Goal: Task Accomplishment & Management: Complete application form

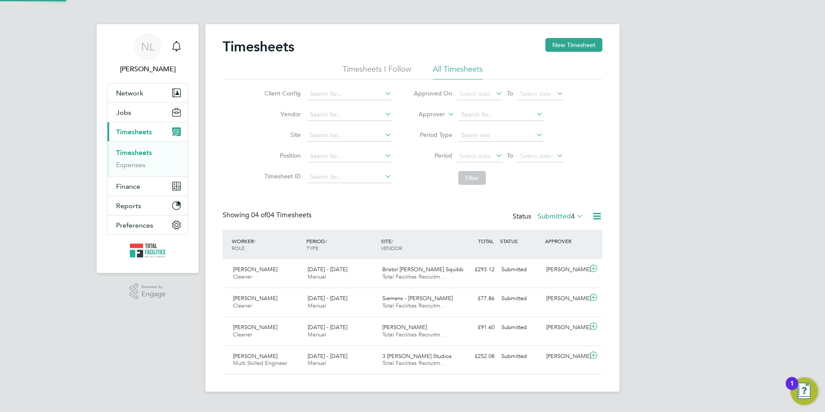
click at [567, 216] on label "Submitted 4" at bounding box center [561, 216] width 46 height 9
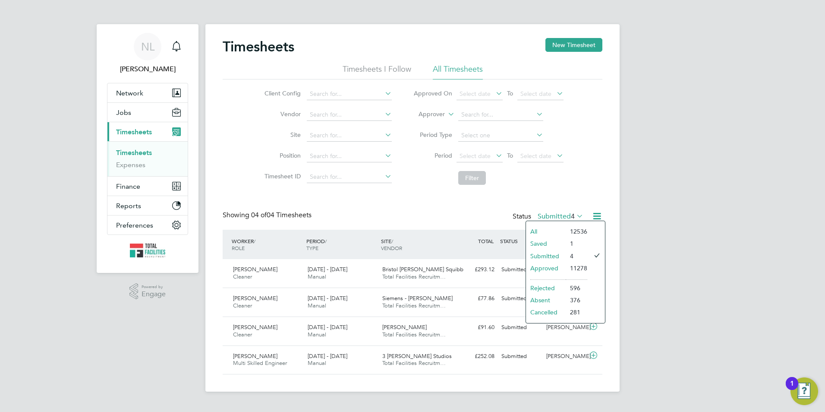
click at [558, 240] on li "Saved" at bounding box center [546, 243] width 40 height 12
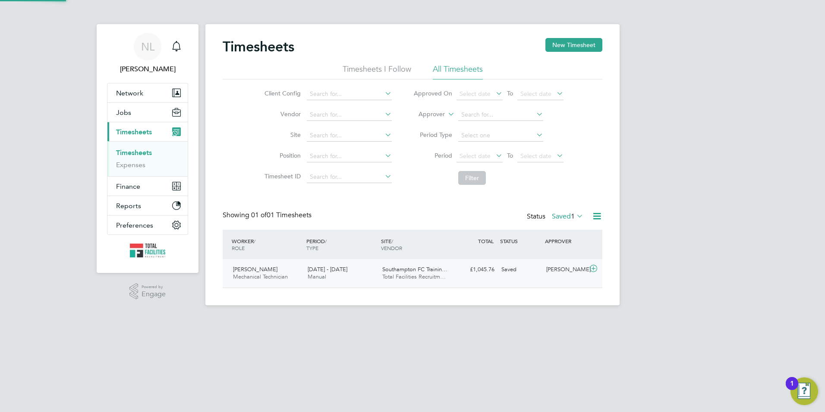
scroll to position [22, 75]
click at [558, 217] on label "Saved 1" at bounding box center [567, 216] width 31 height 9
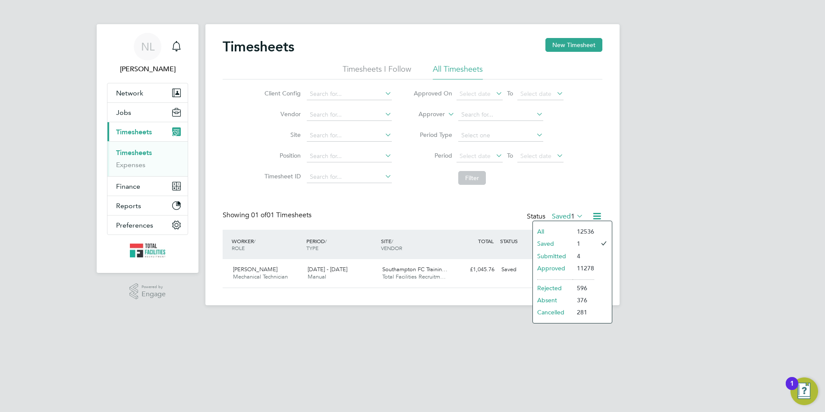
click at [552, 255] on li "Submitted" at bounding box center [553, 256] width 40 height 12
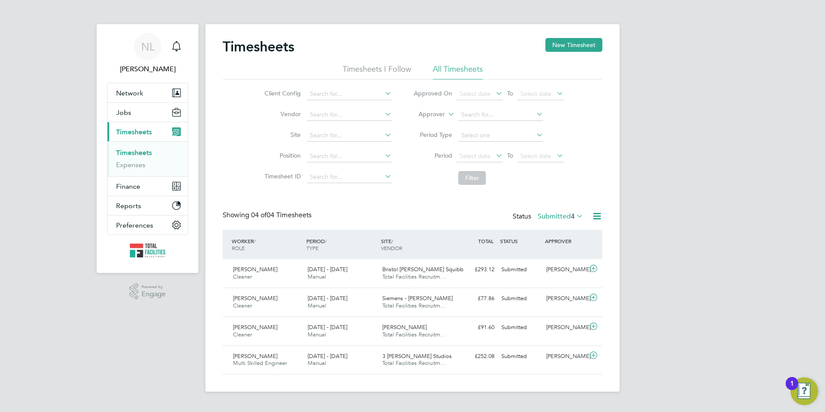
scroll to position [4, 4]
drag, startPoint x: 556, startPoint y: 215, endPoint x: 567, endPoint y: 255, distance: 41.9
click at [557, 216] on label "Submitted 4" at bounding box center [561, 216] width 46 height 9
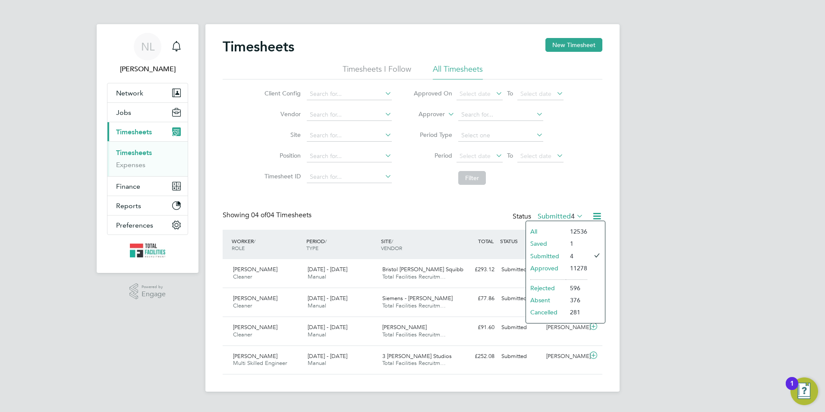
click at [356, 191] on div "Timesheets New Timesheet Timesheets I Follow All Timesheets Client Config Vendo…" at bounding box center [413, 206] width 380 height 336
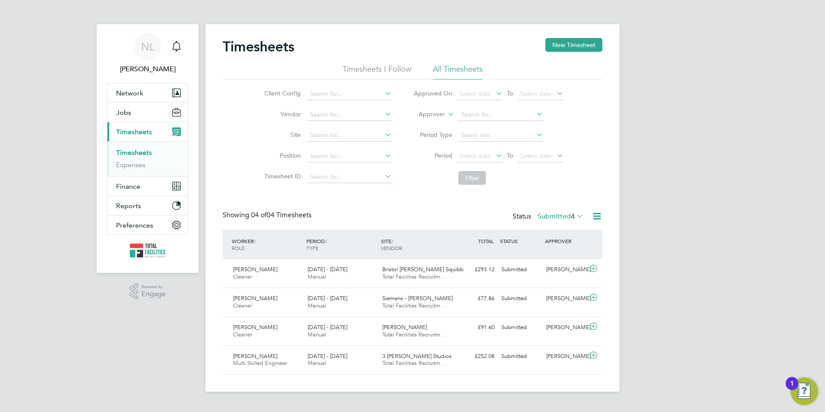
click at [553, 220] on div "Status Submitted 4" at bounding box center [549, 217] width 72 height 12
click at [549, 216] on label "Submitted 4" at bounding box center [561, 216] width 46 height 9
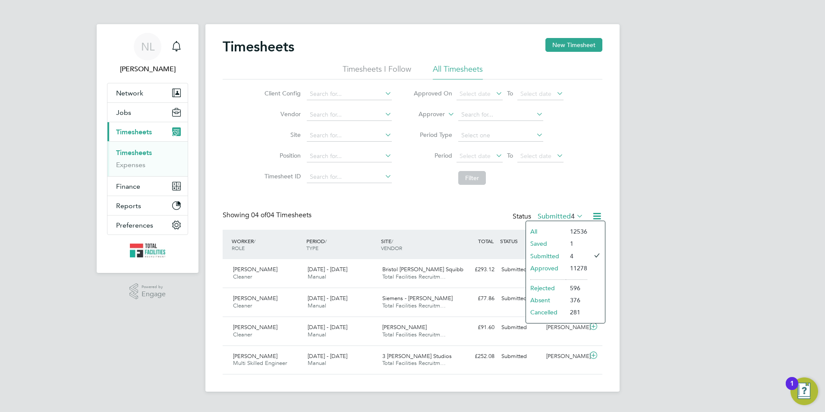
click at [541, 270] on li "Approved" at bounding box center [546, 268] width 40 height 12
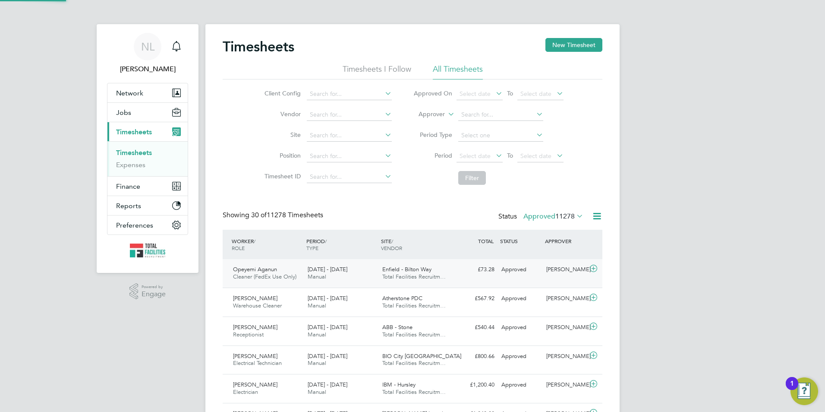
scroll to position [22, 75]
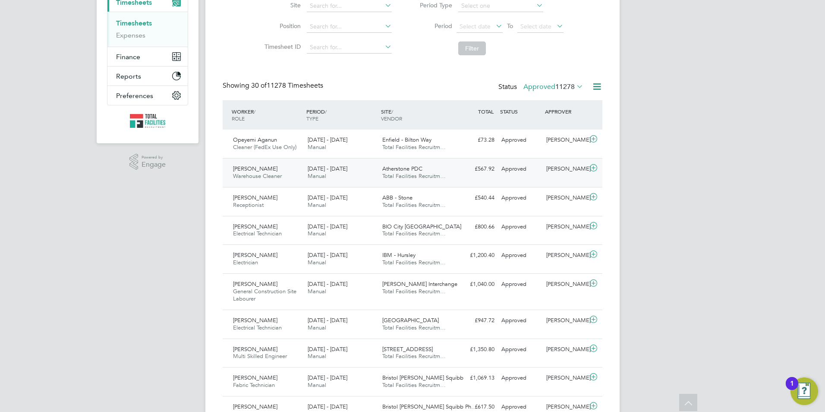
click at [448, 171] on div "Atherstone PDC Total Facilities Recruitm…" at bounding box center [416, 173] width 75 height 22
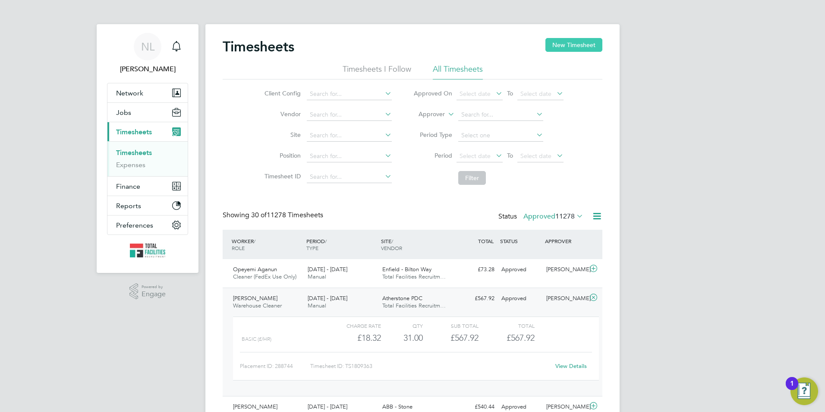
click at [573, 45] on button "New Timesheet" at bounding box center [573, 45] width 57 height 14
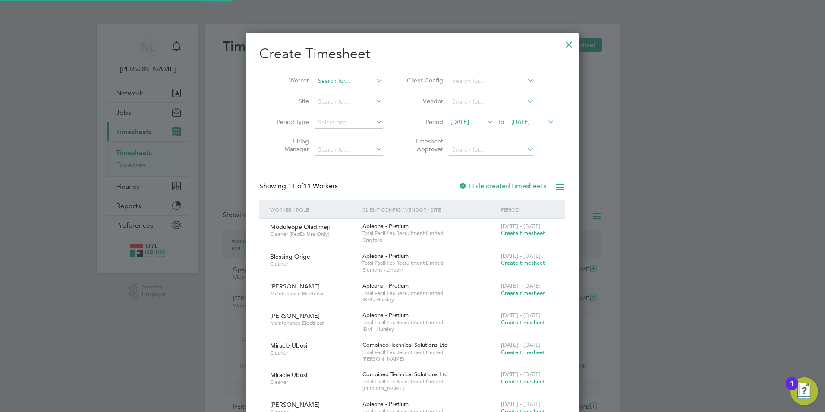
click at [339, 82] on input at bounding box center [349, 81] width 68 height 12
click at [344, 94] on li "Mod uleope Oladimeji" at bounding box center [356, 93] width 82 height 12
type input "Moduleope Oladimeji"
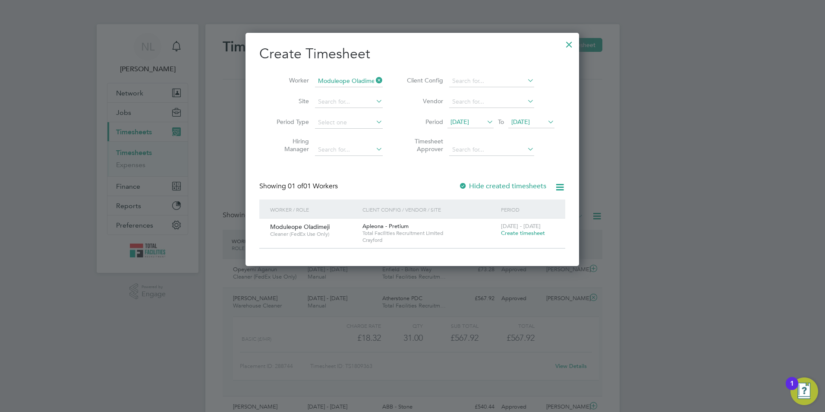
click at [530, 120] on span "[DATE]" at bounding box center [520, 122] width 19 height 8
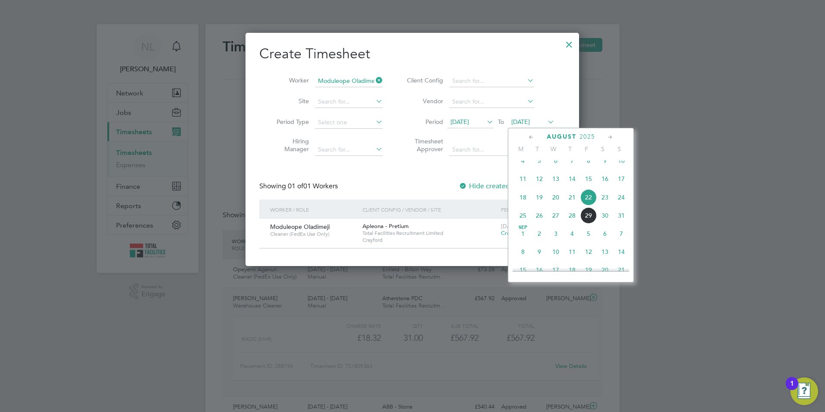
click at [586, 224] on span "29" at bounding box center [588, 215] width 16 height 16
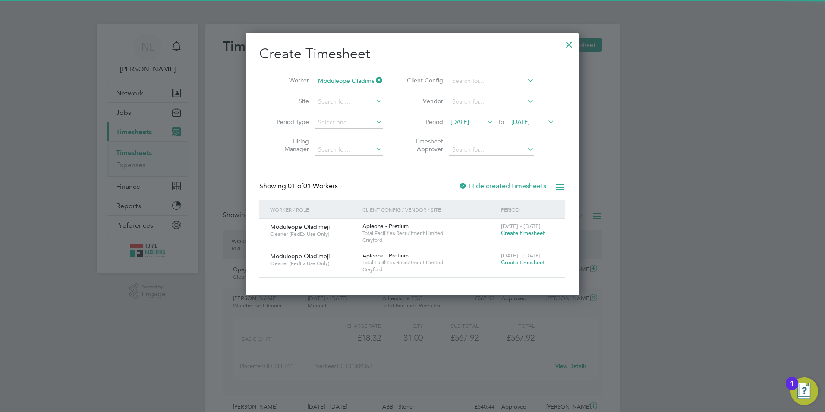
click at [520, 258] on span "[DATE] - [DATE]" at bounding box center [521, 255] width 40 height 7
click at [519, 261] on span "Create timesheet" at bounding box center [523, 261] width 44 height 7
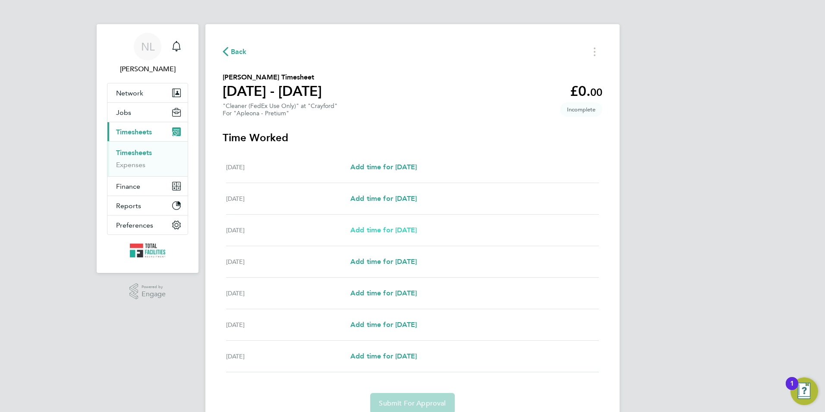
click at [406, 232] on span "Add time for [DATE]" at bounding box center [383, 230] width 66 height 8
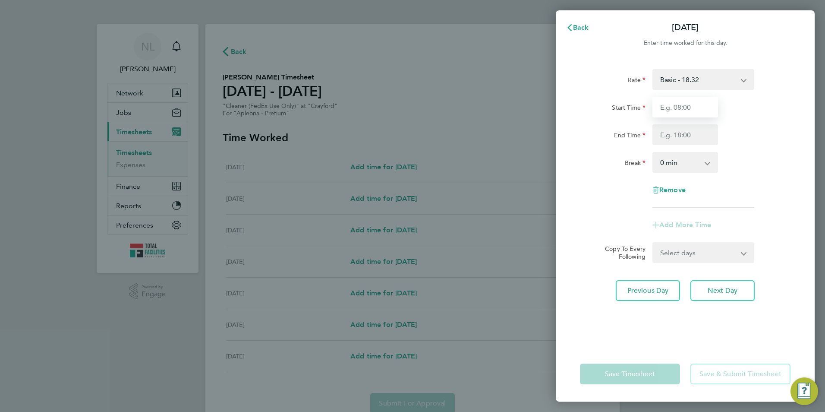
click at [687, 108] on input "Start Time" at bounding box center [685, 107] width 66 height 21
type input "07:00"
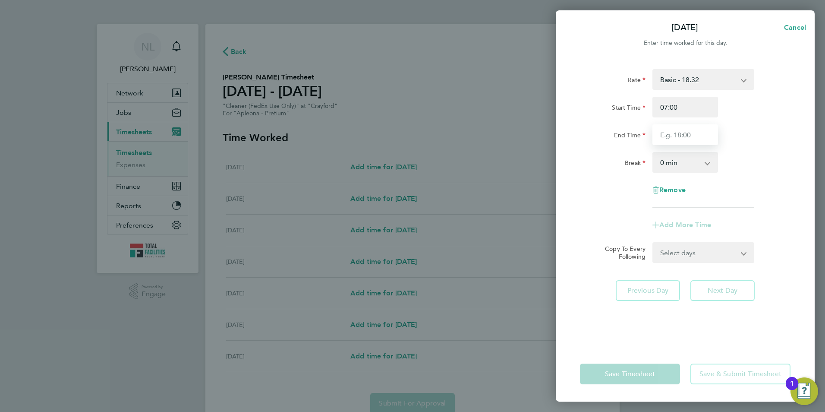
click at [675, 132] on input "End Time" at bounding box center [685, 134] width 66 height 21
type input "10:00"
click at [778, 106] on div "Start Time 07:00" at bounding box center [684, 107] width 217 height 21
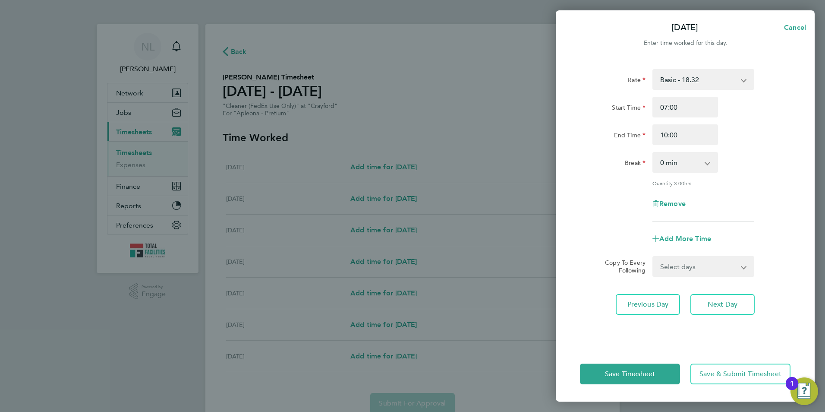
click at [702, 257] on div "Select days Day [DATE] [DATE] [DATE] [DATE]" at bounding box center [703, 266] width 102 height 21
click at [702, 268] on select "Select days Day [DATE] [DATE] [DATE] [DATE]" at bounding box center [698, 266] width 91 height 19
select select "DAY"
click at [653, 257] on select "Select days Day [DATE] [DATE] [DATE] [DATE]" at bounding box center [698, 266] width 91 height 19
select select "[DATE]"
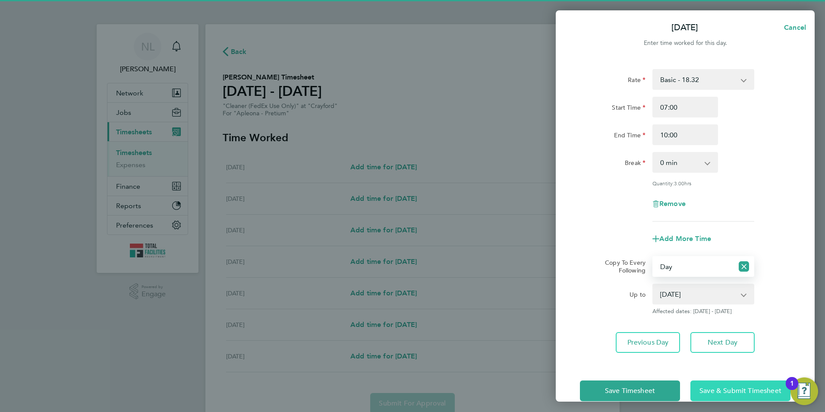
click at [729, 389] on span "Save & Submit Timesheet" at bounding box center [740, 390] width 82 height 9
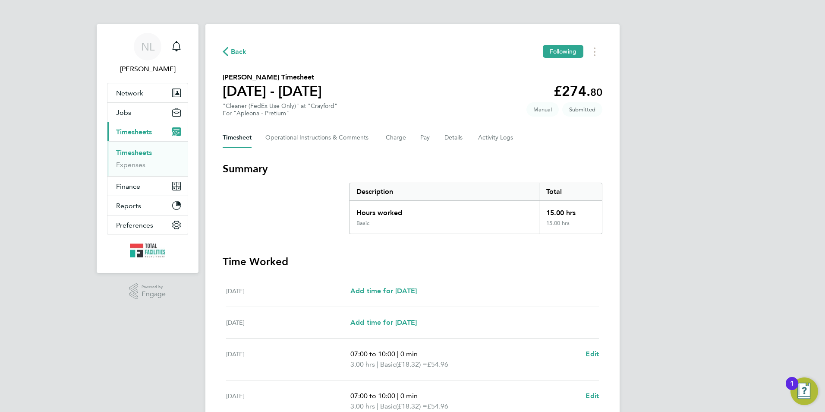
click at [107, 122] on button "Current page: Timesheets" at bounding box center [147, 131] width 80 height 19
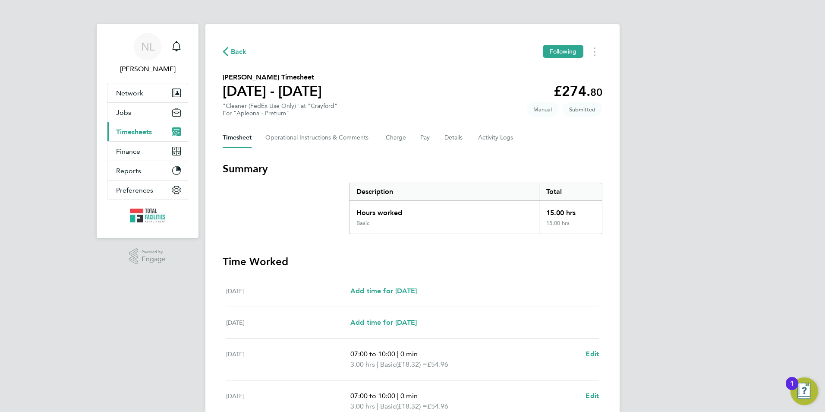
click at [243, 50] on span "Back" at bounding box center [239, 52] width 16 height 10
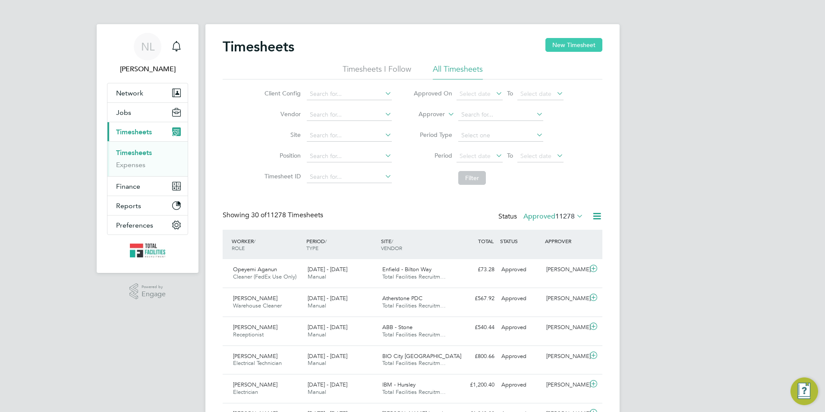
click at [565, 45] on button "New Timesheet" at bounding box center [573, 45] width 57 height 14
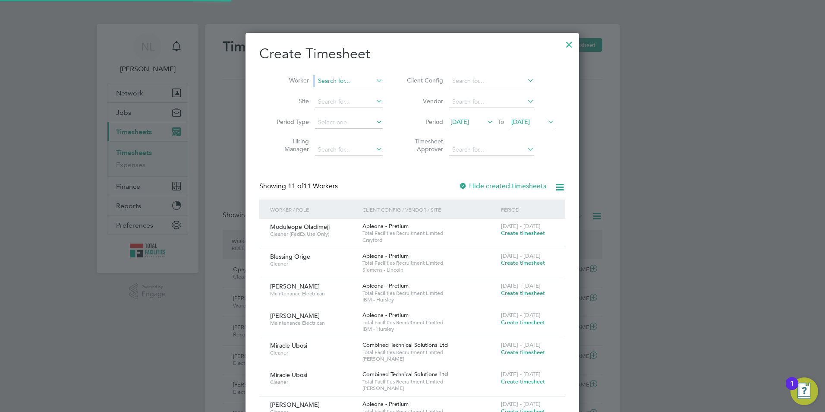
drag, startPoint x: 339, startPoint y: 68, endPoint x: 340, endPoint y: 76, distance: 8.6
click at [340, 76] on div "Worker Site Period Type Hiring Manager Client Config Vendor Period [DATE] To [D…" at bounding box center [412, 113] width 306 height 94
click at [345, 77] on input at bounding box center [349, 81] width 68 height 12
click at [387, 95] on b "Orm" at bounding box center [393, 92] width 13 height 7
type input "[PERSON_NAME]"
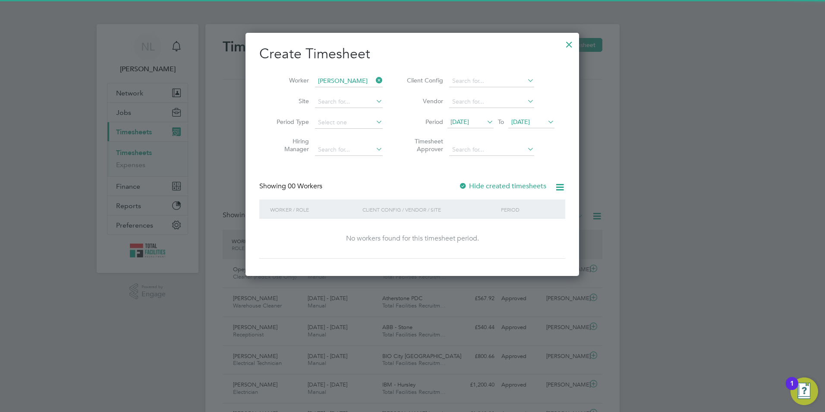
click at [527, 122] on span "[DATE]" at bounding box center [520, 122] width 19 height 8
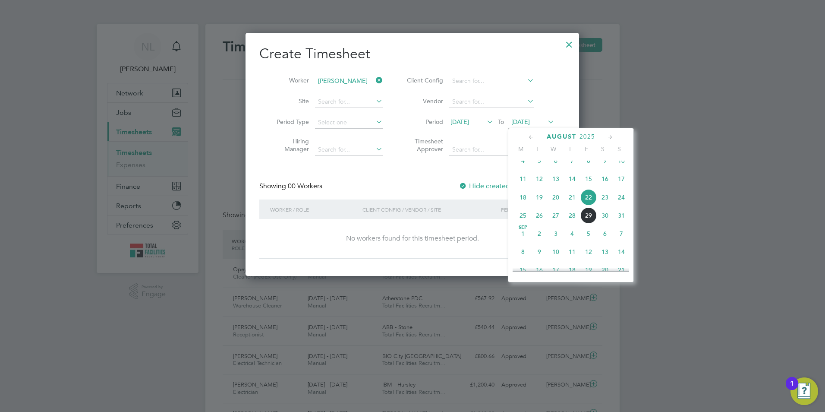
click at [584, 224] on span "29" at bounding box center [588, 215] width 16 height 16
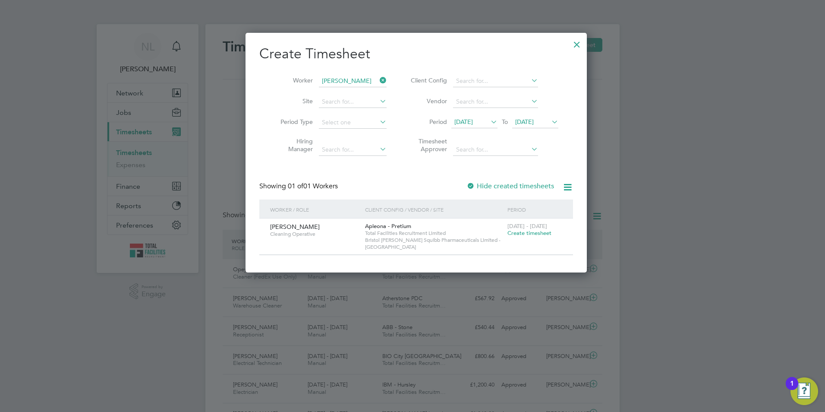
click at [525, 235] on span "Create timesheet" at bounding box center [529, 232] width 44 height 7
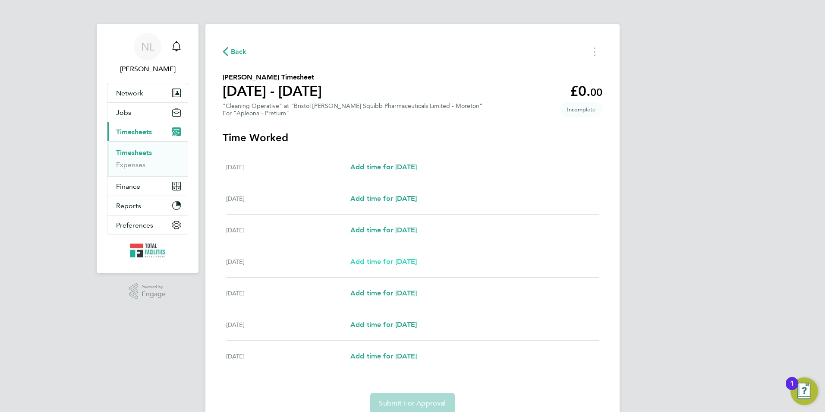
click at [412, 260] on span "Add time for [DATE]" at bounding box center [383, 261] width 66 height 8
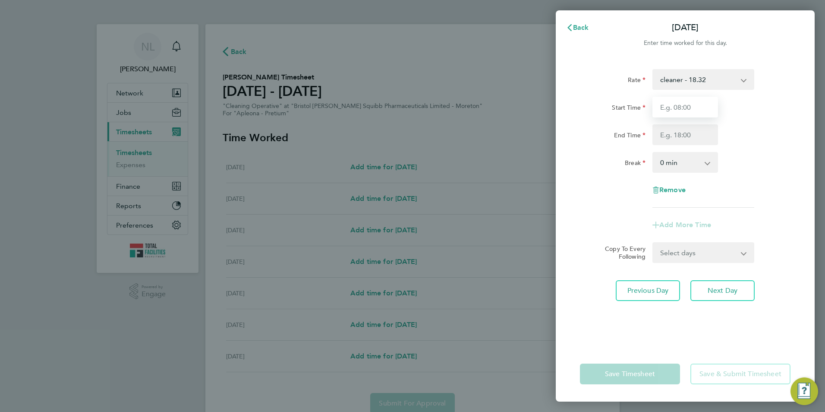
click at [693, 113] on input "Start Time" at bounding box center [685, 107] width 66 height 21
type input "07:30"
click at [755, 110] on div "Start Time 07:30" at bounding box center [684, 107] width 217 height 21
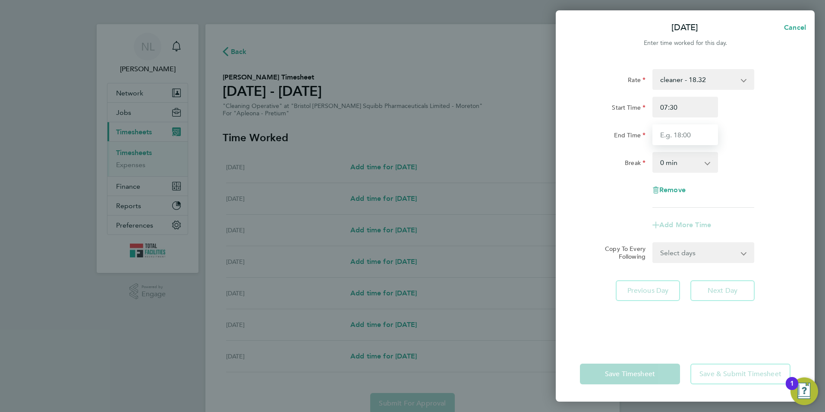
click at [687, 141] on input "End Time" at bounding box center [685, 134] width 66 height 21
type input "15:00"
click at [789, 108] on div "Start Time 07:30" at bounding box center [684, 107] width 217 height 21
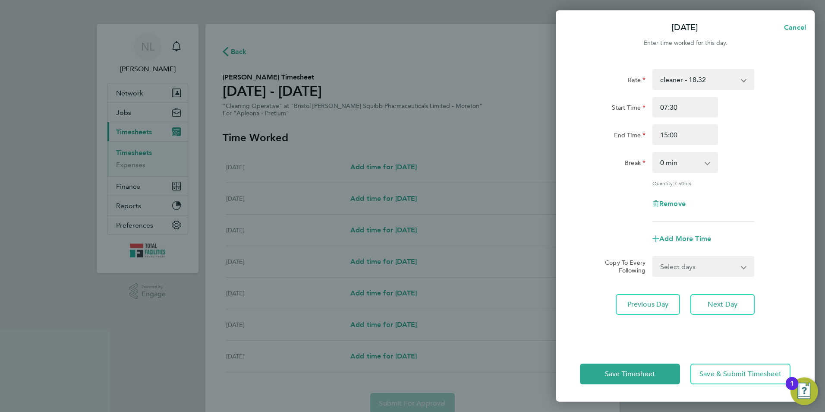
click at [679, 163] on select "0 min 15 min 30 min 45 min 60 min 75 min 90 min" at bounding box center [680, 162] width 54 height 19
select select "30"
click at [653, 153] on select "0 min 15 min 30 min 45 min 60 min 75 min 90 min" at bounding box center [680, 162] width 54 height 19
drag, startPoint x: 721, startPoint y: 266, endPoint x: 722, endPoint y: 276, distance: 9.6
click at [721, 266] on select "Select days Day [DATE] [DATE] [DATE]" at bounding box center [698, 266] width 91 height 19
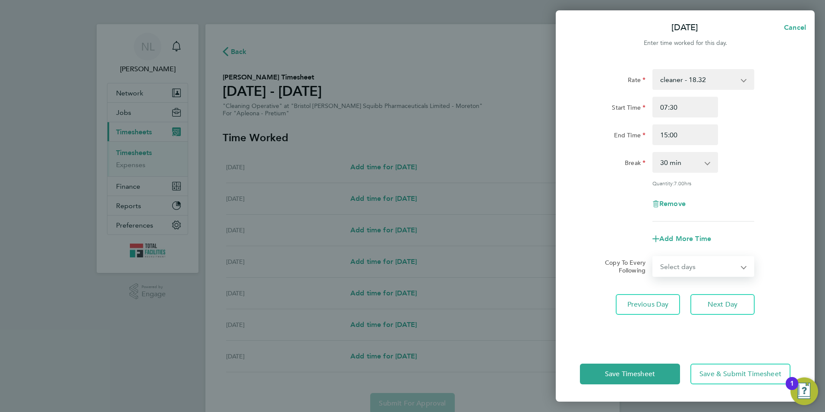
select select "DAY"
click at [653, 257] on select "Select days Day [DATE] [DATE] [DATE]" at bounding box center [698, 266] width 91 height 19
select select "[DATE]"
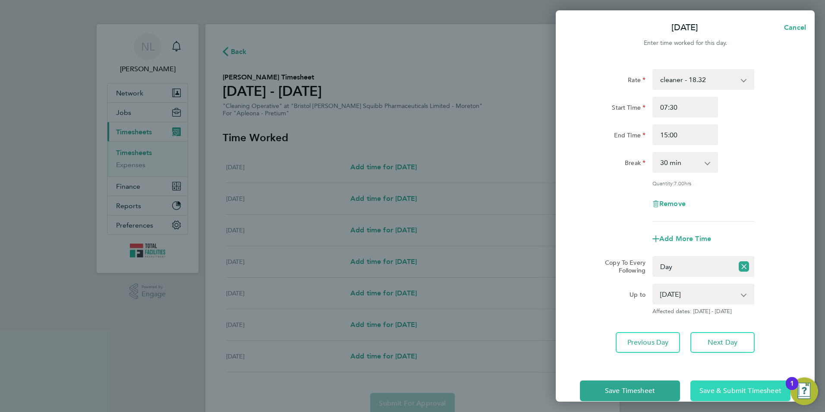
click at [732, 381] on button "Save & Submit Timesheet" at bounding box center [740, 390] width 100 height 21
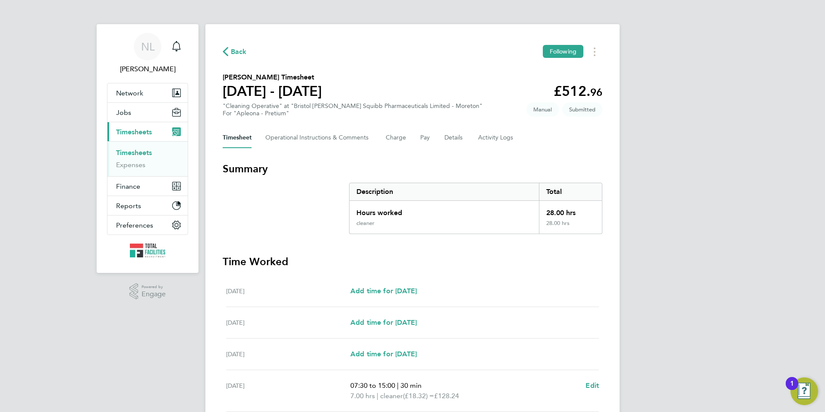
click at [241, 50] on span "Back" at bounding box center [239, 52] width 16 height 10
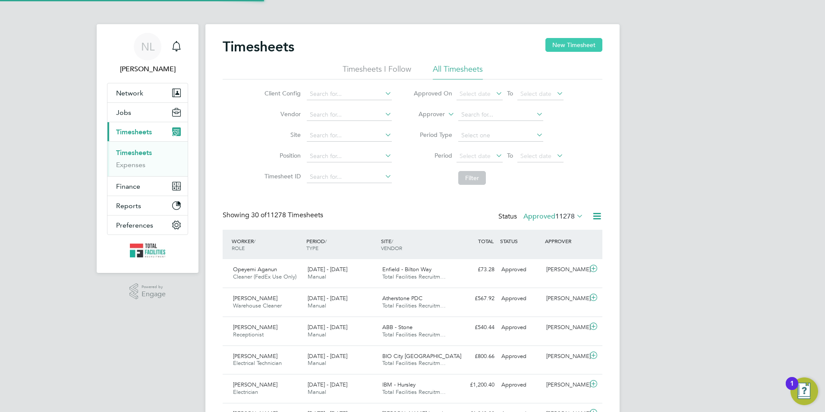
click at [561, 47] on button "New Timesheet" at bounding box center [573, 45] width 57 height 14
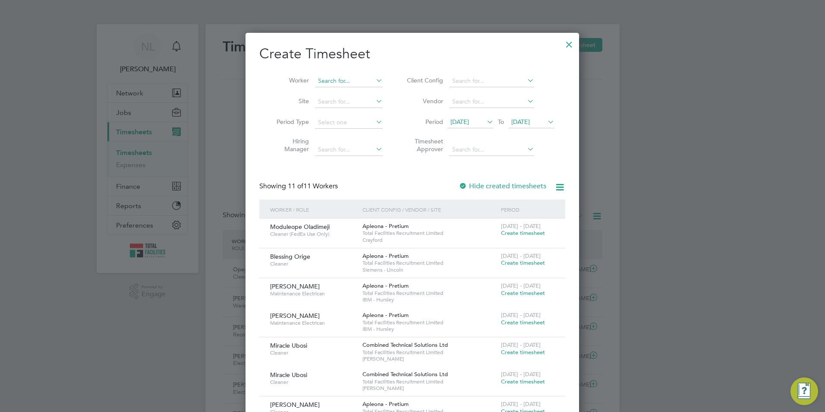
click at [326, 78] on input at bounding box center [349, 81] width 68 height 12
click at [365, 136] on li "[PERSON_NAME]" at bounding box center [353, 140] width 77 height 12
type input "[PERSON_NAME]"
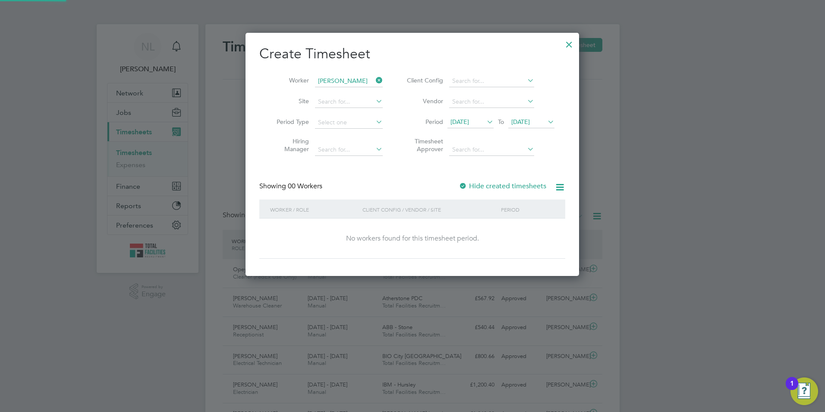
drag, startPoint x: 529, startPoint y: 119, endPoint x: 542, endPoint y: 135, distance: 20.9
click at [529, 119] on span "[DATE]" at bounding box center [520, 122] width 19 height 8
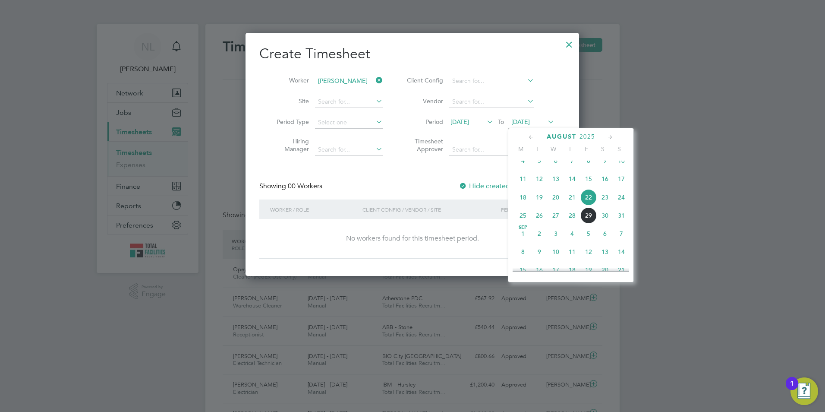
click at [589, 224] on span "29" at bounding box center [588, 215] width 16 height 16
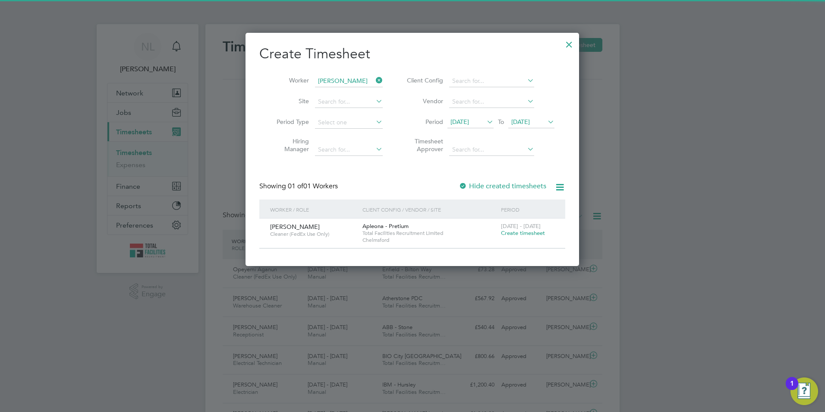
click at [526, 232] on span "Create timesheet" at bounding box center [523, 232] width 44 height 7
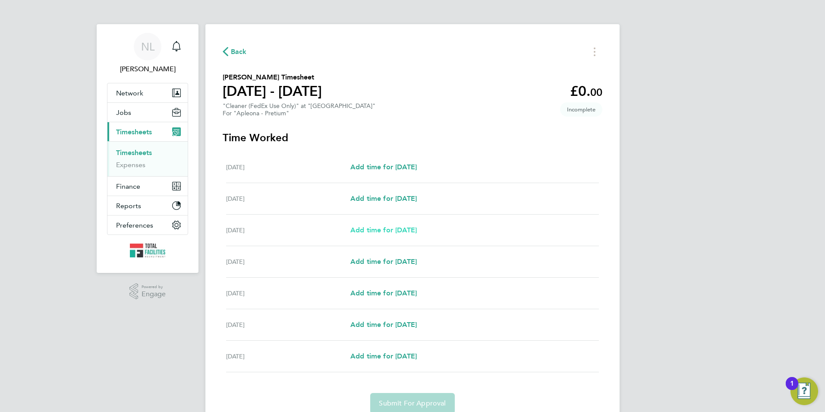
click at [417, 228] on span "Add time for [DATE]" at bounding box center [383, 230] width 66 height 8
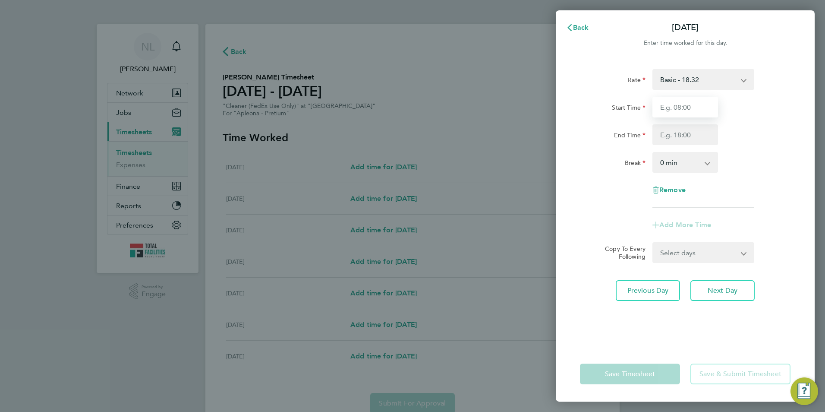
click at [683, 107] on input "Start Time" at bounding box center [685, 107] width 66 height 21
type input "05:00"
click at [675, 130] on input "End Time" at bounding box center [685, 134] width 66 height 21
type input "08:00"
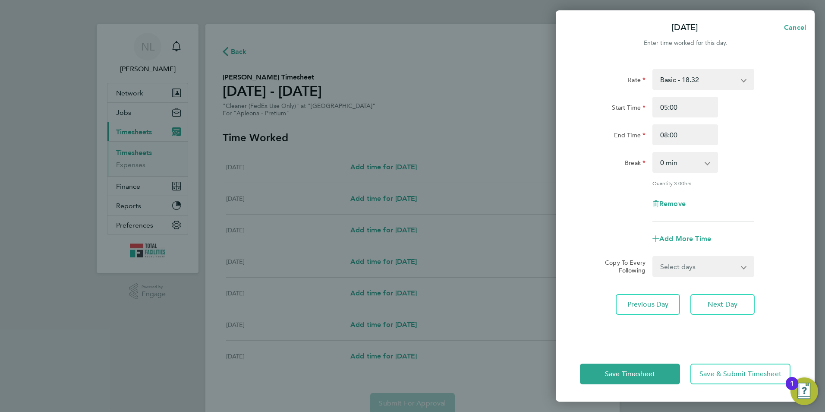
click at [768, 121] on div "Start Time 05:00 End Time 08:00" at bounding box center [684, 121] width 217 height 48
drag, startPoint x: 714, startPoint y: 265, endPoint x: 711, endPoint y: 271, distance: 6.2
click at [714, 265] on select "Select days Day [DATE] [DATE] [DATE] [DATE]" at bounding box center [698, 266] width 91 height 19
select select "DAY"
click at [653, 257] on select "Select days Day [DATE] [DATE] [DATE] [DATE]" at bounding box center [698, 266] width 91 height 19
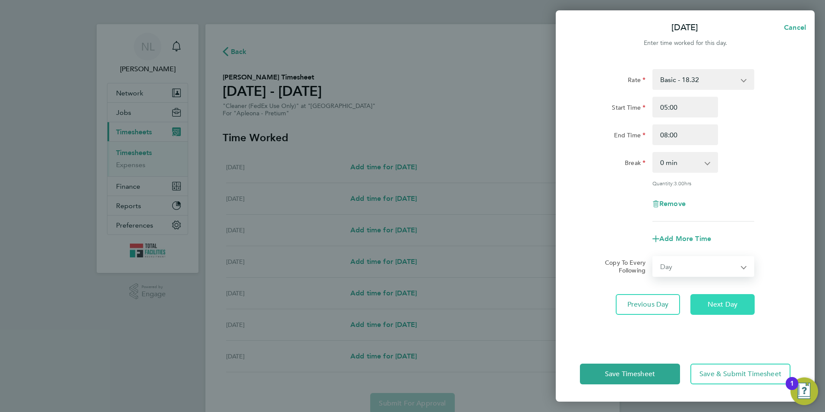
select select "[DATE]"
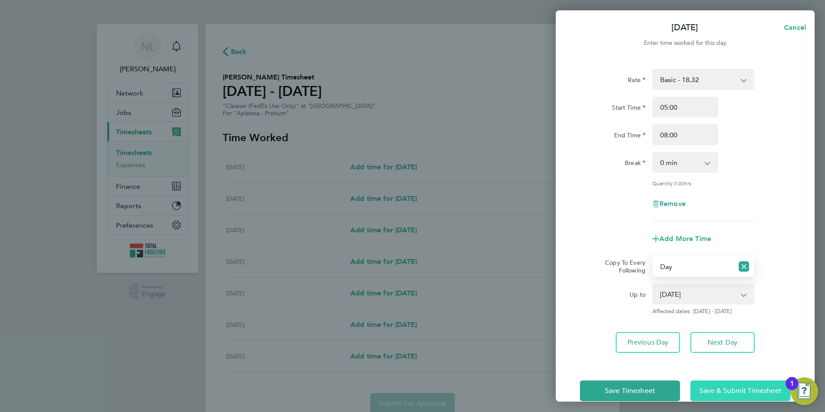
click at [734, 391] on span "Save & Submit Timesheet" at bounding box center [740, 390] width 82 height 9
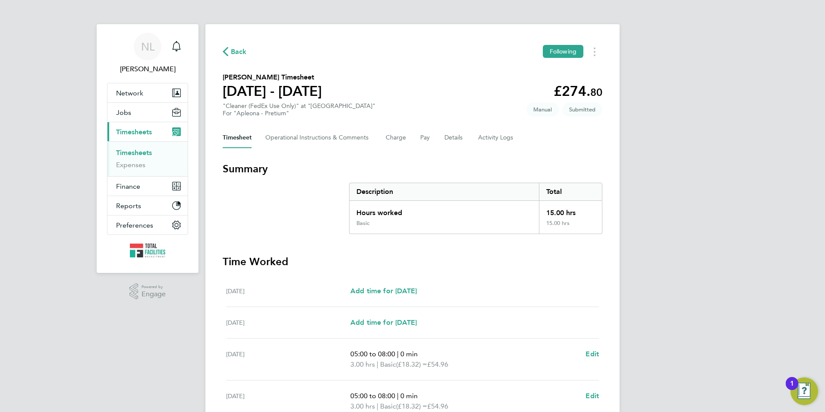
click at [230, 57] on button "Back" at bounding box center [235, 51] width 24 height 11
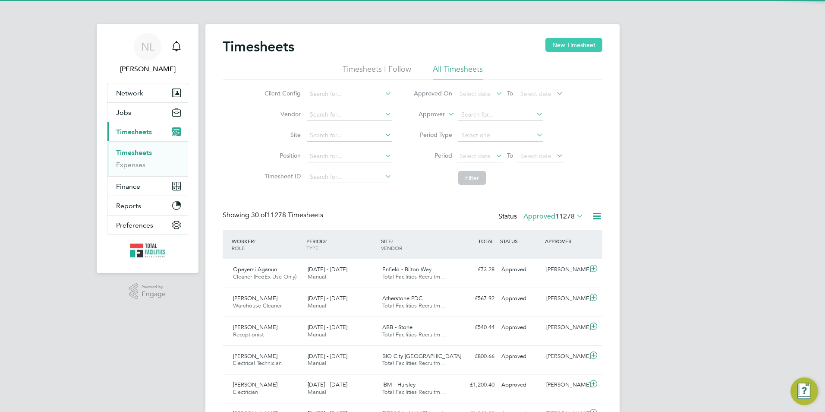
drag, startPoint x: 584, startPoint y: 47, endPoint x: 553, endPoint y: 52, distance: 31.8
click at [579, 47] on button "New Timesheet" at bounding box center [573, 45] width 57 height 14
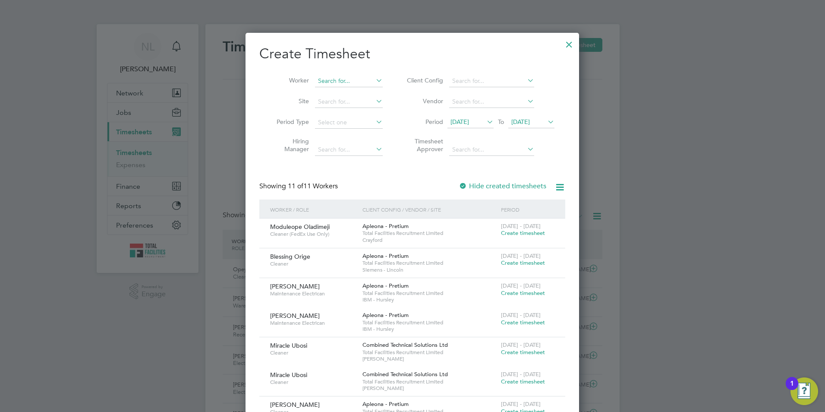
click at [337, 80] on input at bounding box center [349, 81] width 68 height 12
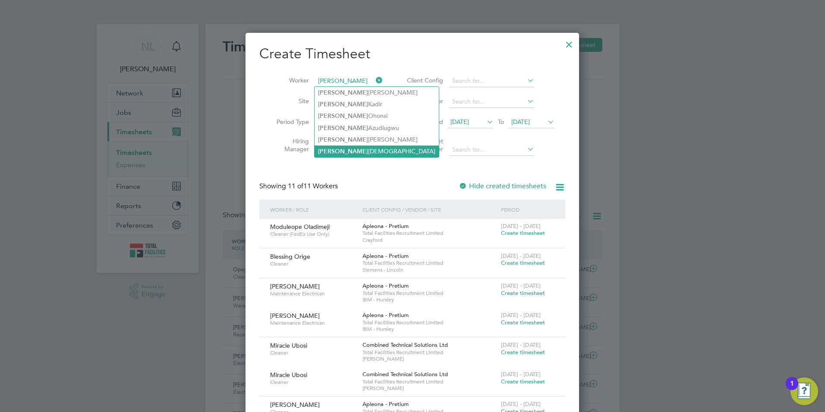
click at [354, 153] on li "[PERSON_NAME]" at bounding box center [377, 151] width 124 height 12
type input "[PERSON_NAME]"
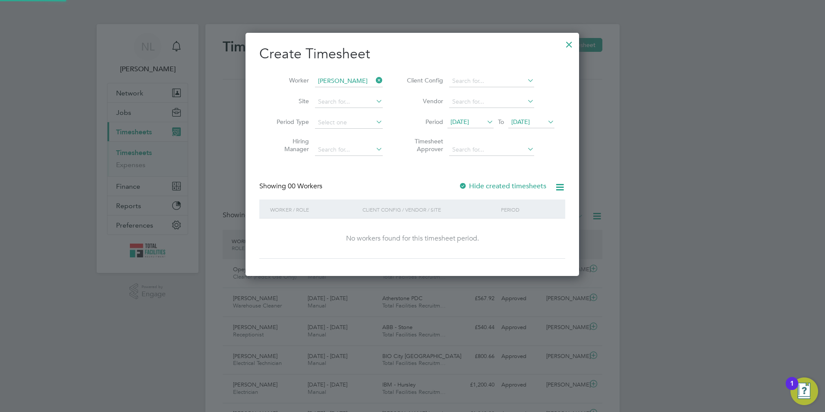
click at [530, 121] on span "[DATE]" at bounding box center [520, 122] width 19 height 8
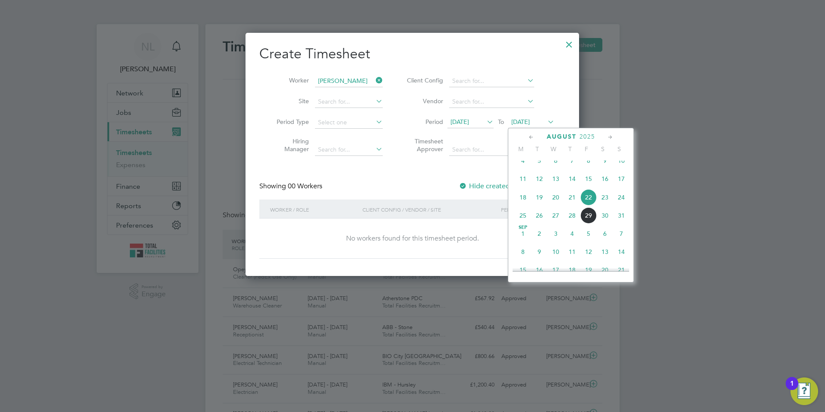
click at [589, 225] on div "[DATE] 2 3 4 5 6 7 8 9 10 11 12 13 14 15 16 17 18 19 20 21 22 23 24 25 26 27 28…" at bounding box center [576, 179] width 127 height 91
click at [587, 224] on span "29" at bounding box center [588, 215] width 16 height 16
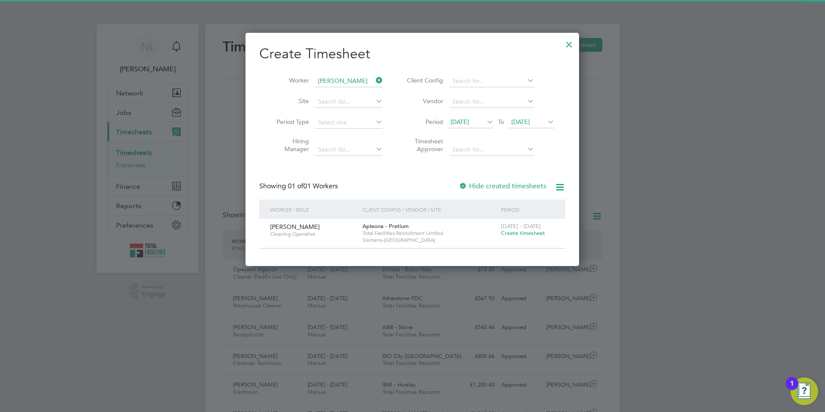
click at [536, 233] on span "Create timesheet" at bounding box center [523, 232] width 44 height 7
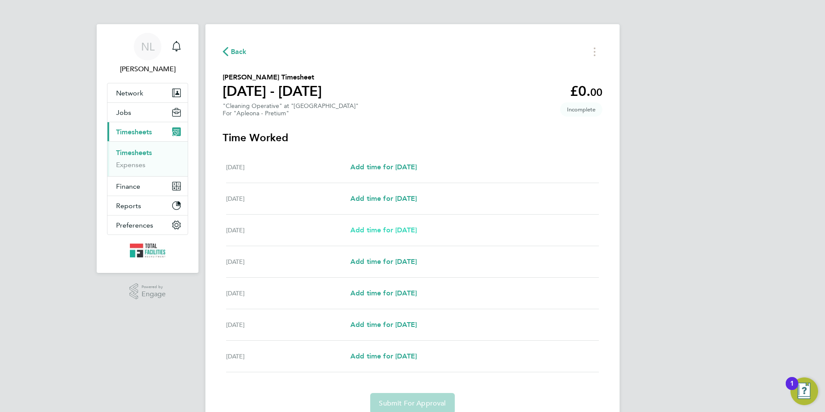
click at [391, 231] on span "Add time for [DATE]" at bounding box center [383, 230] width 66 height 8
select select "30"
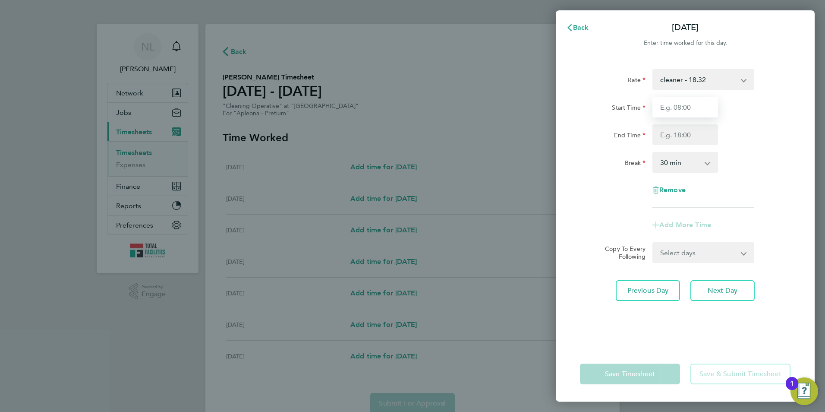
click at [667, 105] on input "Start Time" at bounding box center [685, 107] width 66 height 21
click at [417, 317] on div "Back [DATE] Enter time worked for this day. Rate cleaner - 18.32 Start Time 05:…" at bounding box center [412, 206] width 825 height 412
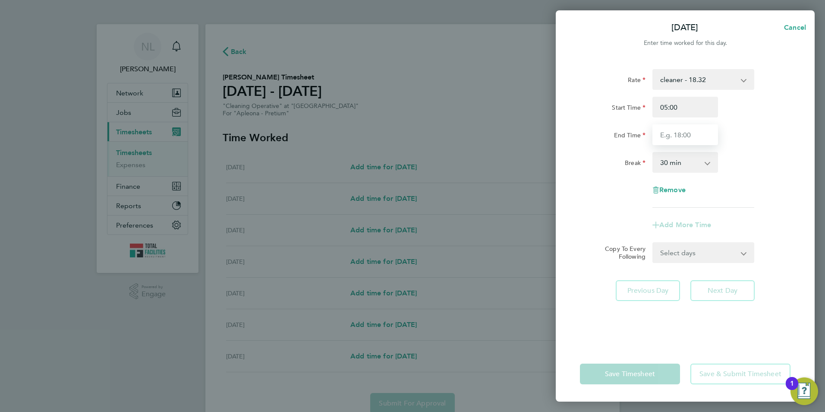
click at [677, 141] on input "End Time" at bounding box center [685, 134] width 66 height 21
drag, startPoint x: 633, startPoint y: 111, endPoint x: 614, endPoint y: 113, distance: 19.1
click at [614, 113] on div "Start Time 05:00" at bounding box center [684, 107] width 217 height 21
drag, startPoint x: 609, startPoint y: 115, endPoint x: 638, endPoint y: 109, distance: 29.0
click at [610, 114] on div "Start Time `" at bounding box center [684, 107] width 217 height 21
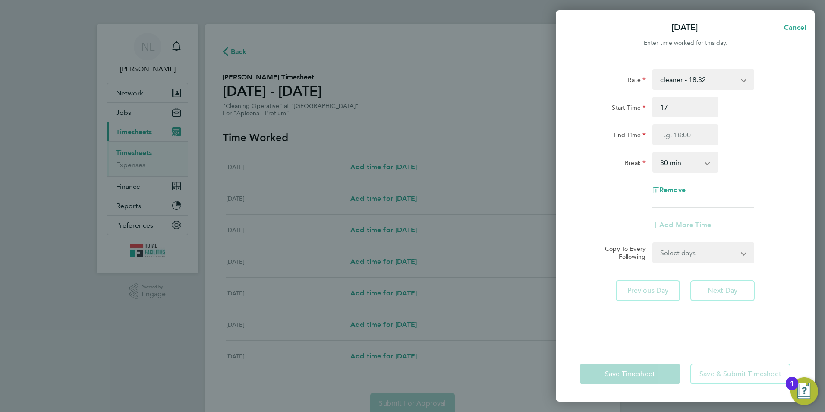
type input "17:00"
drag, startPoint x: 784, startPoint y: 104, endPoint x: 711, endPoint y: 132, distance: 77.7
click at [772, 107] on div "Start Time 17:00" at bounding box center [684, 107] width 217 height 21
click at [708, 132] on input "End Time" at bounding box center [685, 134] width 66 height 21
type input "20:00"
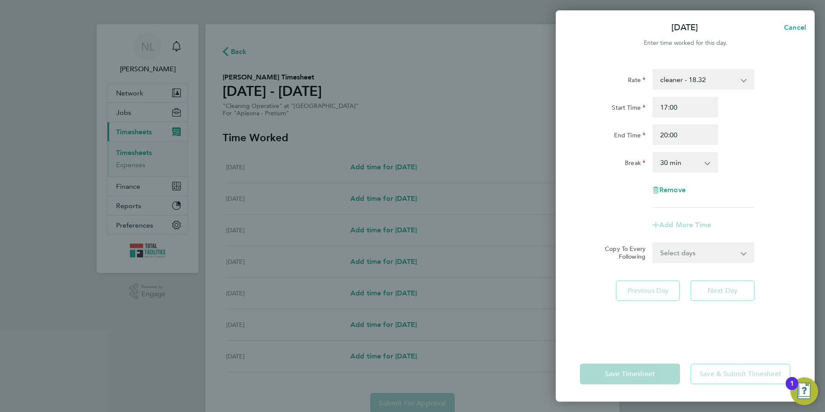
click at [766, 108] on div "Start Time 17:00" at bounding box center [684, 107] width 217 height 21
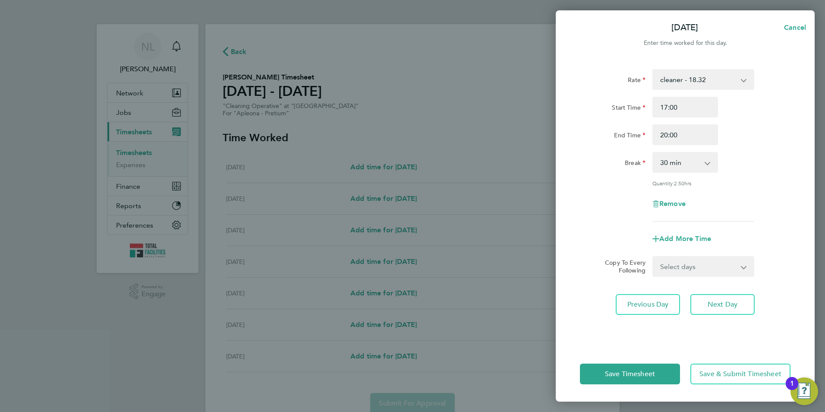
drag, startPoint x: 690, startPoint y: 157, endPoint x: 688, endPoint y: 173, distance: 15.6
click at [690, 157] on select "0 min 15 min 30 min 45 min 60 min 75 min 90 min" at bounding box center [680, 162] width 54 height 19
select select "0"
click at [653, 153] on select "0 min 15 min 30 min 45 min 60 min 75 min 90 min" at bounding box center [680, 162] width 54 height 19
click at [701, 268] on select "Select days Day [DATE] [DATE] [DATE] [DATE]" at bounding box center [698, 266] width 91 height 19
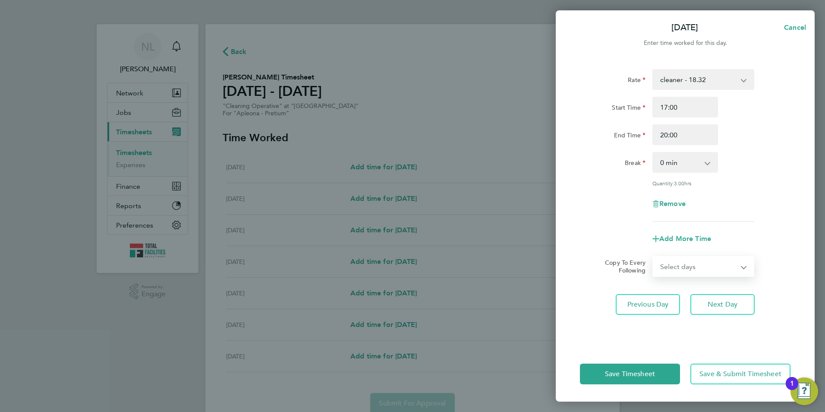
select select "DAY"
click at [653, 257] on select "Select days Day [DATE] [DATE] [DATE] [DATE]" at bounding box center [698, 266] width 91 height 19
select select "[DATE]"
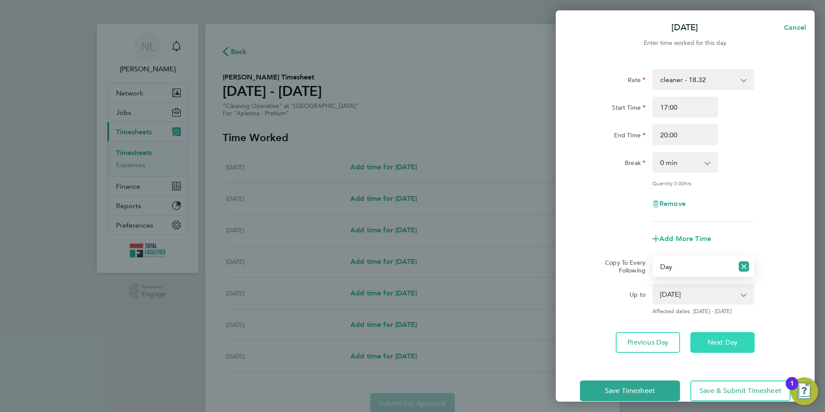
click at [726, 338] on span "Next Day" at bounding box center [723, 342] width 30 height 9
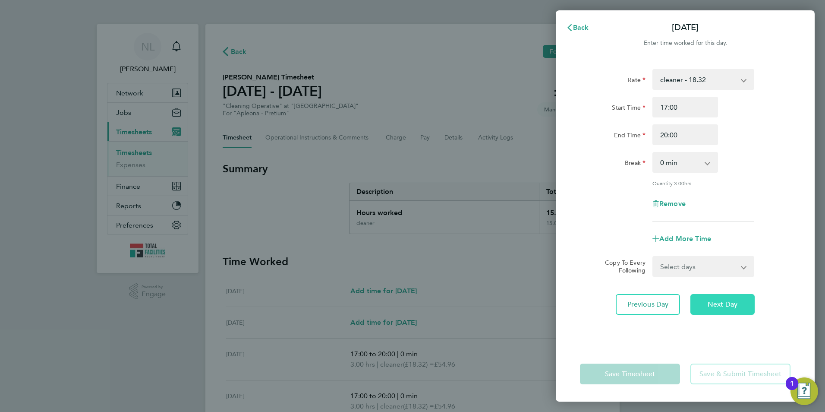
click at [720, 305] on span "Next Day" at bounding box center [723, 304] width 30 height 9
click at [718, 306] on span "Next Day" at bounding box center [723, 304] width 30 height 9
drag, startPoint x: 669, startPoint y: 108, endPoint x: 621, endPoint y: 108, distance: 48.3
click at [621, 108] on div "Start Time 17:00" at bounding box center [684, 107] width 217 height 21
type input "10:00"
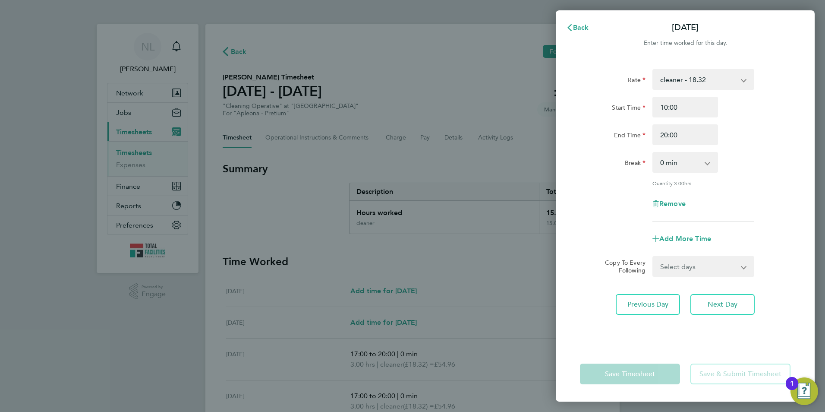
click at [759, 97] on div "Rate cleaner - 18.32 Start Time 10:00 End Time 20:00 Break 0 min 15 min 30 min …" at bounding box center [685, 145] width 211 height 152
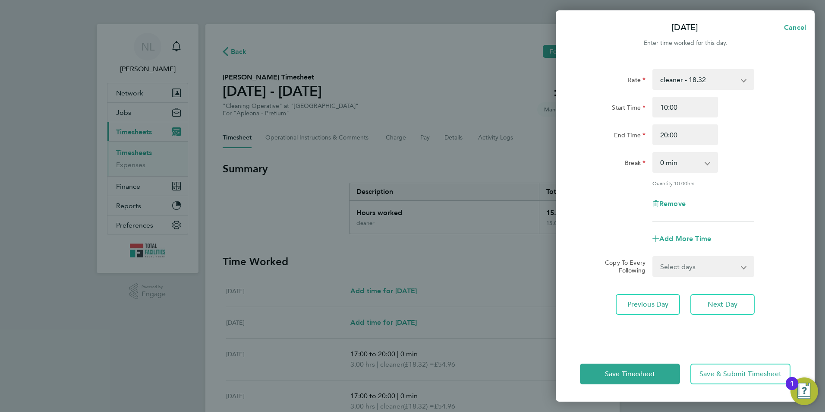
drag, startPoint x: 696, startPoint y: 267, endPoint x: 693, endPoint y: 275, distance: 8.9
click at [695, 271] on select "Select days [DATE]" at bounding box center [698, 266] width 91 height 19
select select "FRI"
click at [653, 257] on select "Select days [DATE]" at bounding box center [698, 266] width 91 height 19
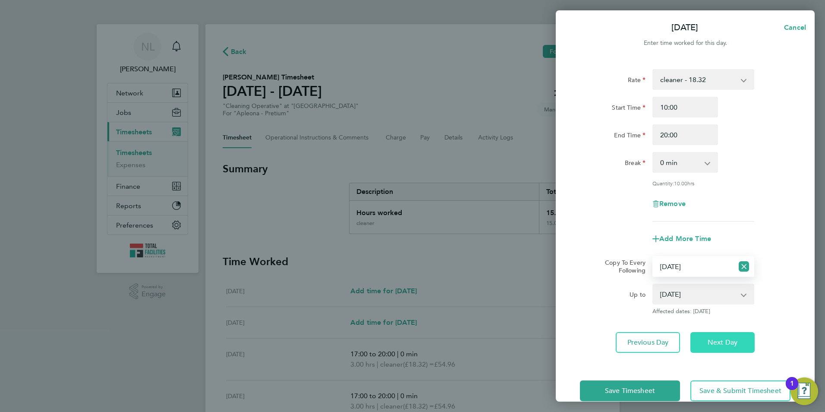
click at [712, 346] on button "Next Day" at bounding box center [722, 342] width 64 height 21
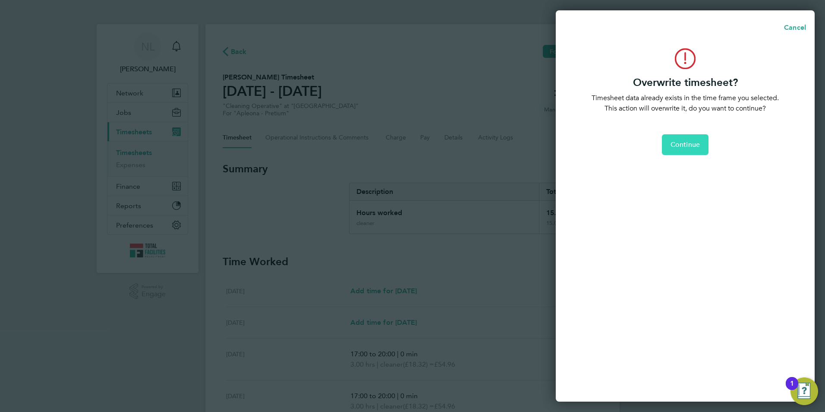
click at [674, 146] on span "Continue" at bounding box center [685, 144] width 29 height 9
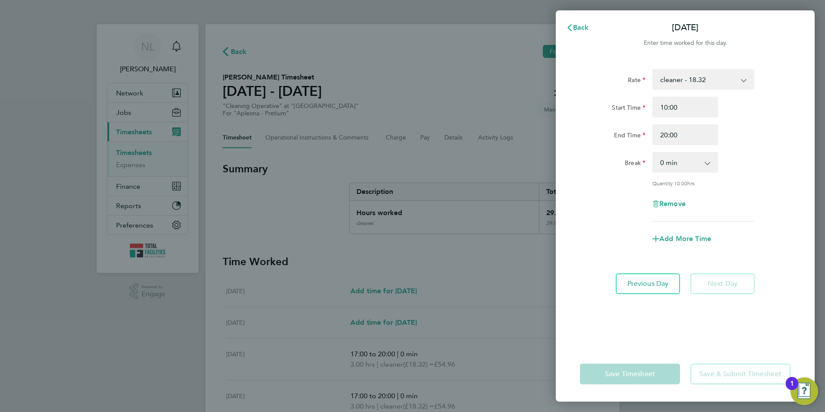
click at [708, 375] on app-form-button "Save & Submit Timesheet" at bounding box center [737, 373] width 105 height 21
click at [700, 346] on div "Save Timesheet Save & Submit Timesheet" at bounding box center [685, 373] width 259 height 55
click at [668, 286] on span "Previous Day" at bounding box center [647, 283] width 41 height 9
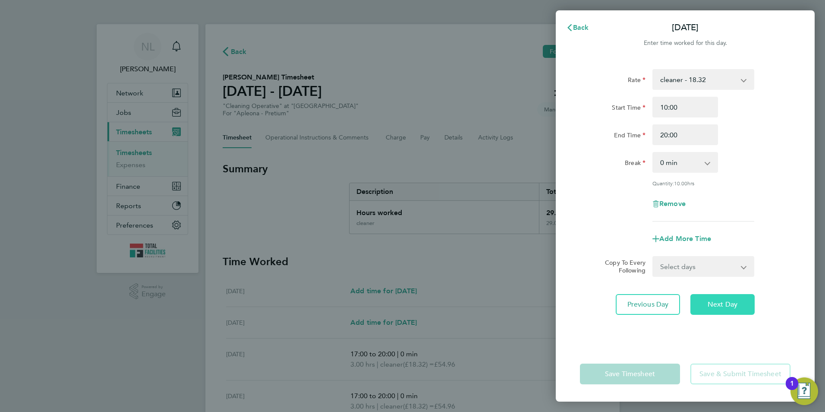
click at [719, 300] on span "Next Day" at bounding box center [723, 304] width 30 height 9
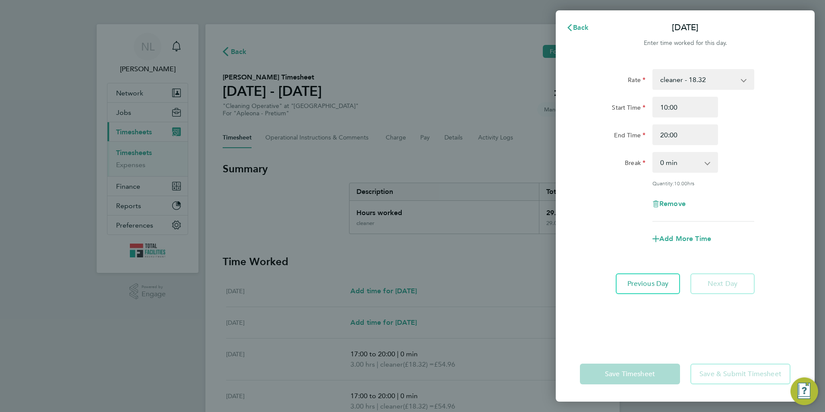
click at [723, 383] on div "Save Timesheet Save & Submit Timesheet" at bounding box center [685, 373] width 259 height 55
drag, startPoint x: 594, startPoint y: 25, endPoint x: 587, endPoint y: 25, distance: 7.4
click at [593, 25] on button "Back" at bounding box center [578, 27] width 40 height 17
click at [586, 25] on div "Back Following [PERSON_NAME] Timesheet [DATE] - [DATE] £531. 28 "Cleaning Opera…" at bounding box center [412, 317] width 414 height 586
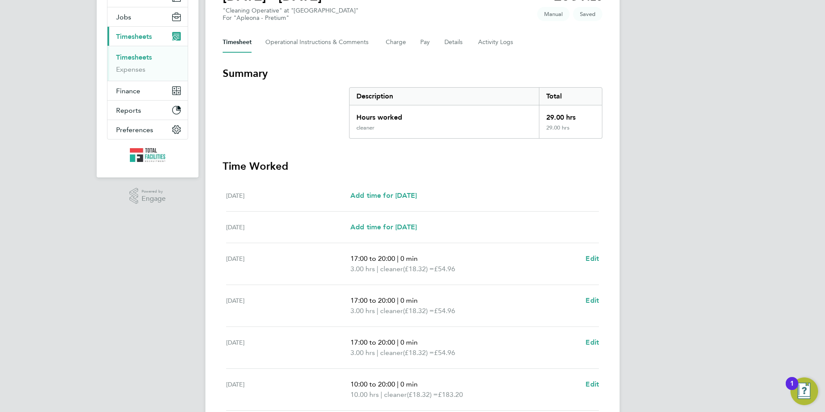
scroll to position [212, 0]
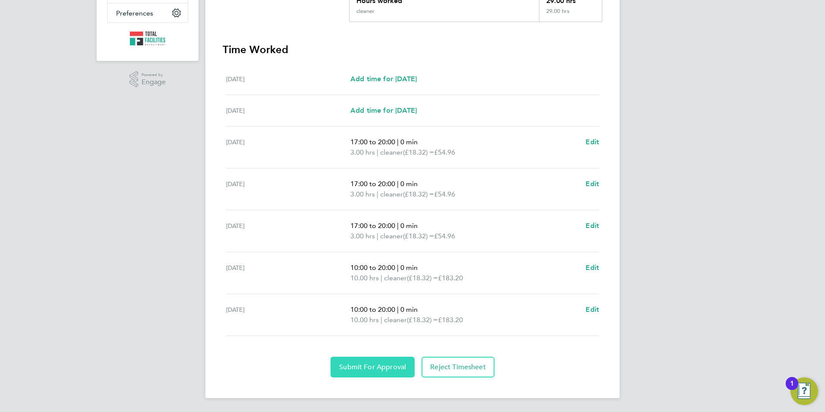
click at [380, 372] on button "Submit For Approval" at bounding box center [373, 366] width 84 height 21
click at [597, 137] on link "Edit" at bounding box center [592, 142] width 13 height 10
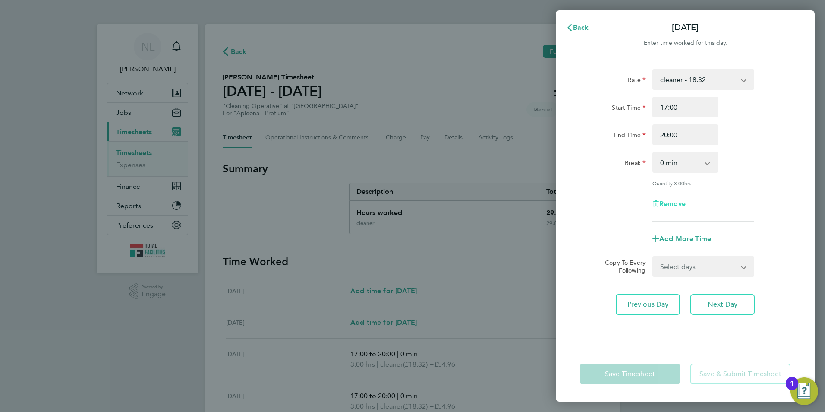
drag, startPoint x: 657, startPoint y: 205, endPoint x: 710, endPoint y: 230, distance: 58.9
click at [658, 205] on icon "button" at bounding box center [655, 203] width 7 height 7
select select "null"
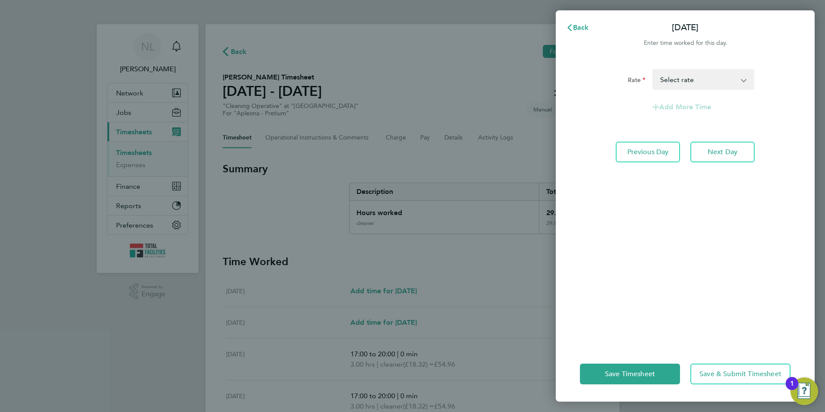
click at [726, 361] on div "Save Timesheet Save & Submit Timesheet" at bounding box center [685, 373] width 259 height 55
click at [725, 368] on button "Save & Submit Timesheet" at bounding box center [740, 373] width 100 height 21
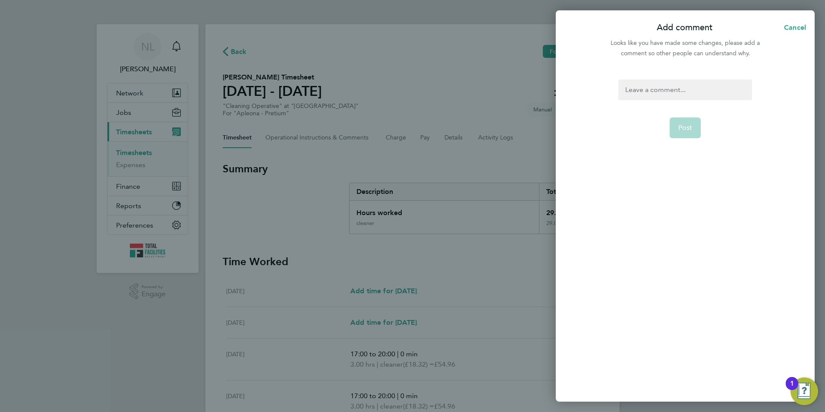
click at [646, 97] on div at bounding box center [684, 89] width 133 height 21
click at [685, 129] on span "Post" at bounding box center [685, 127] width 14 height 9
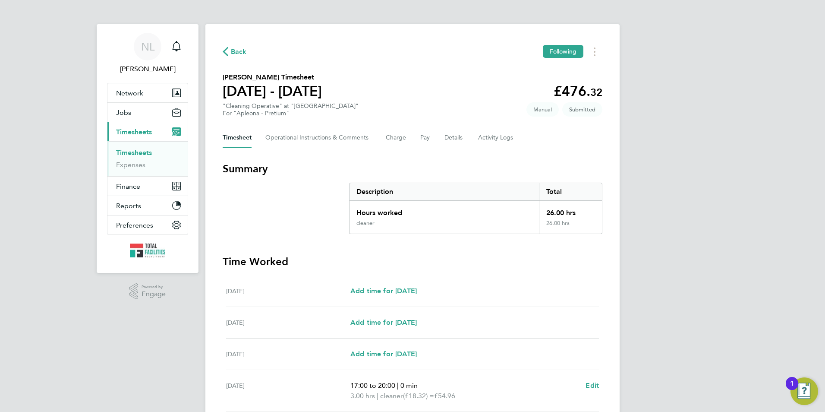
click at [230, 52] on span "Back" at bounding box center [235, 51] width 24 height 8
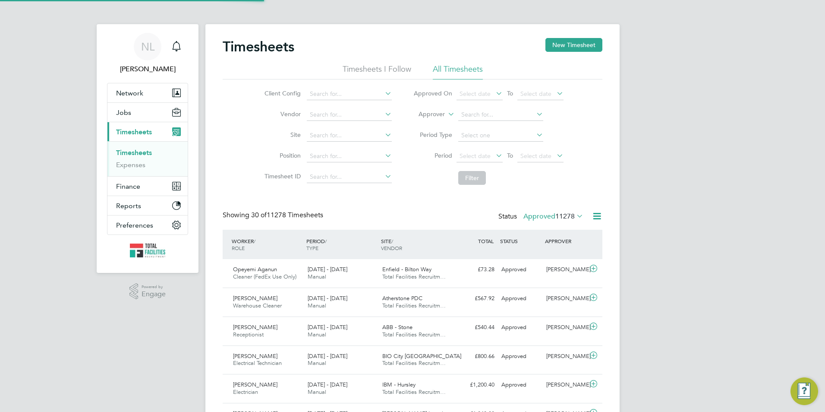
scroll to position [22, 75]
click at [564, 56] on div "Timesheets New Timesheet" at bounding box center [413, 51] width 380 height 26
click at [588, 44] on button "New Timesheet" at bounding box center [573, 45] width 57 height 14
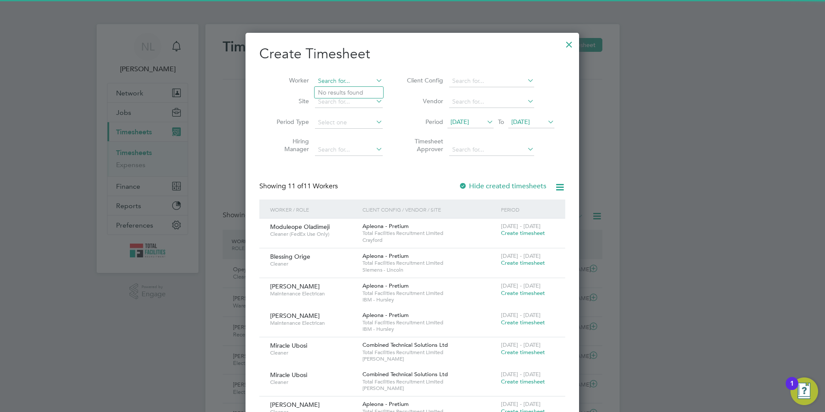
click at [322, 82] on input at bounding box center [349, 81] width 68 height 12
click at [359, 91] on li "[PERSON_NAME]" at bounding box center [360, 93] width 90 height 12
type input "[PERSON_NAME]"
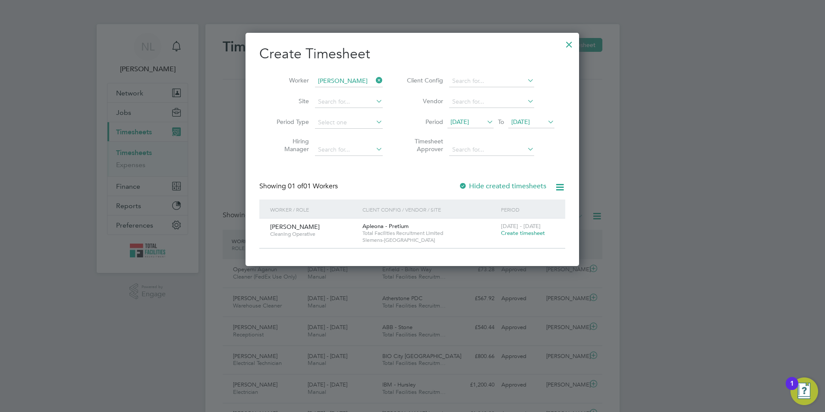
click at [510, 233] on span "Create timesheet" at bounding box center [523, 232] width 44 height 7
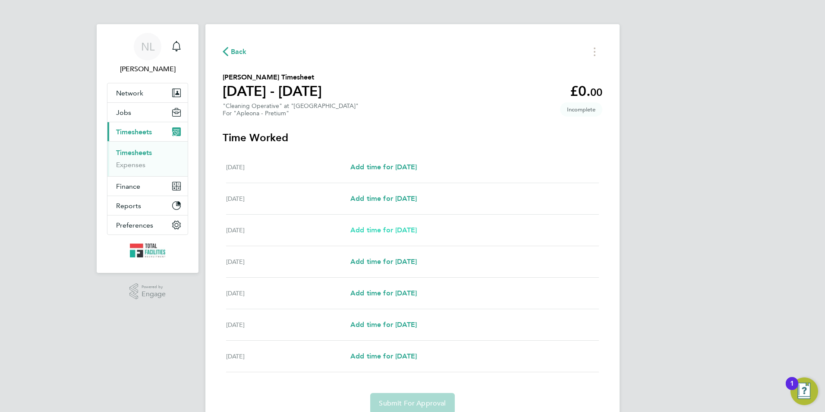
click at [416, 227] on span "Add time for [DATE]" at bounding box center [383, 230] width 66 height 8
select select "30"
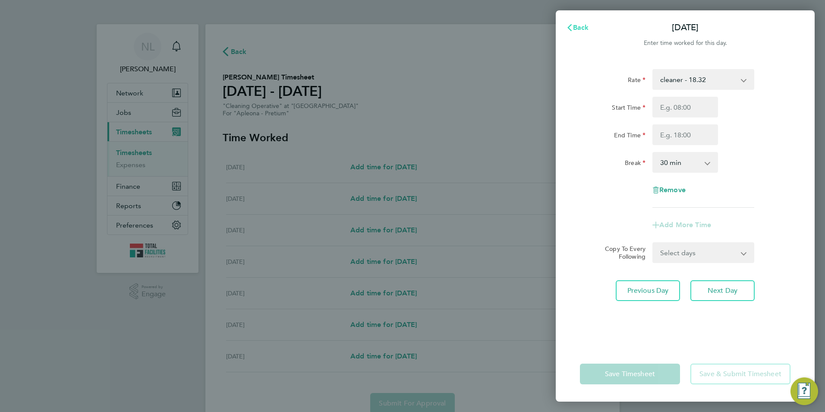
click at [577, 24] on span "Back" at bounding box center [581, 27] width 16 height 8
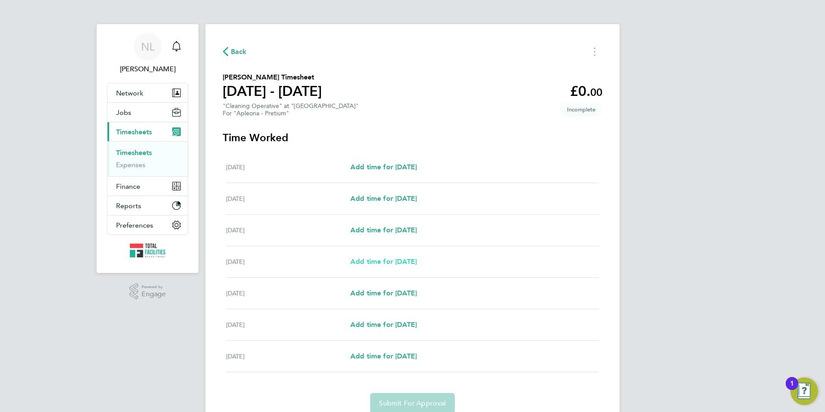
click at [383, 263] on span "Add time for [DATE]" at bounding box center [383, 261] width 66 height 8
select select "30"
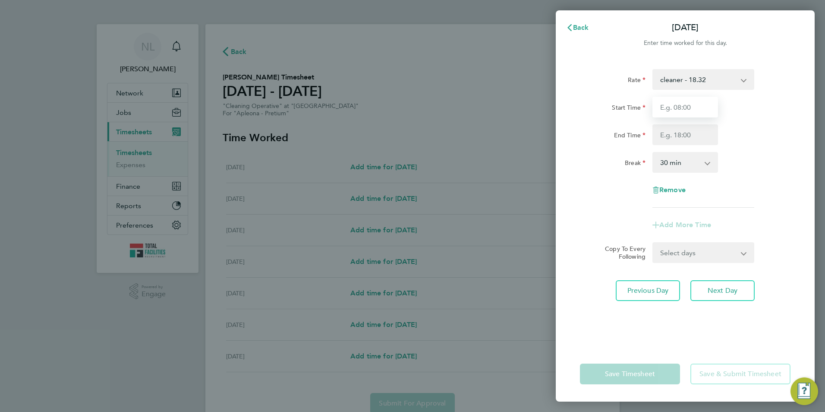
drag, startPoint x: 696, startPoint y: 99, endPoint x: 693, endPoint y: 104, distance: 6.2
click at [693, 104] on input "Start Time" at bounding box center [685, 107] width 66 height 21
type input "17:00"
drag, startPoint x: 780, startPoint y: 101, endPoint x: 679, endPoint y: 136, distance: 106.8
click at [775, 101] on div "Start Time 17:00" at bounding box center [684, 107] width 217 height 21
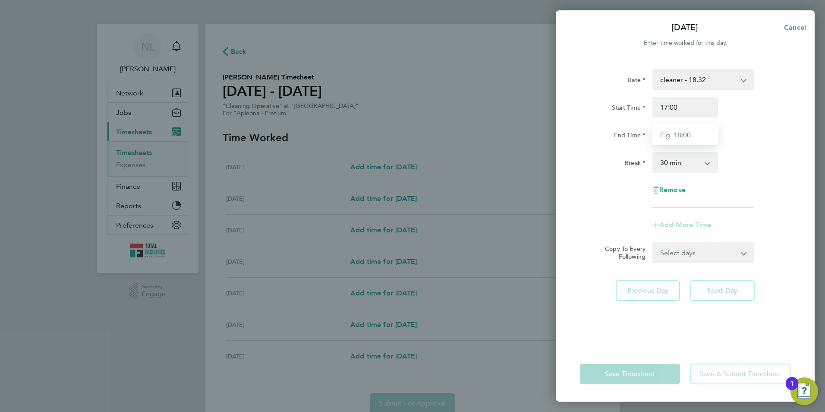
click at [677, 132] on input "End Time" at bounding box center [685, 134] width 66 height 21
type input "20:00"
drag, startPoint x: 753, startPoint y: 115, endPoint x: 746, endPoint y: 121, distance: 8.9
click at [753, 115] on div "Start Time 17:00" at bounding box center [684, 107] width 217 height 21
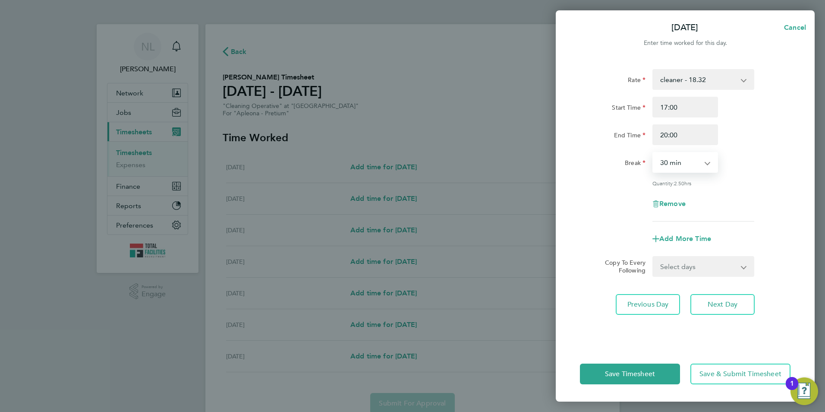
click at [692, 163] on select "0 min 15 min 30 min 45 min 60 min 75 min 90 min" at bounding box center [680, 162] width 54 height 19
select select "0"
click at [653, 153] on select "0 min 15 min 30 min 45 min 60 min 75 min 90 min" at bounding box center [680, 162] width 54 height 19
click at [693, 261] on select "Select days Day [DATE] [DATE] [DATE]" at bounding box center [698, 266] width 91 height 19
select select "DAY"
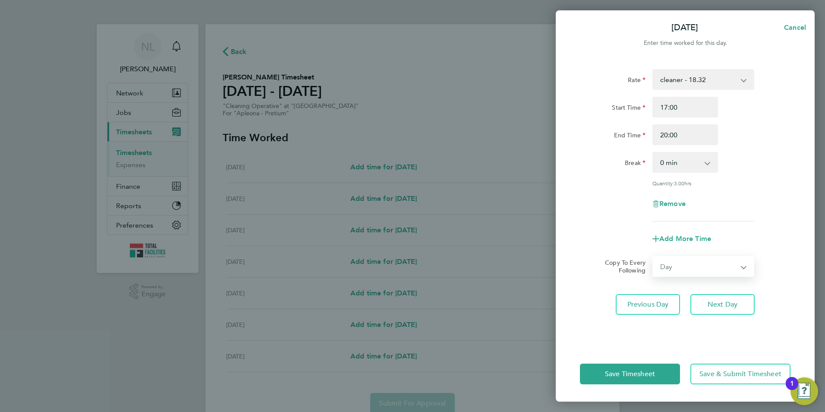
click at [653, 257] on select "Select days Day [DATE] [DATE] [DATE]" at bounding box center [698, 266] width 91 height 19
select select "[DATE]"
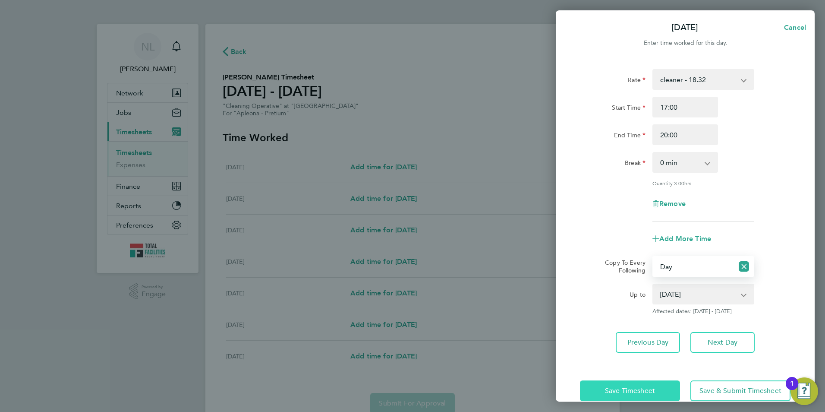
click at [645, 387] on span "Save Timesheet" at bounding box center [630, 390] width 50 height 9
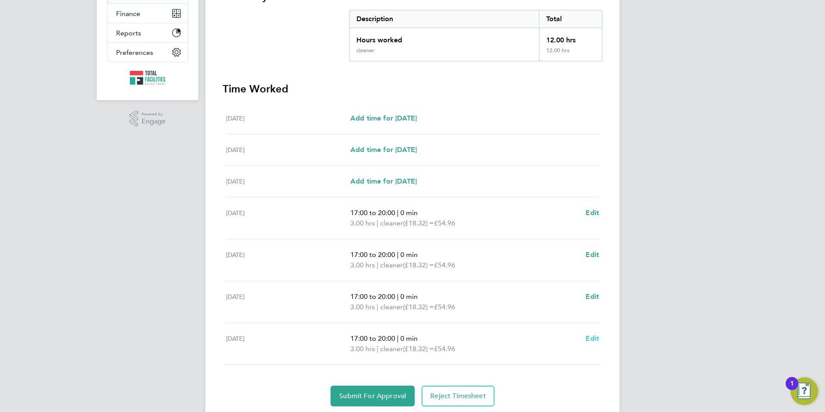
click at [590, 336] on span "Edit" at bounding box center [592, 338] width 13 height 8
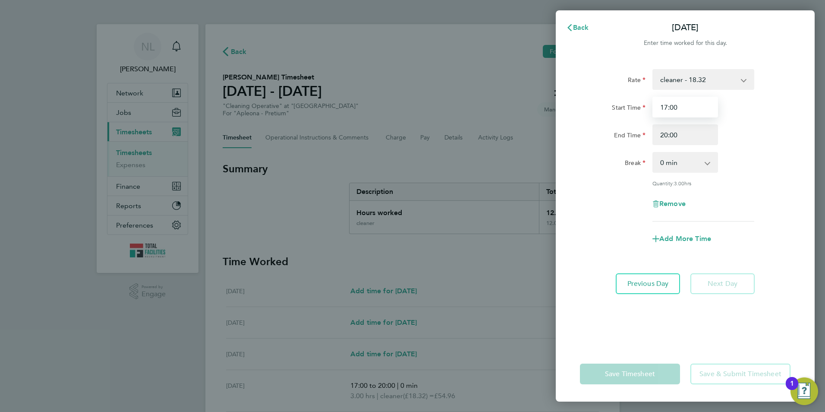
drag, startPoint x: 691, startPoint y: 108, endPoint x: 628, endPoint y: 113, distance: 62.7
click at [628, 113] on div "Start Time 17:00" at bounding box center [684, 107] width 217 height 21
type input "10:00"
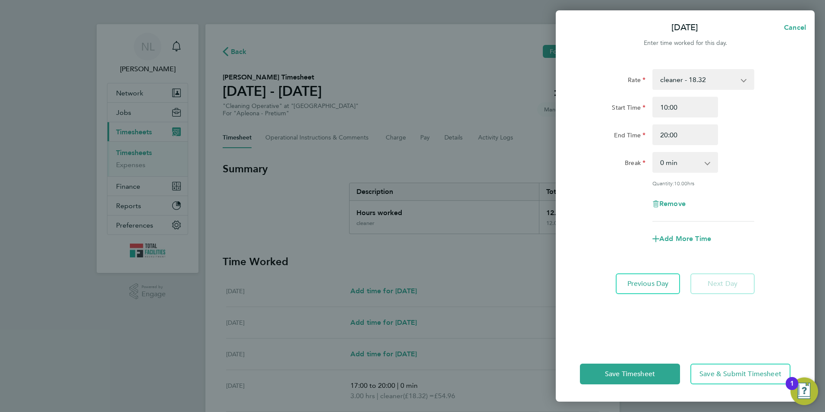
click at [778, 98] on div "Start Time 10:00" at bounding box center [684, 107] width 217 height 21
click at [719, 373] on span "Save & Submit Timesheet" at bounding box center [740, 373] width 82 height 9
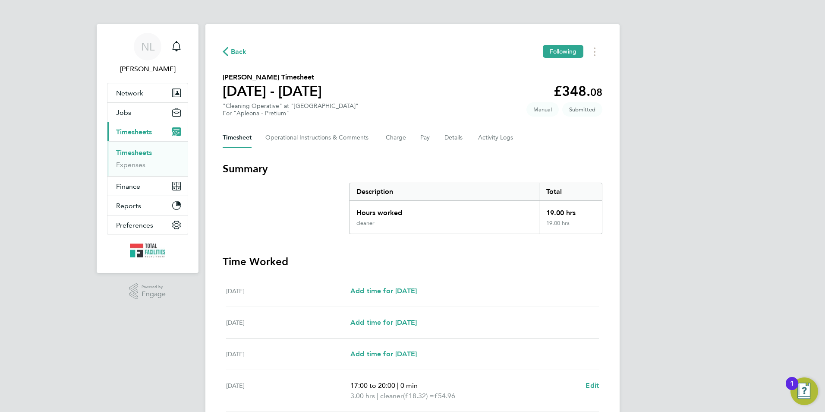
click at [236, 50] on span "Back" at bounding box center [239, 52] width 16 height 10
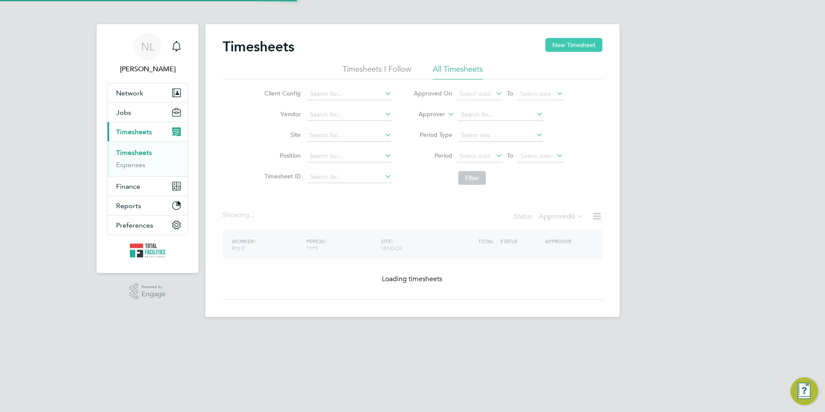
click at [583, 41] on button "New Timesheet" at bounding box center [573, 45] width 57 height 14
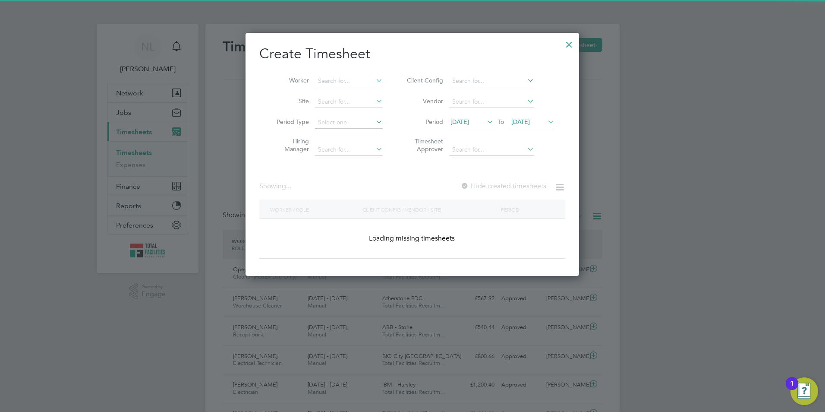
scroll to position [22, 75]
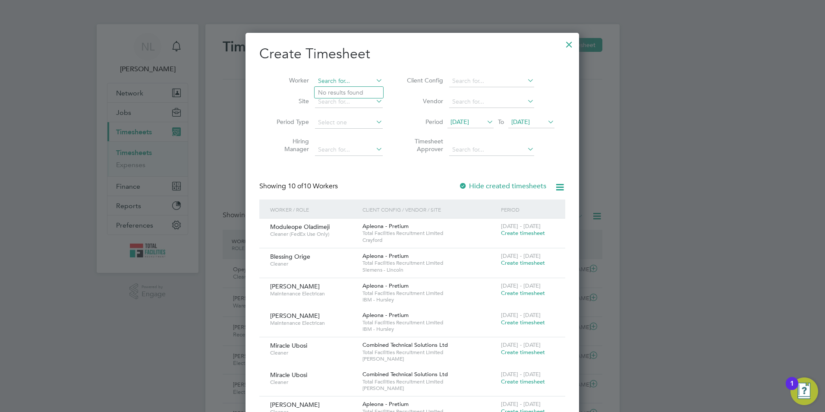
drag, startPoint x: 334, startPoint y: 82, endPoint x: 332, endPoint y: 75, distance: 7.0
click at [334, 80] on input at bounding box center [349, 81] width 68 height 12
click at [372, 102] on li "[PERSON_NAME]" at bounding box center [371, 104] width 112 height 12
type input "[PERSON_NAME]- [PERSON_NAME]"
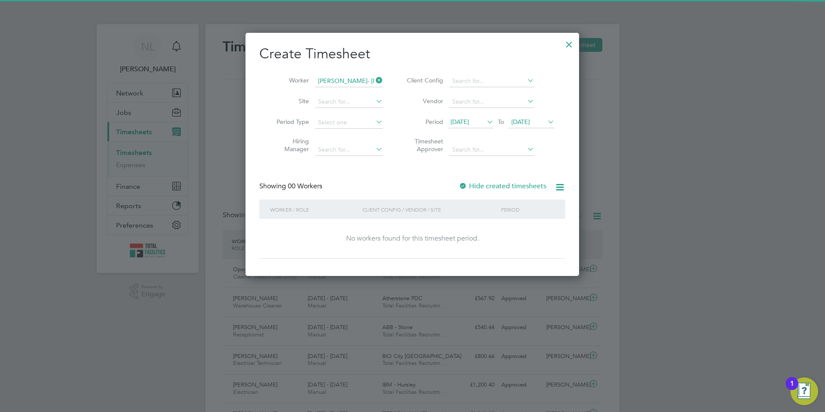
click at [539, 129] on li "Period [DATE] To [DATE]" at bounding box center [480, 122] width 172 height 21
click at [530, 121] on span "[DATE]" at bounding box center [520, 122] width 19 height 8
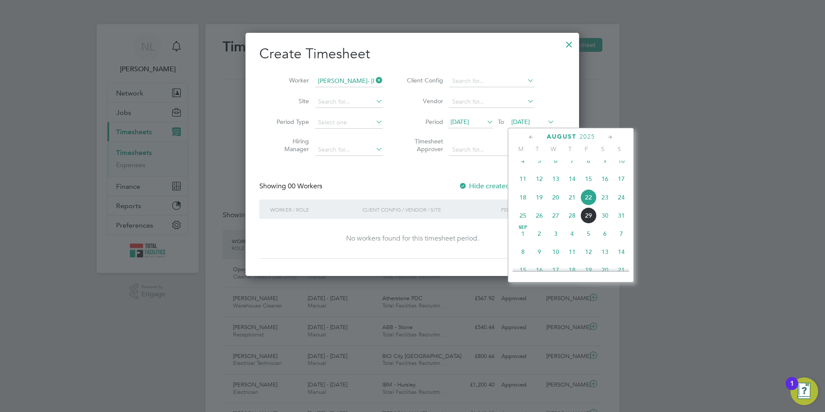
click at [592, 224] on span "29" at bounding box center [588, 215] width 16 height 16
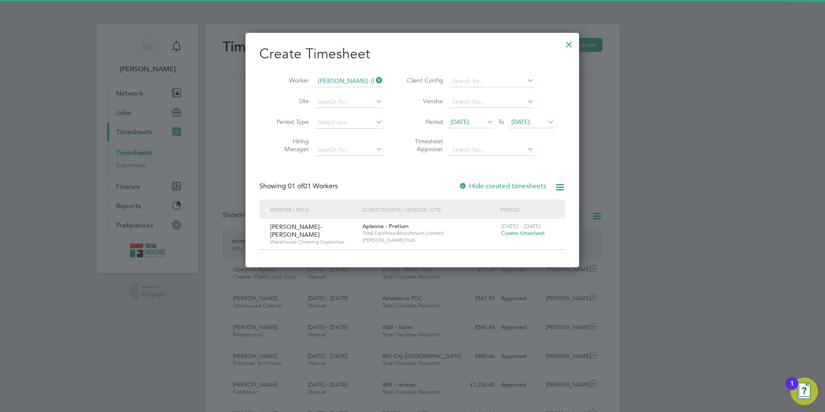
drag, startPoint x: 510, startPoint y: 236, endPoint x: 414, endPoint y: 356, distance: 153.8
click at [510, 235] on span "Create timesheet" at bounding box center [523, 232] width 44 height 7
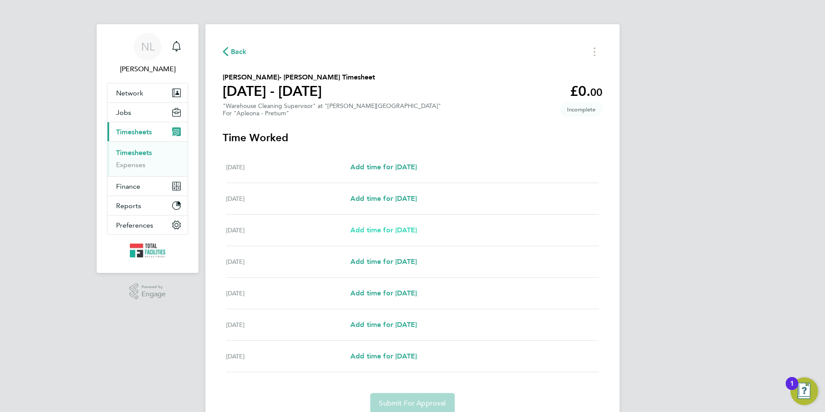
click at [382, 230] on span "Add time for [DATE]" at bounding box center [383, 230] width 66 height 8
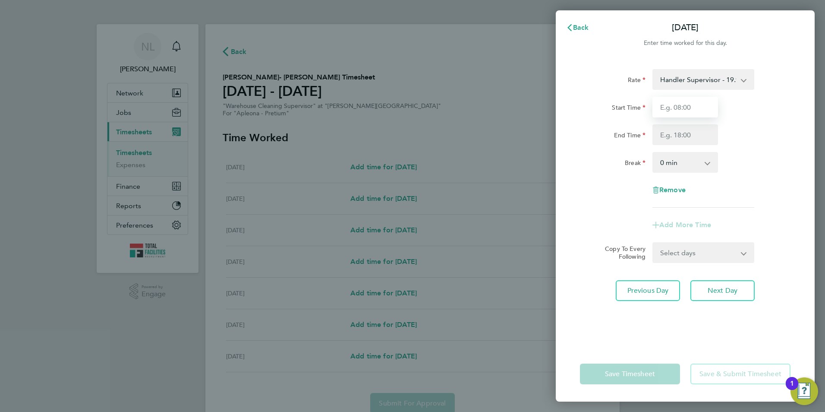
click at [673, 103] on input "Start Time" at bounding box center [685, 107] width 66 height 21
type input "06:30"
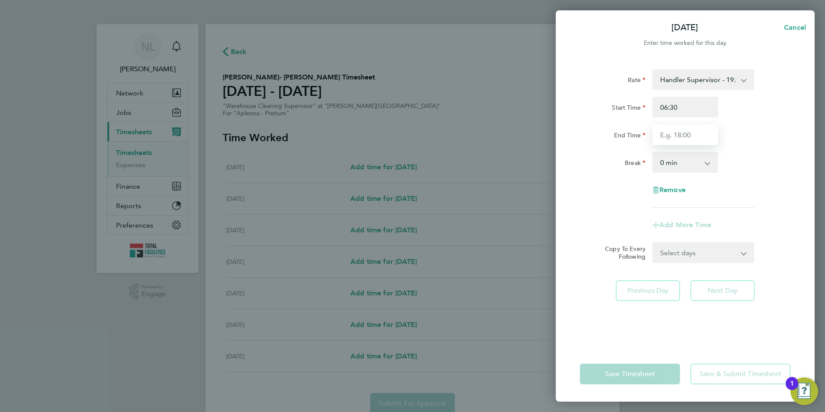
click at [677, 131] on input "End Time" at bounding box center [685, 134] width 66 height 21
type input "15:00"
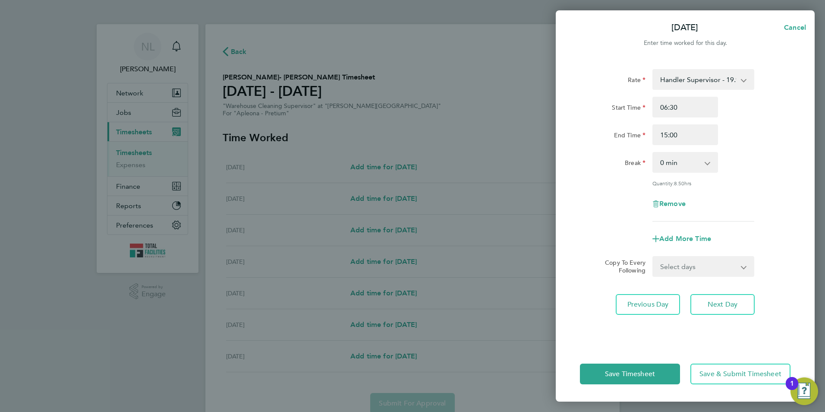
click at [760, 112] on div "Start Time 06:30" at bounding box center [684, 107] width 217 height 21
click at [699, 269] on select "Select days Day [DATE] [DATE] [DATE] [DATE]" at bounding box center [698, 266] width 91 height 19
click at [701, 168] on select "0 min 15 min 30 min 45 min 60 min 75 min 90 min" at bounding box center [680, 162] width 54 height 19
select select "30"
click at [653, 153] on select "0 min 15 min 30 min 45 min 60 min 75 min 90 min" at bounding box center [680, 162] width 54 height 19
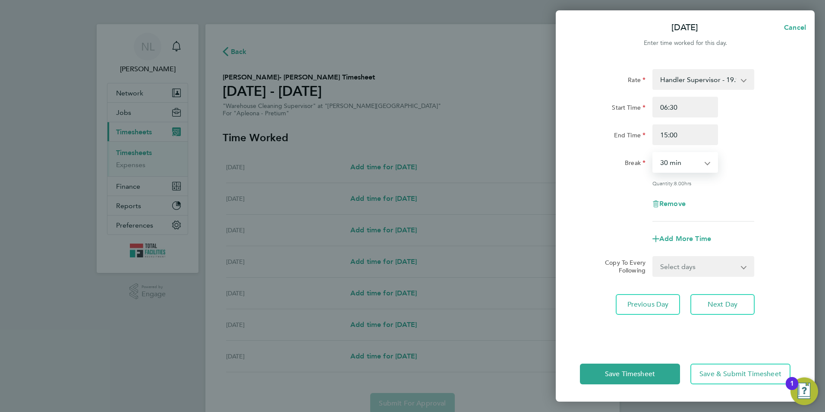
click at [754, 189] on div "Rate Handler Supervisor - 19.97 Start Time 06:30 End Time 15:00 Break 0 min 15 …" at bounding box center [685, 145] width 211 height 152
drag, startPoint x: 716, startPoint y: 266, endPoint x: 706, endPoint y: 270, distance: 10.7
click at [715, 266] on select "Select days Day [DATE] [DATE] [DATE] [DATE]" at bounding box center [698, 266] width 91 height 19
select select "DAY"
click at [653, 257] on select "Select days Day [DATE] [DATE] [DATE] [DATE]" at bounding box center [698, 266] width 91 height 19
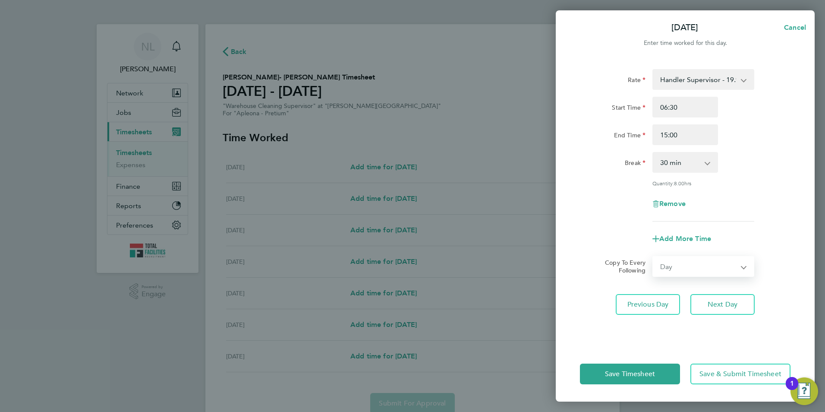
select select "[DATE]"
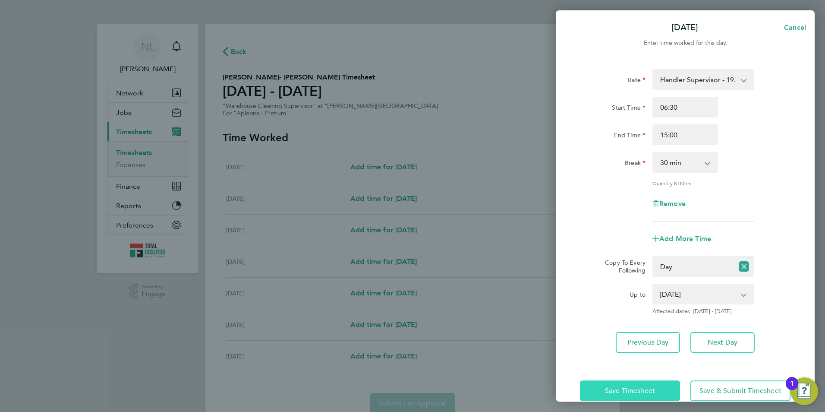
click at [628, 391] on span "Save Timesheet" at bounding box center [630, 390] width 50 height 9
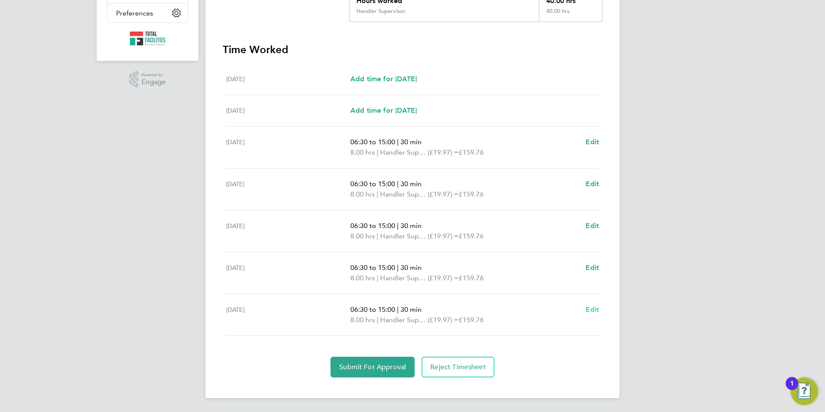
click at [594, 311] on span "Edit" at bounding box center [592, 309] width 13 height 8
select select "30"
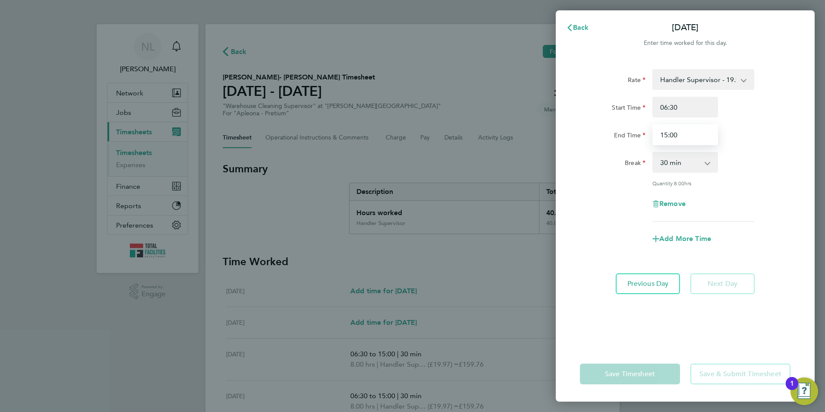
drag, startPoint x: 677, startPoint y: 135, endPoint x: 641, endPoint y: 135, distance: 35.8
click at [641, 135] on div "End Time 15:00" at bounding box center [684, 134] width 217 height 21
type input "14:00"
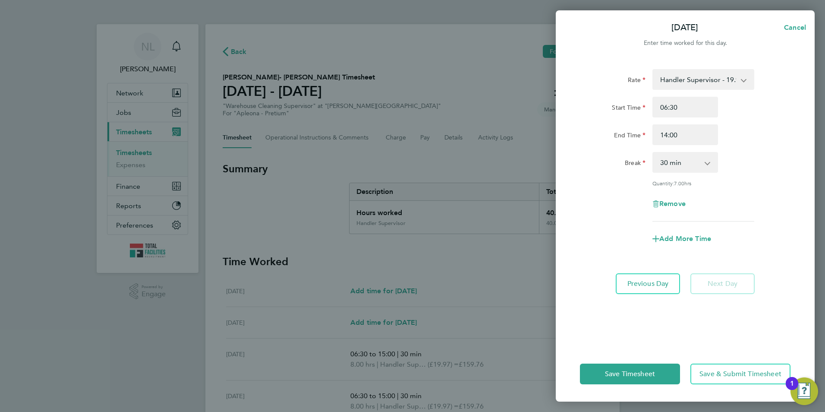
click at [807, 132] on div "Rate Handler Supervisor - 19.97 Start Time 06:30 End Time 14:00 Break 0 min 15 …" at bounding box center [685, 202] width 259 height 287
click at [606, 374] on span "Save Timesheet" at bounding box center [630, 373] width 50 height 9
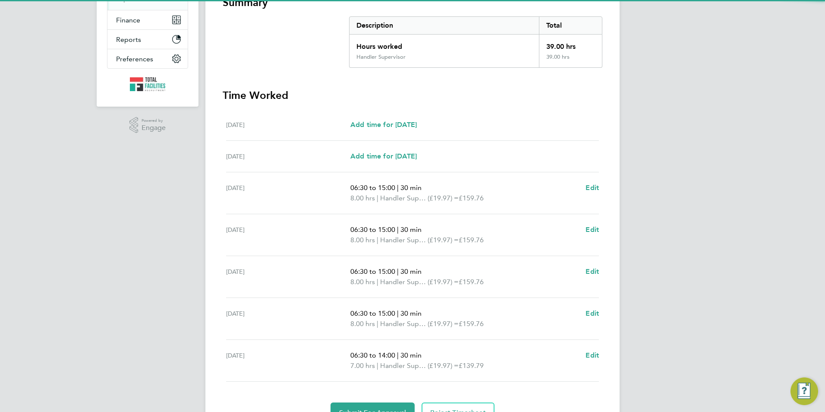
scroll to position [173, 0]
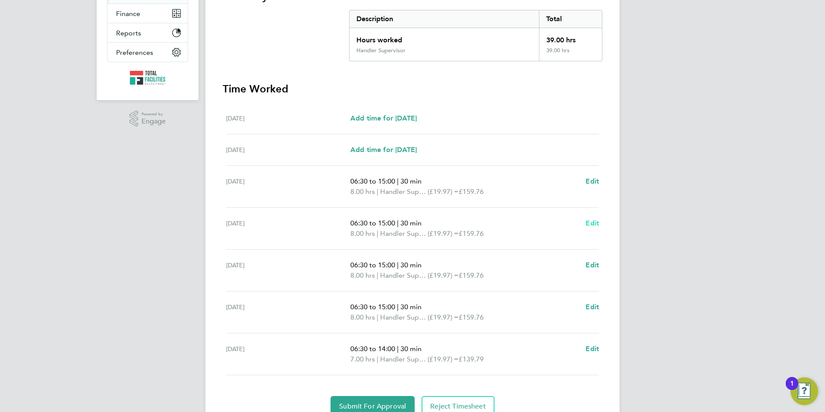
click at [593, 224] on span "Edit" at bounding box center [592, 223] width 13 height 8
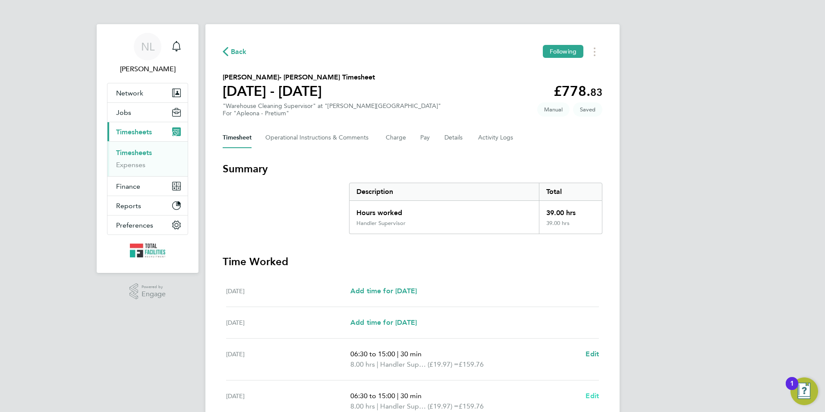
select select "30"
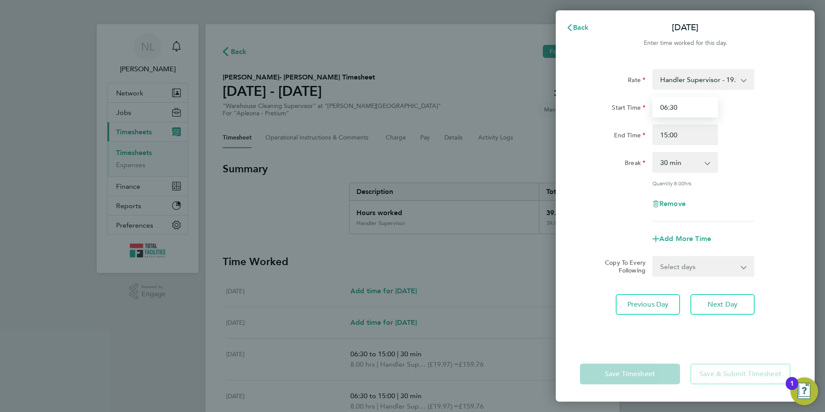
drag, startPoint x: 685, startPoint y: 110, endPoint x: 672, endPoint y: 110, distance: 13.0
click at [672, 110] on input "06:30" at bounding box center [685, 107] width 66 height 21
type input "06:15"
click at [745, 114] on div "Start Time 06:15" at bounding box center [684, 107] width 217 height 21
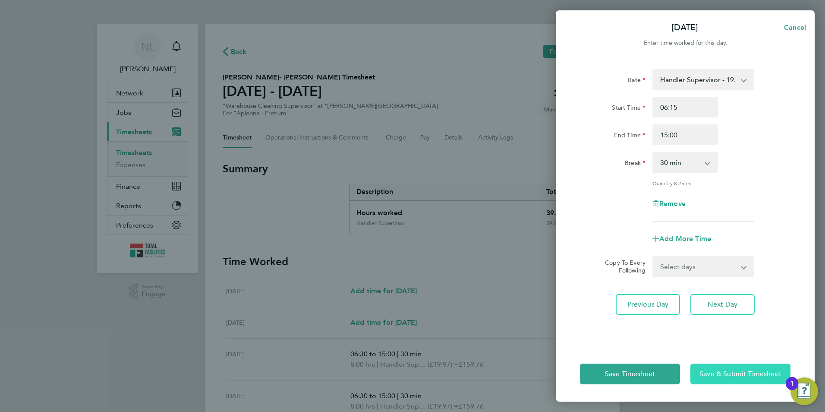
click at [745, 380] on button "Save & Submit Timesheet" at bounding box center [740, 373] width 100 height 21
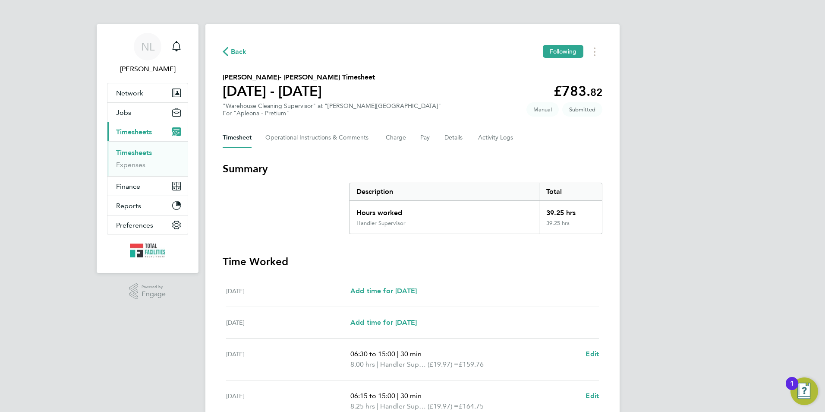
click at [237, 51] on span "Back" at bounding box center [239, 52] width 16 height 10
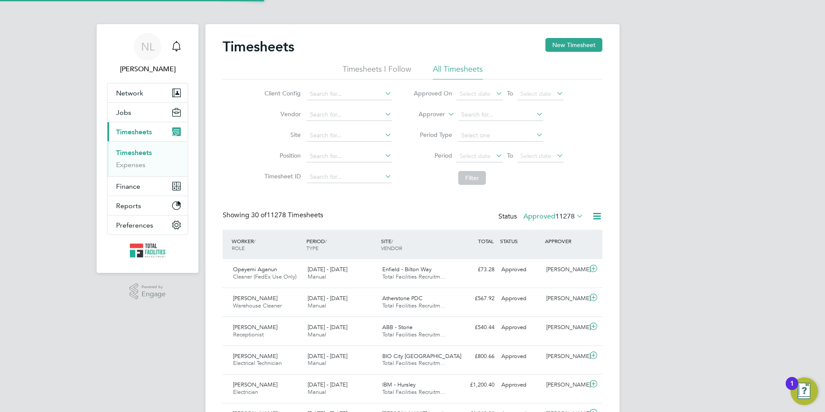
scroll to position [22, 75]
click at [570, 43] on button "New Timesheet" at bounding box center [573, 45] width 57 height 14
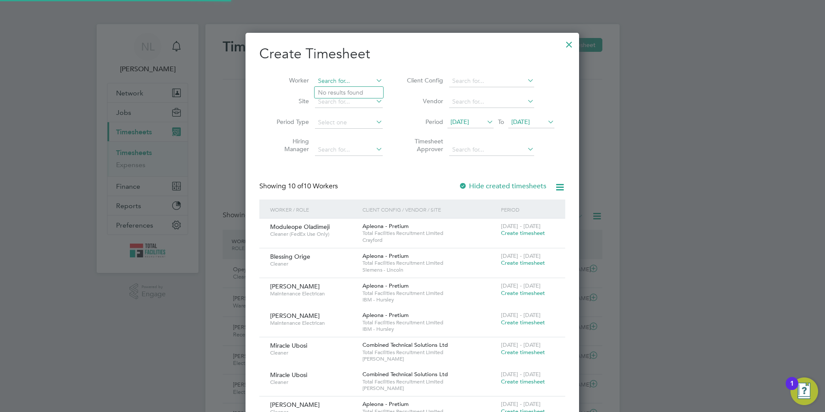
click at [343, 79] on input at bounding box center [349, 81] width 68 height 12
click at [353, 91] on li "[PERSON_NAME]" at bounding box center [368, 93] width 107 height 12
type input "[PERSON_NAME]"
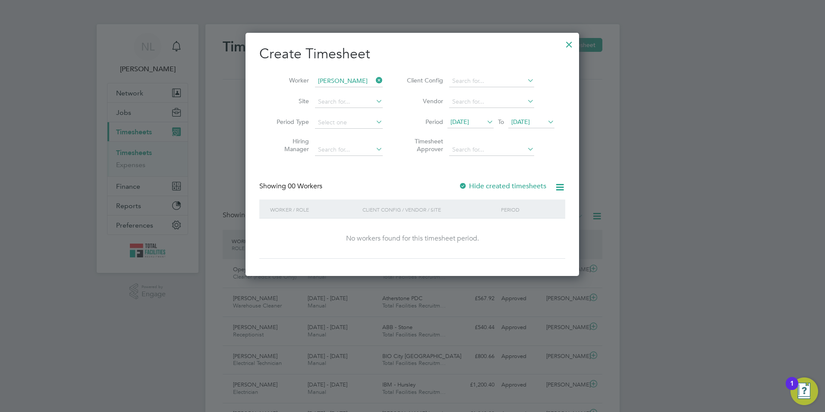
click at [530, 121] on span "[DATE]" at bounding box center [520, 122] width 19 height 8
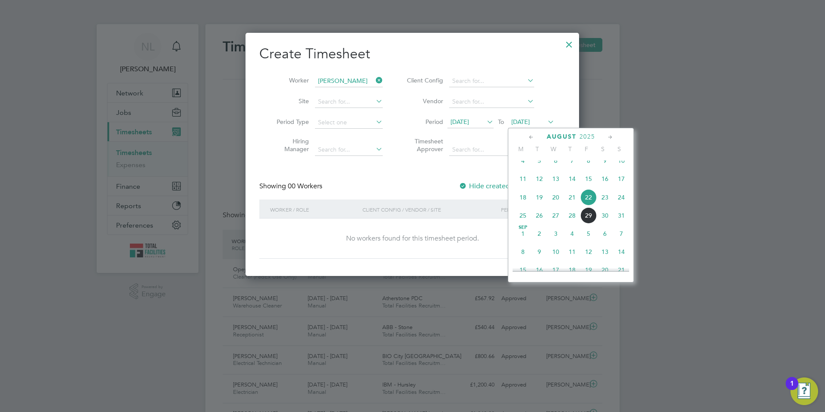
click at [585, 224] on span "29" at bounding box center [588, 215] width 16 height 16
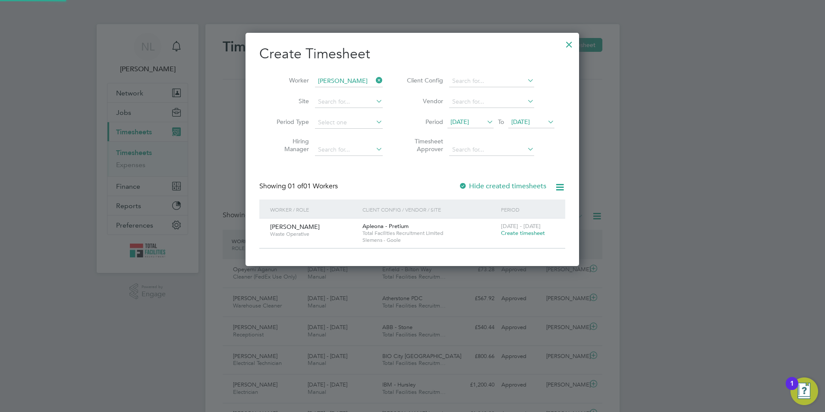
click at [513, 234] on span "Create timesheet" at bounding box center [523, 232] width 44 height 7
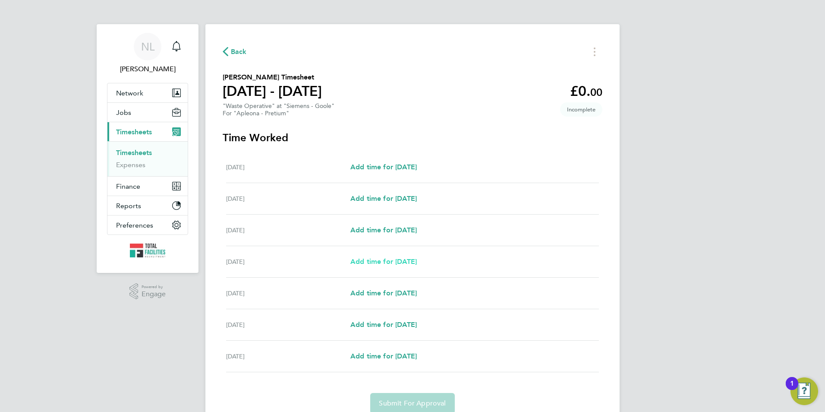
click at [407, 258] on span "Add time for [DATE]" at bounding box center [383, 261] width 66 height 8
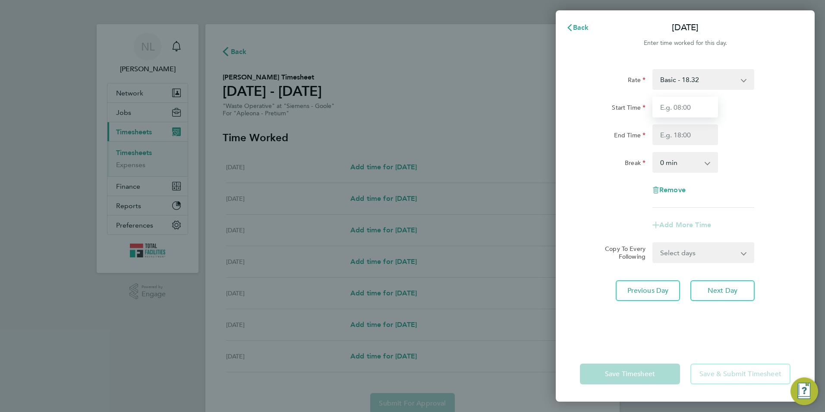
click at [687, 104] on input "Start Time" at bounding box center [685, 107] width 66 height 21
type input "13:00"
drag, startPoint x: 759, startPoint y: 102, endPoint x: 674, endPoint y: 131, distance: 89.8
click at [749, 106] on div "Start Time 13:00" at bounding box center [684, 107] width 217 height 21
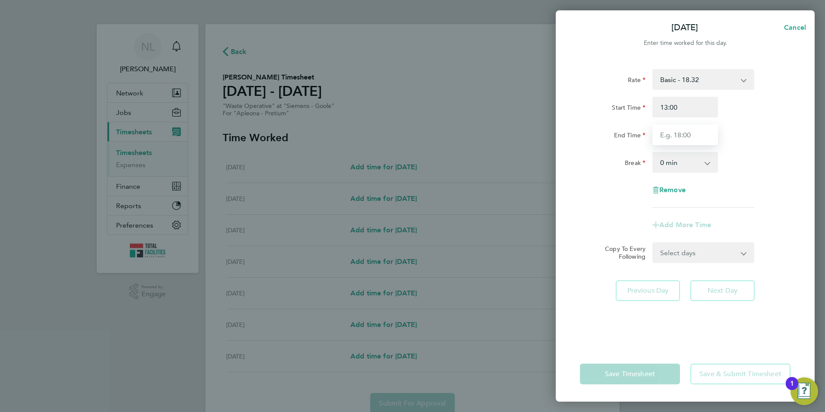
click at [658, 138] on input "End Time" at bounding box center [685, 134] width 66 height 21
type input "19:30"
drag, startPoint x: 746, startPoint y: 123, endPoint x: 741, endPoint y: 127, distance: 6.7
click at [746, 123] on div "Start Time 13:00 End Time 19:30" at bounding box center [684, 121] width 217 height 48
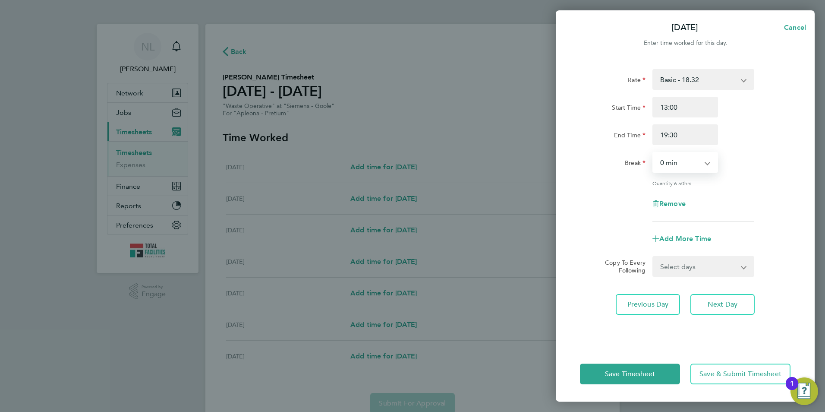
click at [692, 170] on select "0 min 15 min 30 min 45 min 60 min 75 min 90 min" at bounding box center [680, 162] width 54 height 19
click at [653, 153] on select "0 min 15 min 30 min 45 min 60 min 75 min 90 min" at bounding box center [680, 162] width 54 height 19
click at [703, 159] on select "0 min 15 min 30 min 45 min 60 min 75 min 90 min" at bounding box center [680, 162] width 54 height 19
select select "30"
click at [653, 153] on select "0 min 15 min 30 min 45 min 60 min 75 min 90 min" at bounding box center [680, 162] width 54 height 19
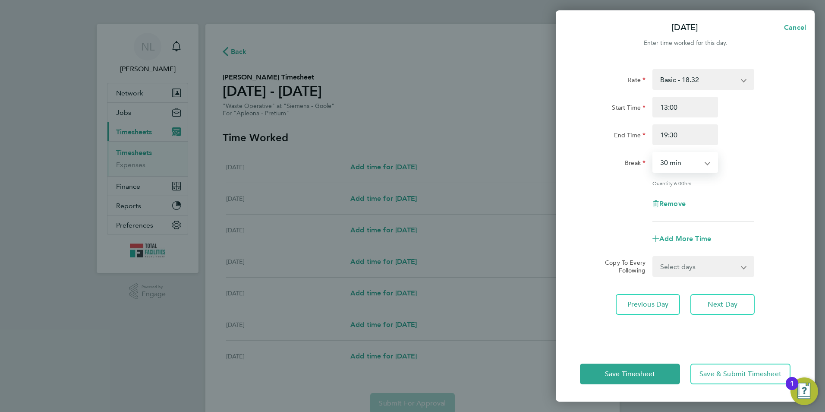
click at [692, 273] on select "Select days Day [DATE] [DATE] [DATE]" at bounding box center [698, 266] width 91 height 19
select select "DAY"
click at [653, 257] on select "Select days Day [DATE] [DATE] [DATE]" at bounding box center [698, 266] width 91 height 19
select select "[DATE]"
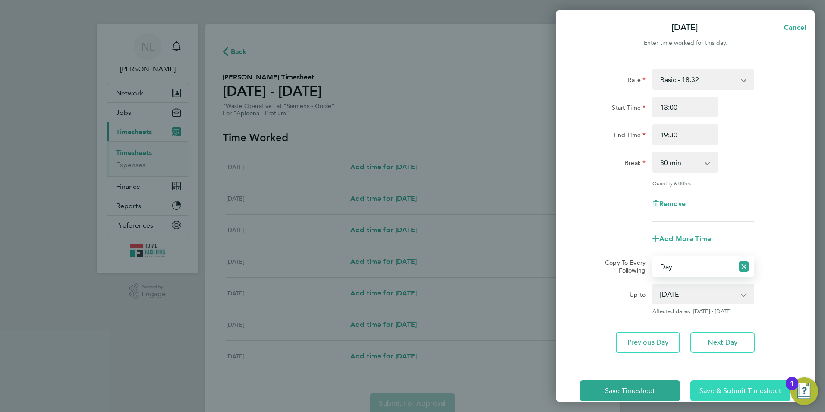
click at [733, 382] on button "Save & Submit Timesheet" at bounding box center [740, 390] width 100 height 21
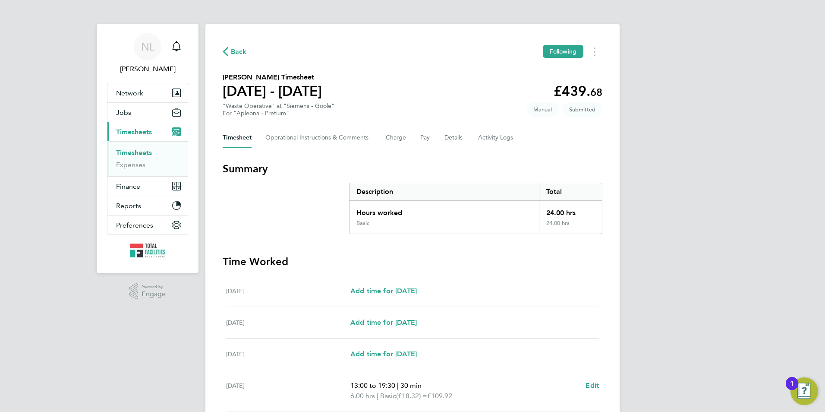
click at [243, 50] on span "Back" at bounding box center [239, 52] width 16 height 10
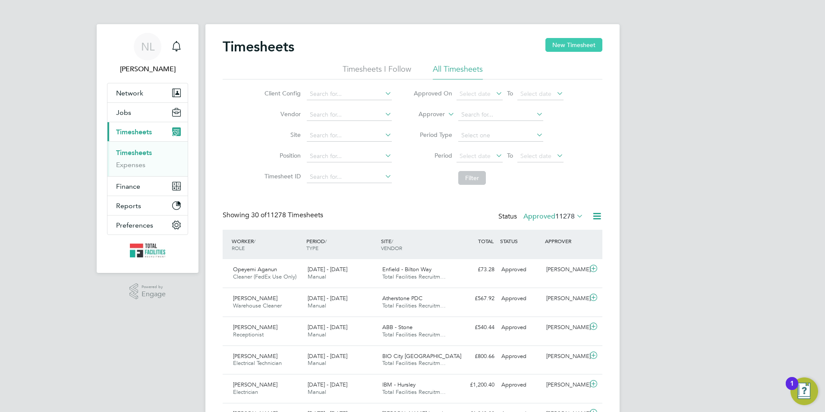
click at [564, 44] on button "New Timesheet" at bounding box center [573, 45] width 57 height 14
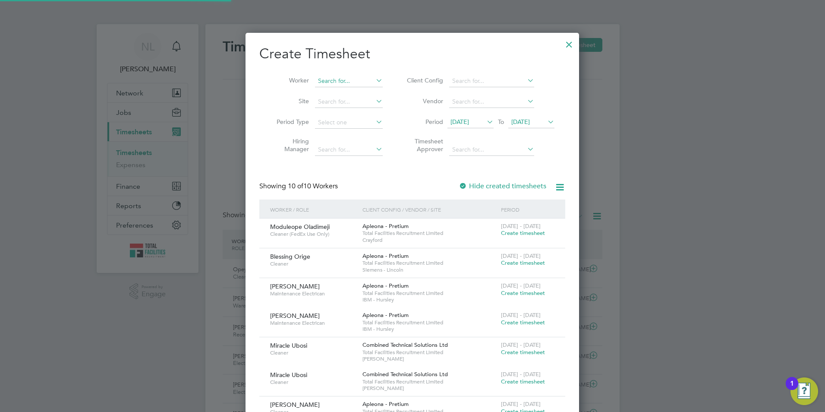
click at [320, 81] on input at bounding box center [349, 81] width 68 height 12
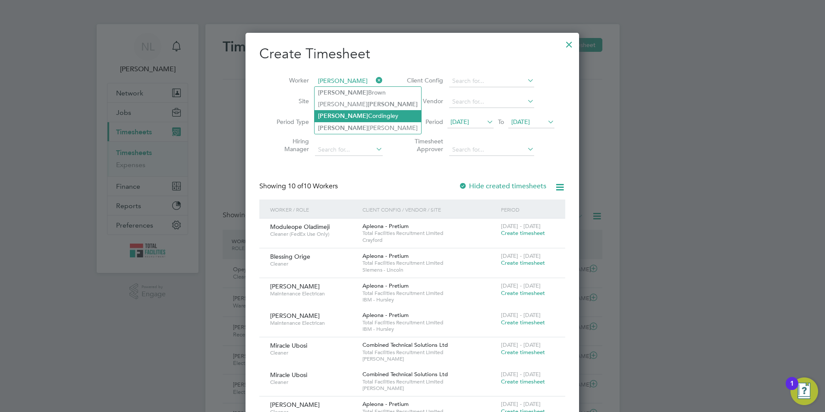
click at [353, 120] on li "[PERSON_NAME]" at bounding box center [368, 116] width 107 height 12
type input "[PERSON_NAME]"
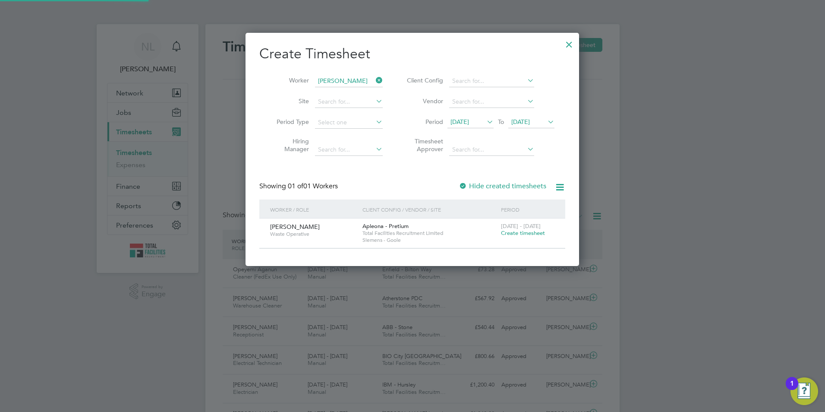
click at [546, 120] on icon at bounding box center [546, 122] width 0 height 12
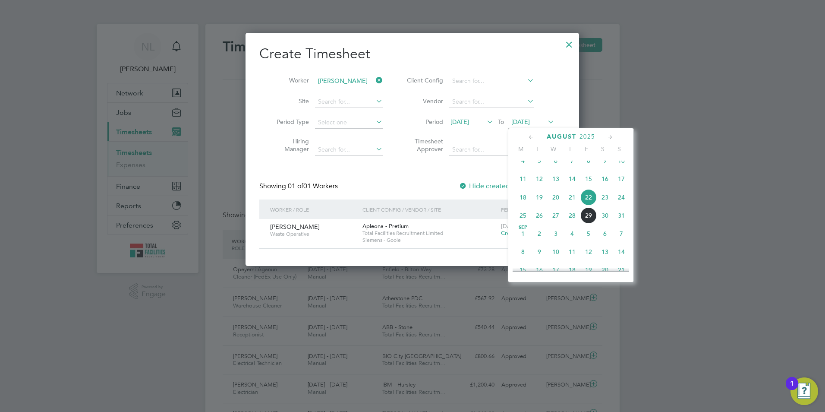
click at [591, 223] on span "29" at bounding box center [588, 215] width 16 height 16
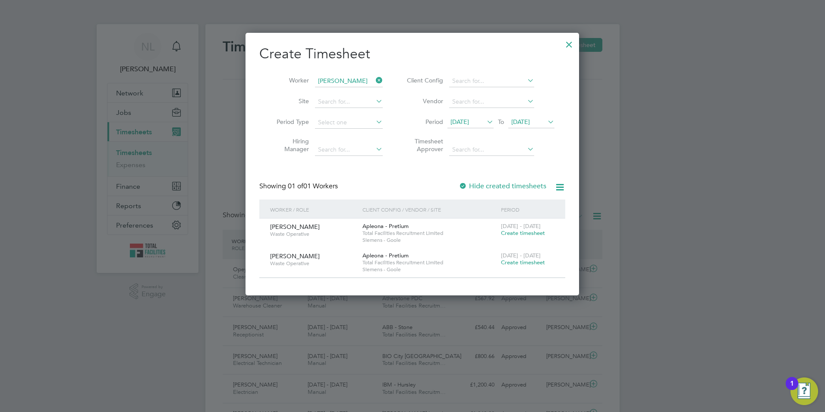
click at [525, 262] on span "Create timesheet" at bounding box center [523, 261] width 44 height 7
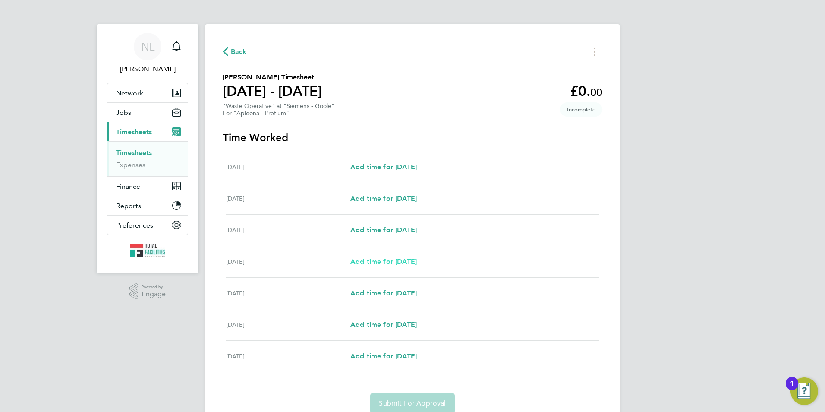
click at [409, 262] on span "Add time for [DATE]" at bounding box center [383, 261] width 66 height 8
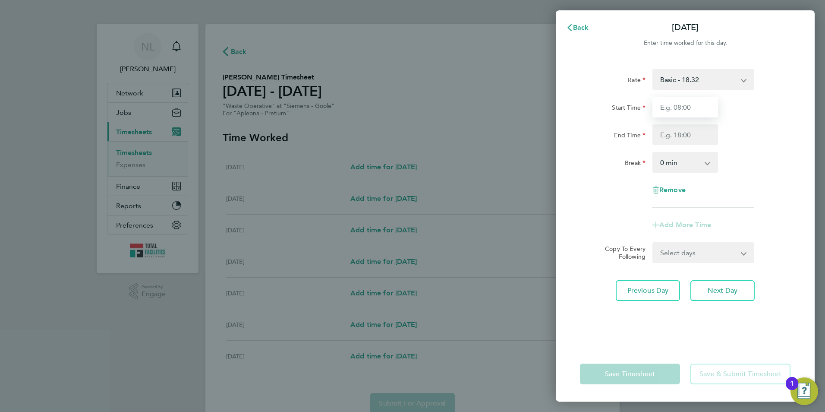
click at [691, 105] on input "Start Time" at bounding box center [685, 107] width 66 height 21
type input "07:00"
drag, startPoint x: 755, startPoint y: 124, endPoint x: 718, endPoint y: 129, distance: 37.1
click at [750, 125] on div "Start Time 07:00 End Time" at bounding box center [684, 121] width 217 height 48
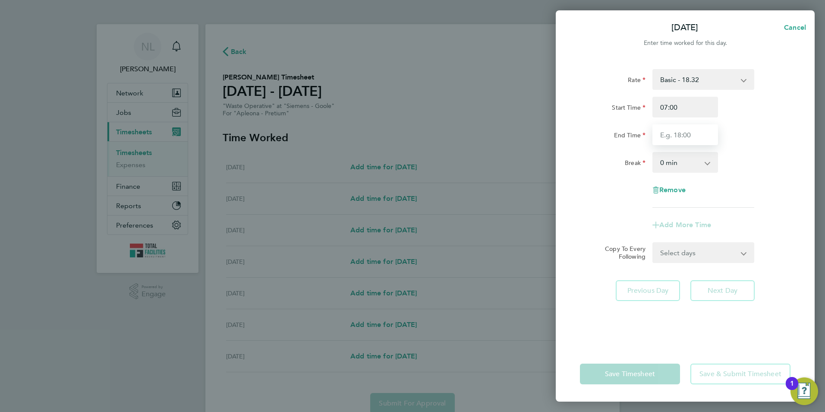
click at [684, 132] on input "End Time" at bounding box center [685, 134] width 66 height 21
type input "2"
type input "13:30"
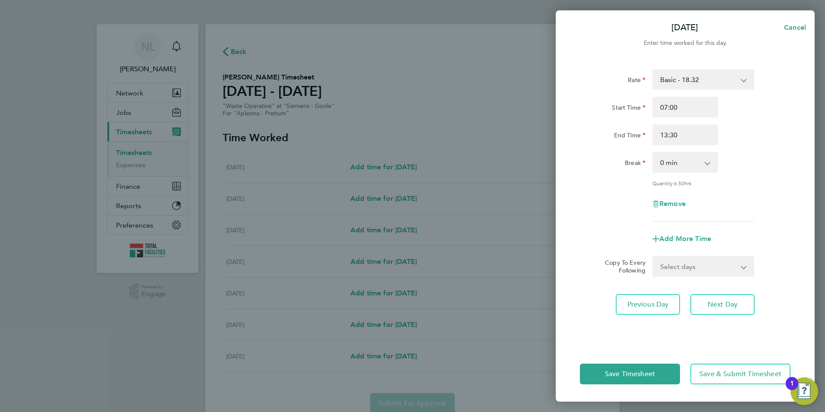
click at [710, 166] on app-icon-cross-button at bounding box center [712, 162] width 10 height 19
drag, startPoint x: 689, startPoint y: 166, endPoint x: 687, endPoint y: 170, distance: 4.6
click at [688, 167] on select "0 min 15 min 30 min 45 min 60 min 75 min 90 min" at bounding box center [680, 162] width 54 height 19
select select "30"
click at [653, 153] on select "0 min 15 min 30 min 45 min 60 min 75 min 90 min" at bounding box center [680, 162] width 54 height 19
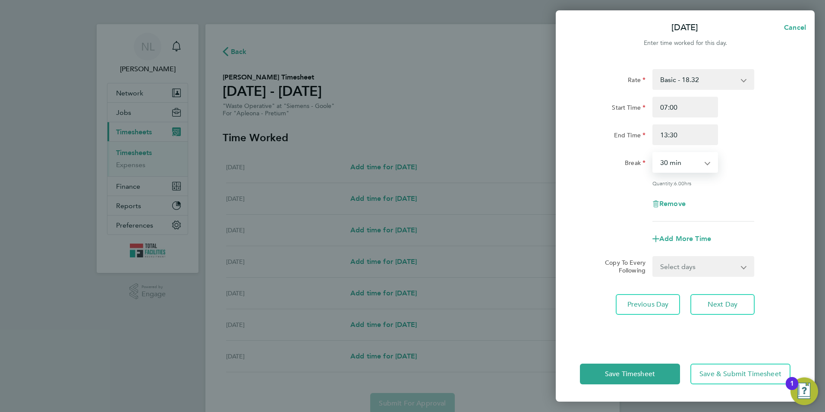
drag, startPoint x: 693, startPoint y: 265, endPoint x: 693, endPoint y: 273, distance: 7.8
click at [693, 265] on select "Select days Day [DATE] [DATE] [DATE]" at bounding box center [698, 266] width 91 height 19
select select "DAY"
click at [653, 257] on select "Select days Day [DATE] [DATE] [DATE]" at bounding box center [698, 266] width 91 height 19
select select "[DATE]"
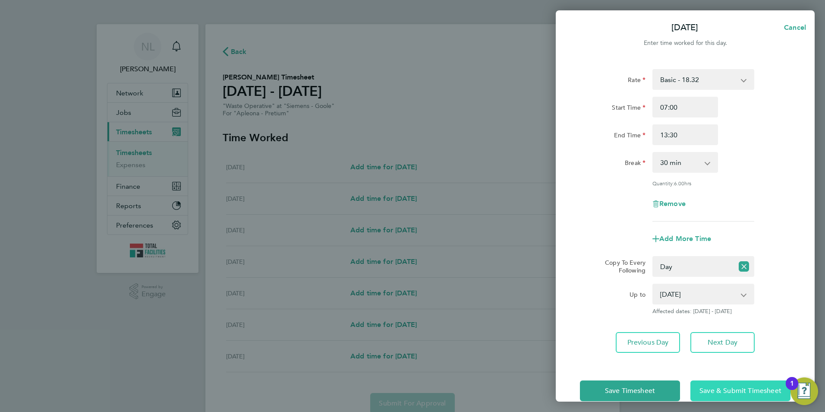
click at [739, 390] on span "Save & Submit Timesheet" at bounding box center [740, 390] width 82 height 9
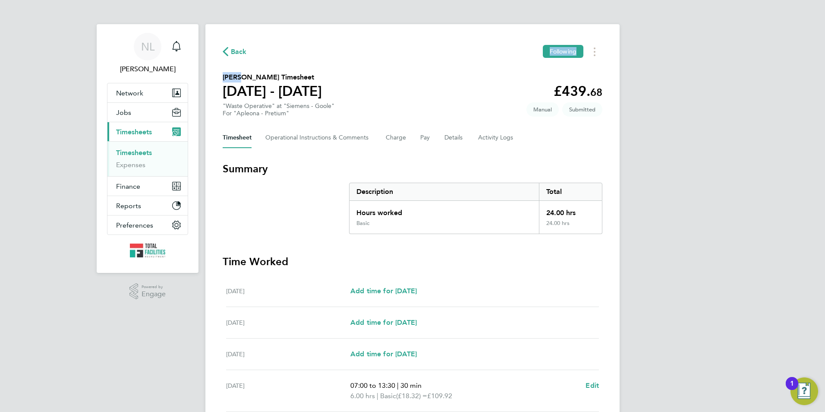
click at [237, 58] on div "Back Following [PERSON_NAME] Timesheet [DATE] - [DATE] £439. 68 "Waste Operativ…" at bounding box center [412, 311] width 414 height 575
drag, startPoint x: 237, startPoint y: 58, endPoint x: 240, endPoint y: 54, distance: 4.7
click at [240, 54] on span "Back" at bounding box center [239, 52] width 16 height 10
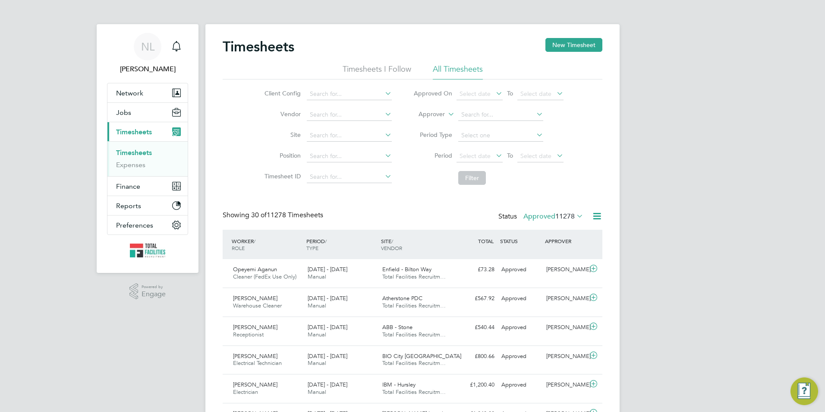
scroll to position [22, 75]
click at [567, 46] on button "New Timesheet" at bounding box center [573, 45] width 57 height 14
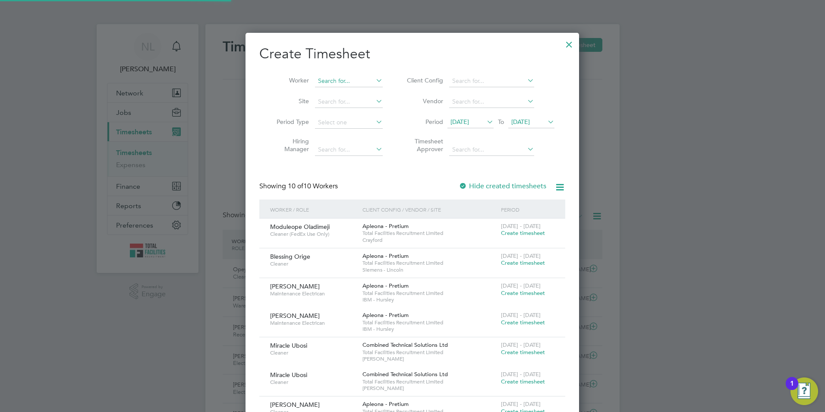
click at [342, 80] on input at bounding box center [349, 81] width 68 height 12
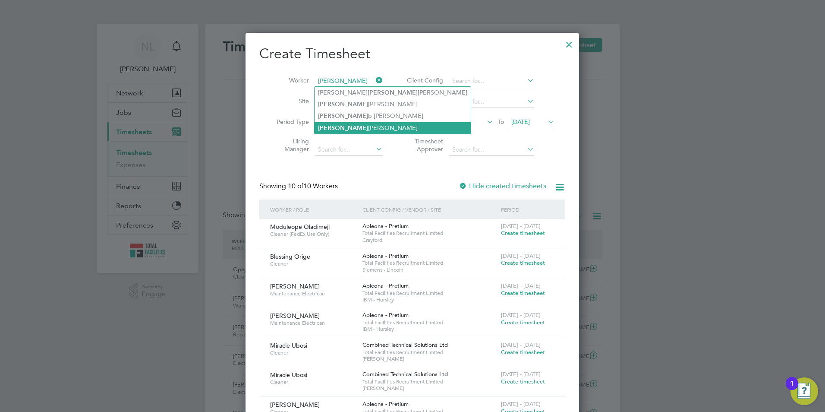
click at [344, 126] on li "[PERSON_NAME]" at bounding box center [393, 128] width 156 height 12
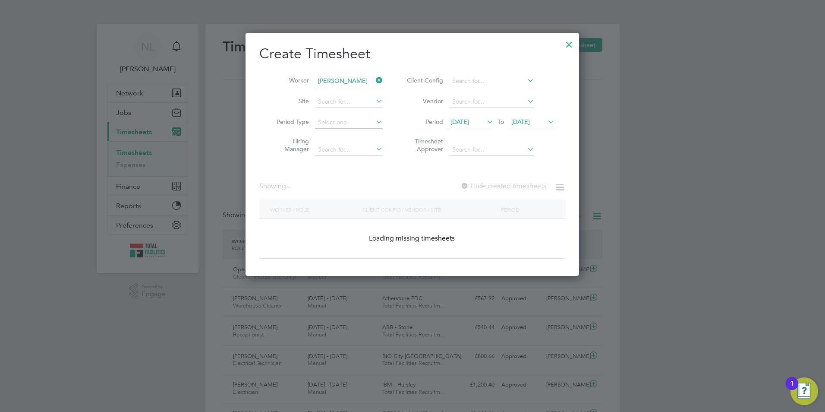
type input "[PERSON_NAME]"
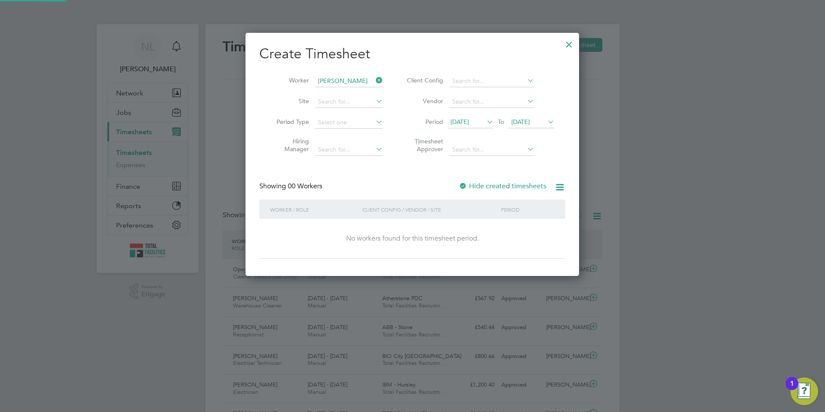
click at [530, 121] on span "[DATE]" at bounding box center [520, 122] width 19 height 8
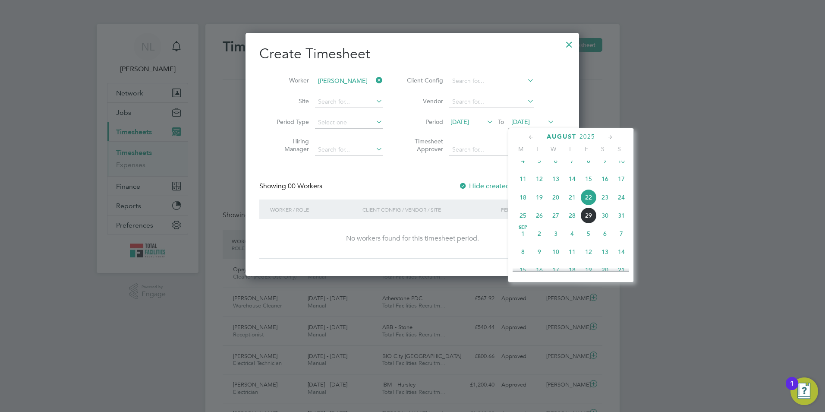
click at [588, 223] on span "29" at bounding box center [588, 215] width 16 height 16
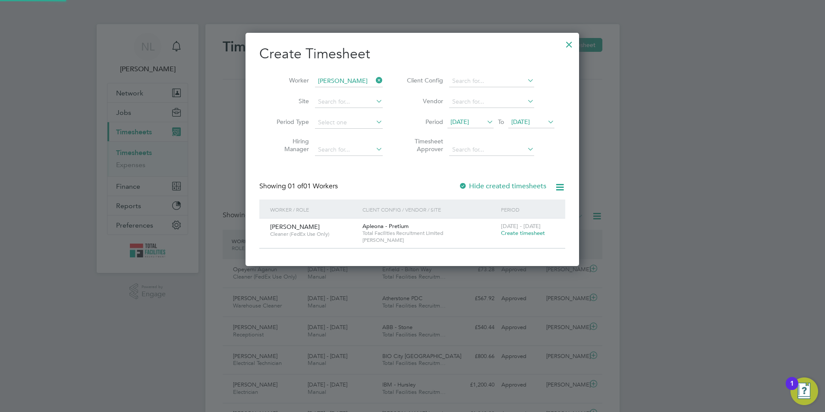
click at [529, 231] on span "Create timesheet" at bounding box center [523, 232] width 44 height 7
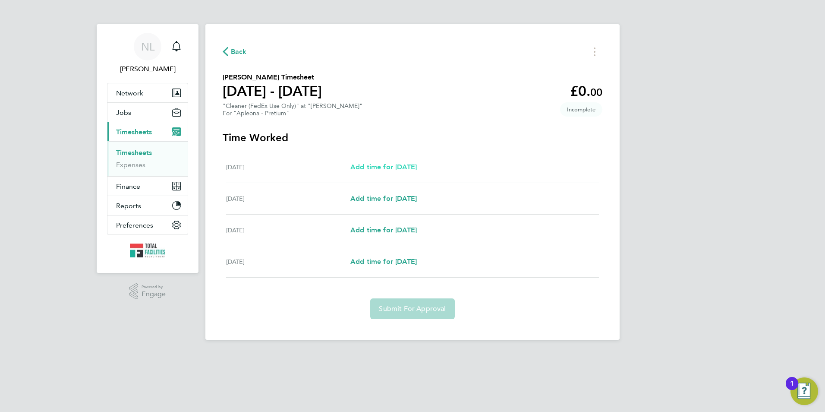
click at [417, 163] on span "Add time for [DATE]" at bounding box center [383, 167] width 66 height 8
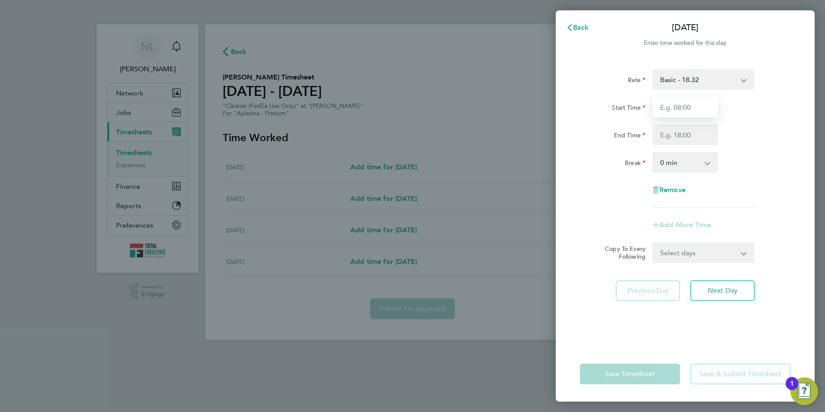
click at [695, 106] on input "Start Time" at bounding box center [685, 107] width 66 height 21
click at [672, 111] on input "109.30" at bounding box center [685, 107] width 66 height 21
type input "10:30"
click at [675, 134] on input "End Time" at bounding box center [685, 134] width 66 height 21
drag, startPoint x: 745, startPoint y: 107, endPoint x: 734, endPoint y: 136, distance: 31.0
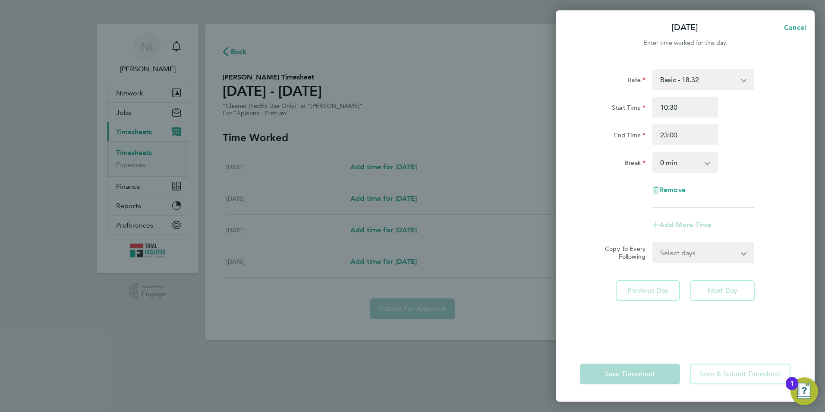
click at [747, 110] on div "Start Time 10:30" at bounding box center [684, 107] width 217 height 21
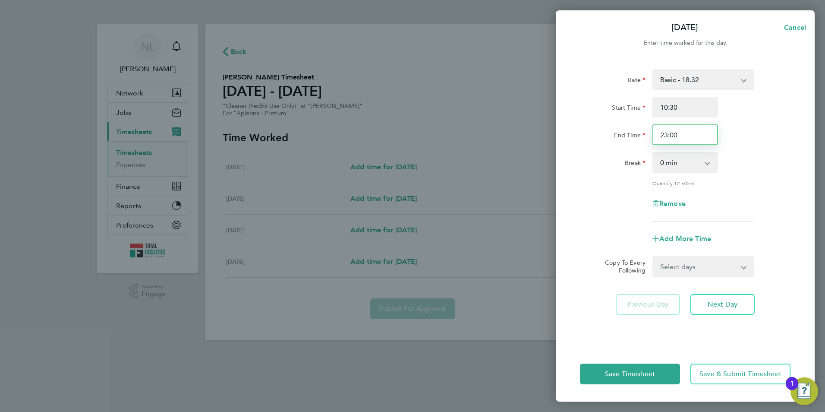
drag, startPoint x: 701, startPoint y: 131, endPoint x: 643, endPoint y: 139, distance: 58.3
click at [643, 139] on div "End Time 23:00" at bounding box center [684, 134] width 217 height 21
type input "13:00"
click at [803, 117] on div "Rate Basic - 18.32 Start Time 10:30 End Time 13:00 Break 0 min 15 min 30 min 45…" at bounding box center [685, 202] width 259 height 287
click at [721, 265] on select "Select days Day [DATE] [DATE] [DATE]" at bounding box center [698, 266] width 91 height 19
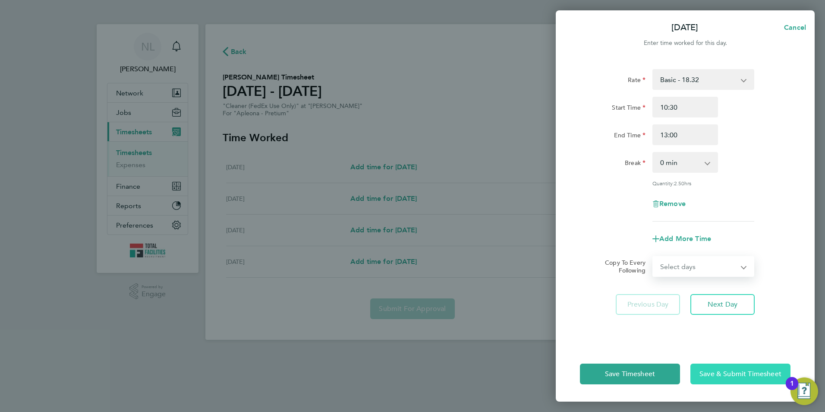
click at [723, 372] on span "Save & Submit Timesheet" at bounding box center [740, 373] width 82 height 9
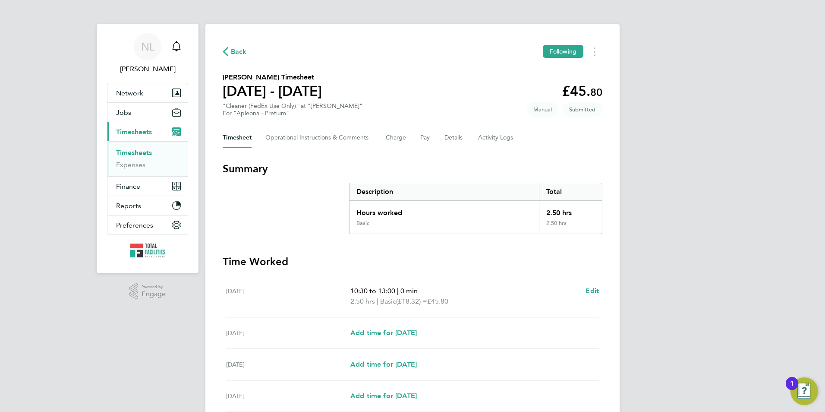
click at [235, 57] on div "Back Following" at bounding box center [413, 51] width 380 height 13
click at [237, 51] on span "Back" at bounding box center [239, 52] width 16 height 10
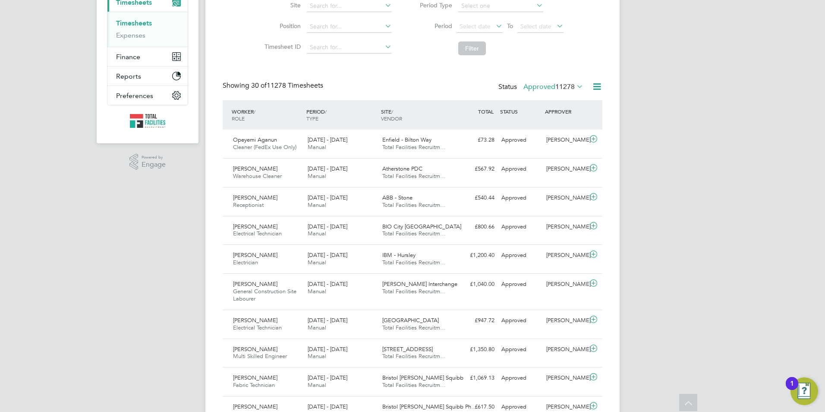
click at [542, 83] on label "Approved 11278" at bounding box center [553, 86] width 60 height 9
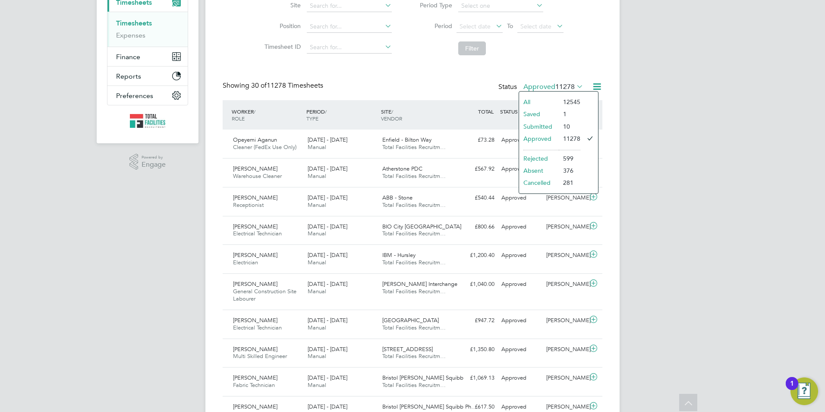
click at [543, 125] on li "Submitted" at bounding box center [539, 126] width 40 height 12
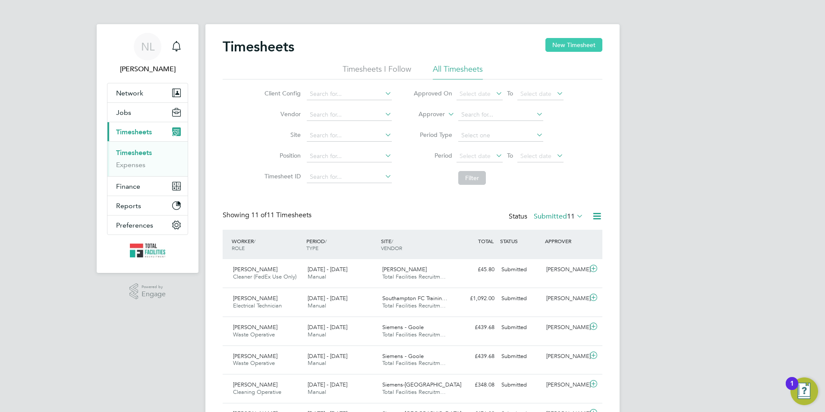
click at [573, 49] on button "New Timesheet" at bounding box center [573, 45] width 57 height 14
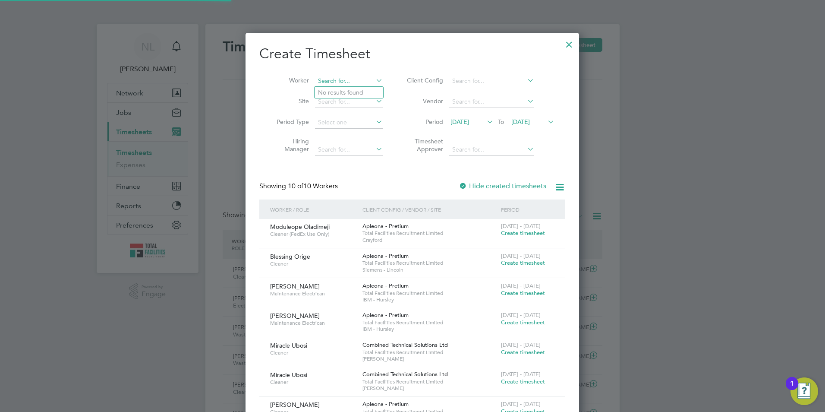
click at [340, 80] on input at bounding box center [349, 81] width 68 height 12
click at [365, 90] on li "Zain ab Ewelamohun" at bounding box center [349, 93] width 69 height 12
type input "Zainab Ewelamohun"
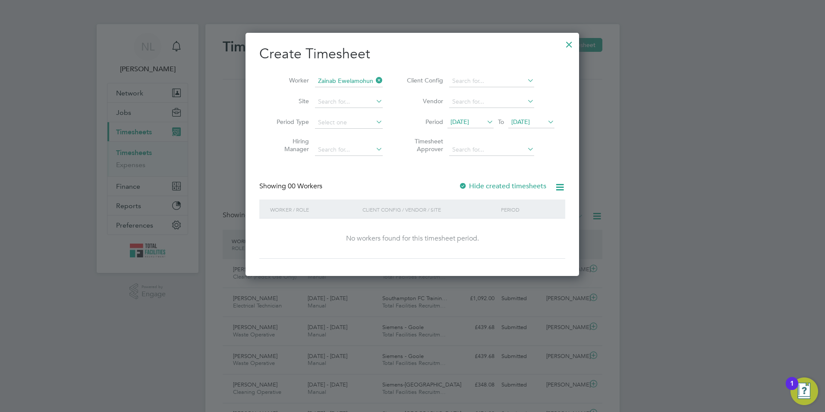
click at [526, 123] on span "[DATE]" at bounding box center [520, 122] width 19 height 8
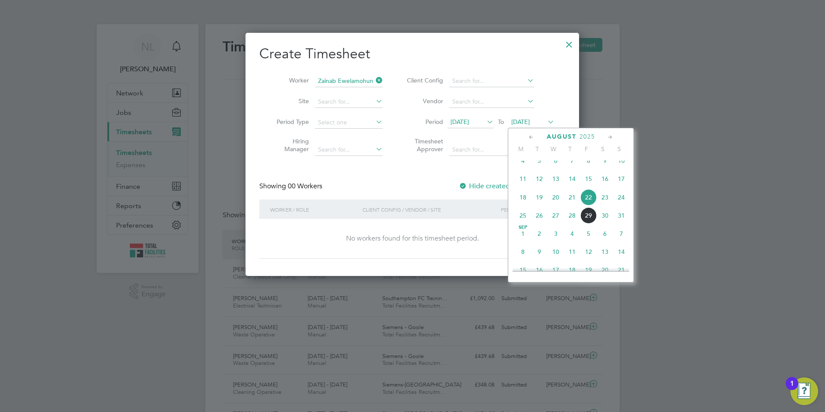
click at [593, 224] on span "29" at bounding box center [588, 215] width 16 height 16
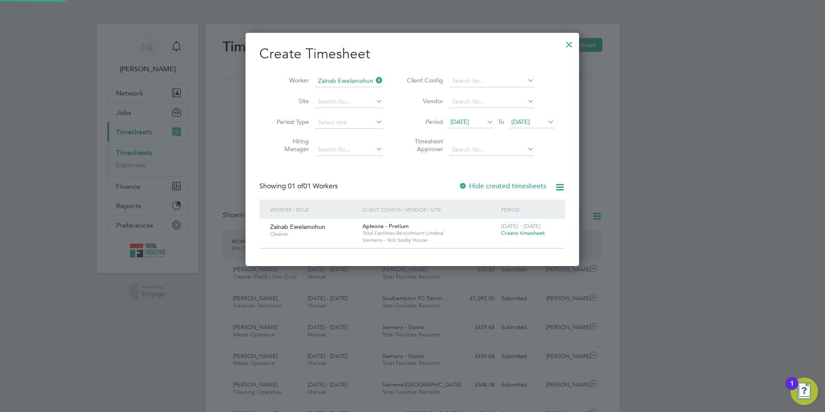
click at [521, 234] on span "Create timesheet" at bounding box center [523, 232] width 44 height 7
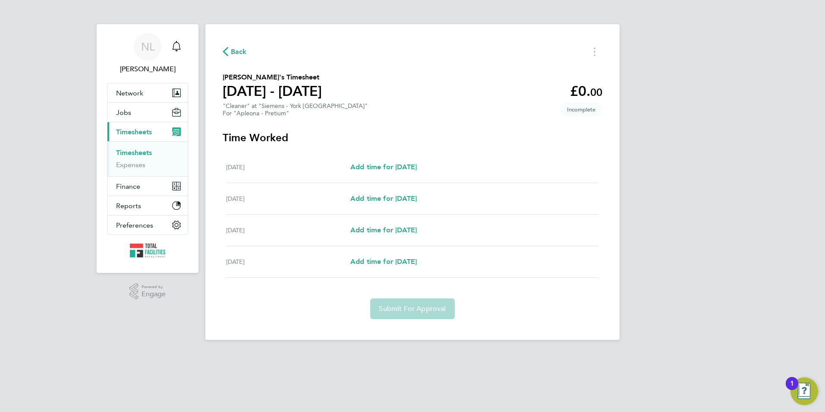
click at [408, 173] on div "[DATE] Add time for [DATE] Add time for [DATE]" at bounding box center [412, 166] width 373 height 31
click at [409, 166] on span "Add time for [DATE]" at bounding box center [383, 167] width 66 height 8
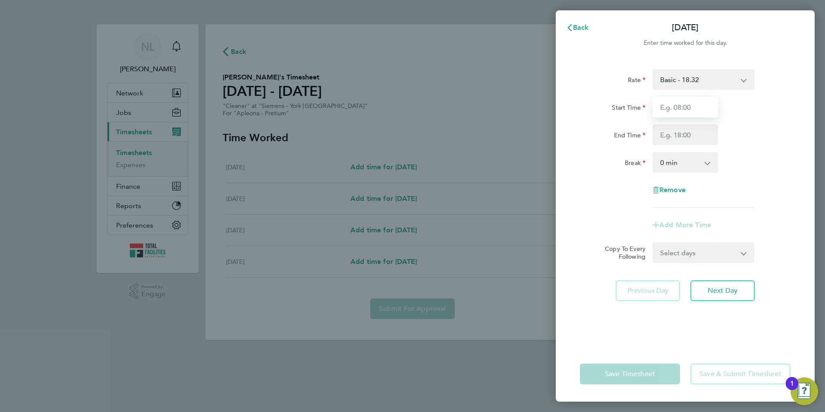
drag, startPoint x: 655, startPoint y: 110, endPoint x: 657, endPoint y: 120, distance: 9.8
click at [655, 110] on input "Start Time" at bounding box center [685, 107] width 66 height 21
type input "15:30"
click at [683, 143] on div "Rate Basic - 18.32 Start Time 15:30 End Time Break 0 min 15 min 30 min 45 min 6…" at bounding box center [685, 138] width 211 height 139
click at [682, 133] on input "End Time" at bounding box center [685, 134] width 66 height 21
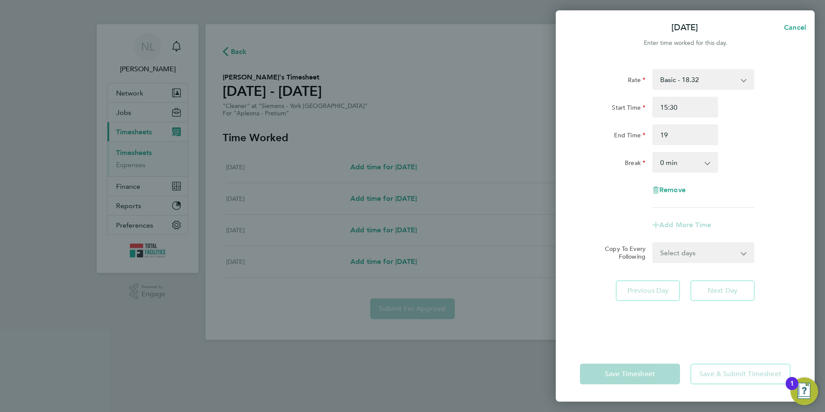
type input "19:00"
click at [762, 121] on div "Start Time 15:30 End Time 19:00" at bounding box center [684, 121] width 217 height 48
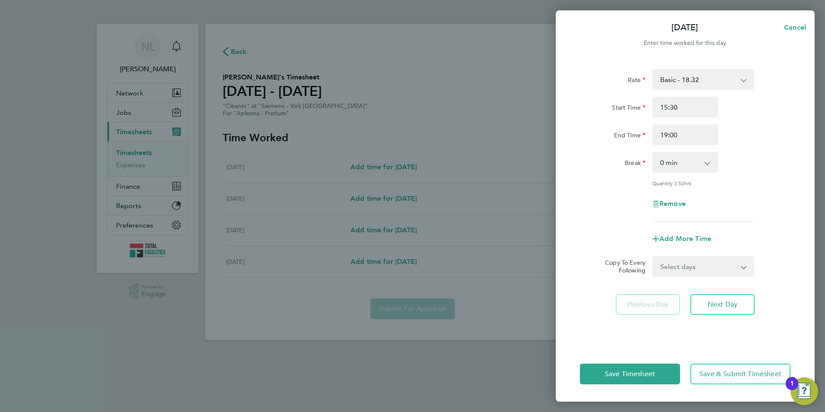
click at [697, 275] on div "Select days Day [DATE] [DATE] [DATE]" at bounding box center [703, 266] width 102 height 21
drag, startPoint x: 699, startPoint y: 260, endPoint x: 699, endPoint y: 276, distance: 16.0
click at [700, 264] on select "Select days Day [DATE] [DATE] [DATE]" at bounding box center [698, 266] width 91 height 19
select select "DAY"
click at [653, 257] on select "Select days Day [DATE] [DATE] [DATE]" at bounding box center [698, 266] width 91 height 19
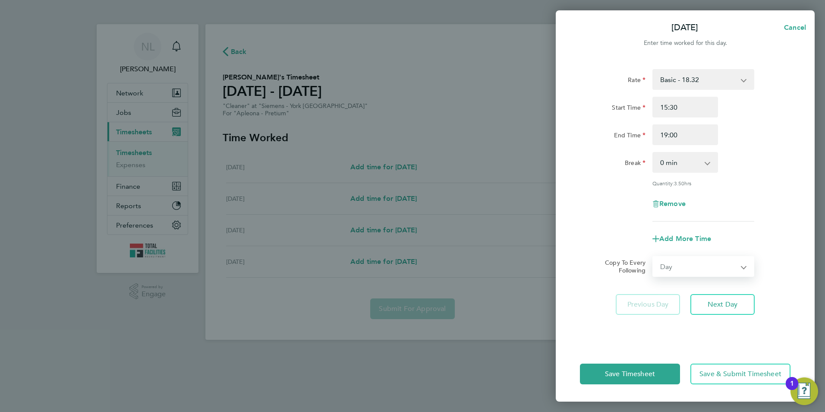
select select "[DATE]"
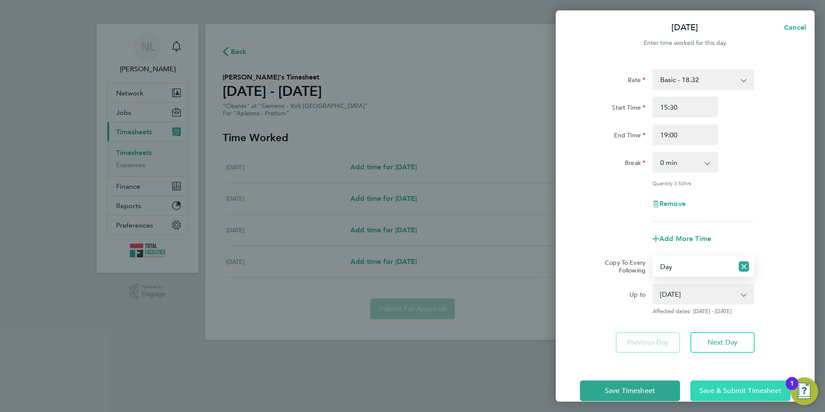
click at [722, 387] on span "Save & Submit Timesheet" at bounding box center [740, 390] width 82 height 9
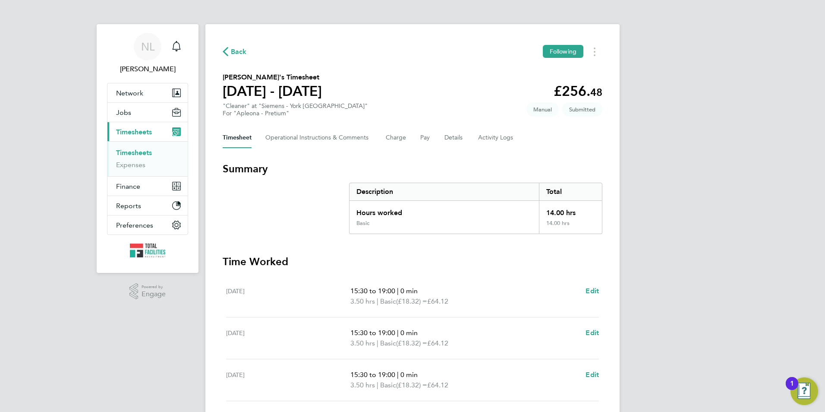
click at [243, 54] on span "Back" at bounding box center [239, 52] width 16 height 10
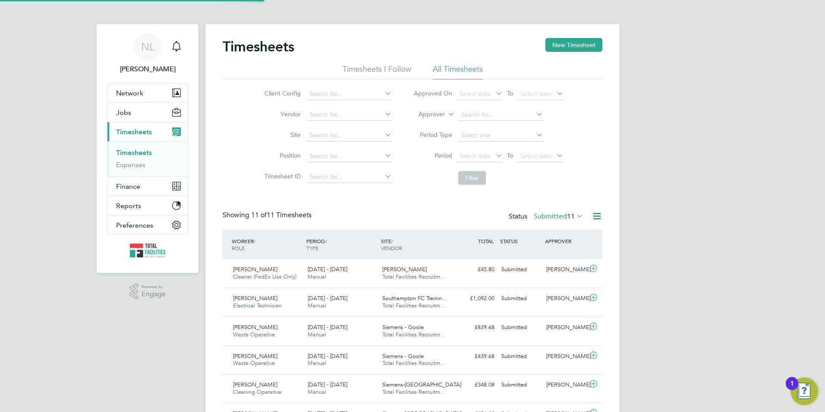
scroll to position [22, 75]
drag, startPoint x: 565, startPoint y: 42, endPoint x: 554, endPoint y: 45, distance: 11.5
click at [565, 43] on button "New Timesheet" at bounding box center [573, 45] width 57 height 14
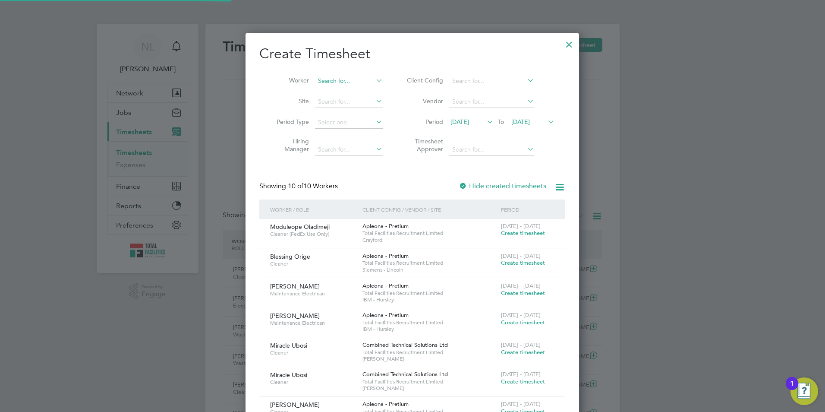
click at [337, 78] on input at bounding box center [349, 81] width 68 height 12
click at [326, 80] on input "jocdie" at bounding box center [349, 81] width 68 height 12
click at [347, 95] on li "[PERSON_NAME]" at bounding box center [368, 93] width 107 height 12
type input "[PERSON_NAME]"
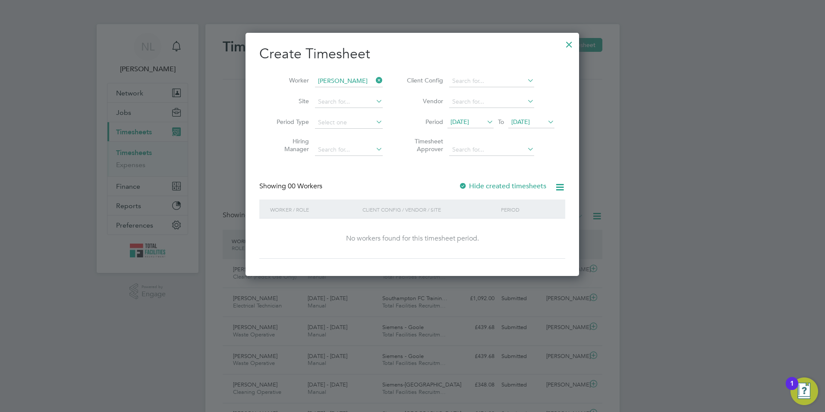
drag, startPoint x: 284, startPoint y: 111, endPoint x: 265, endPoint y: 114, distance: 19.3
click at [265, 114] on li "Period Type" at bounding box center [326, 122] width 134 height 21
drag, startPoint x: 528, startPoint y: 123, endPoint x: 530, endPoint y: 148, distance: 25.5
click at [529, 123] on span "[DATE]" at bounding box center [520, 122] width 19 height 8
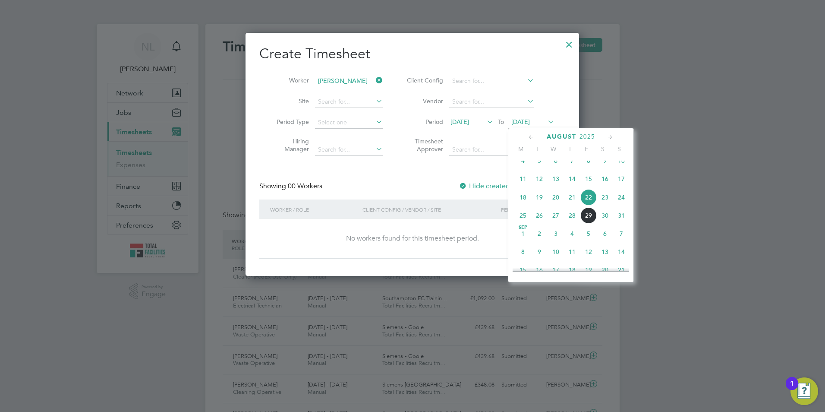
click at [585, 222] on span "29" at bounding box center [588, 215] width 16 height 16
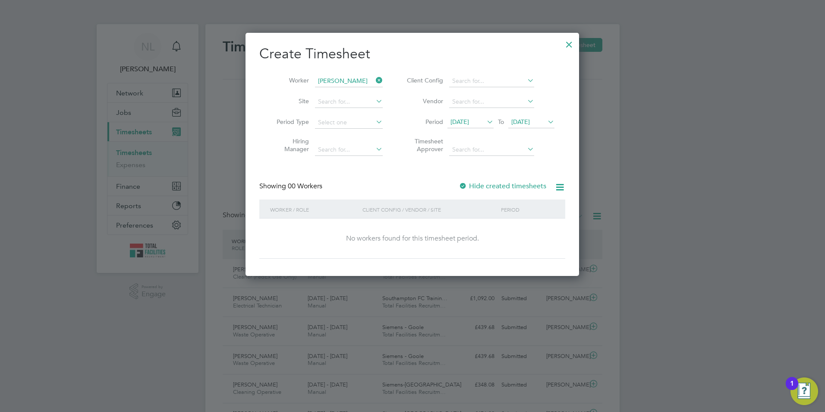
click at [524, 184] on label "Hide created timesheets" at bounding box center [503, 186] width 88 height 9
click at [507, 186] on label "Hide created timesheets" at bounding box center [503, 186] width 88 height 9
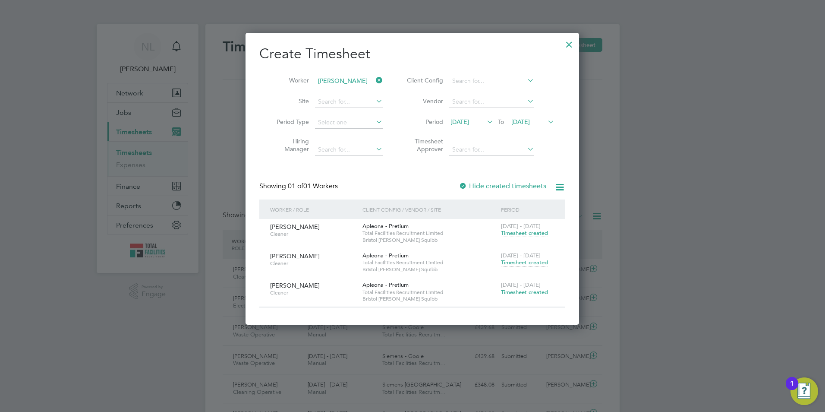
click at [574, 44] on div at bounding box center [569, 43] width 16 height 16
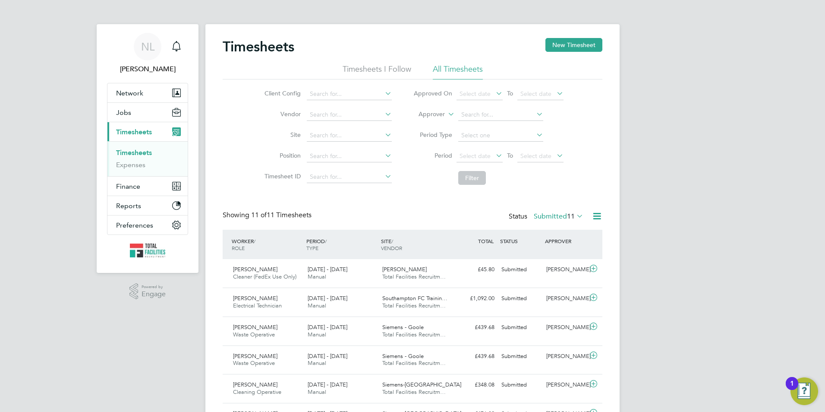
click at [558, 217] on label "Submitted 11" at bounding box center [559, 216] width 50 height 9
click at [552, 254] on li "Submitted" at bounding box center [544, 256] width 40 height 12
click at [561, 163] on li "Period Select date To Select date" at bounding box center [489, 156] width 172 height 21
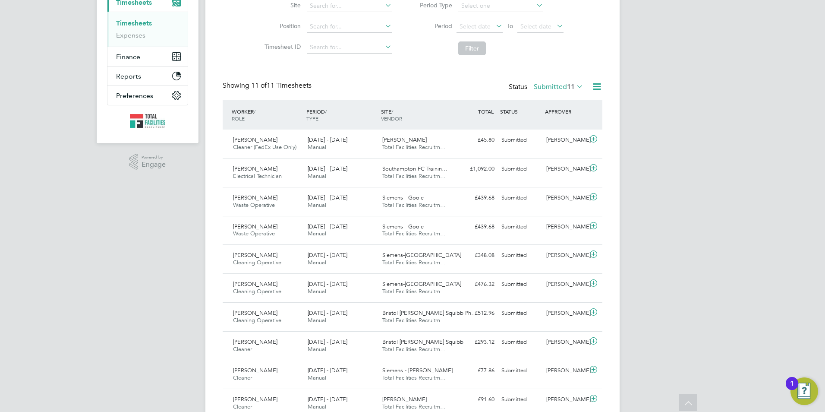
click at [549, 86] on label "Submitted 11" at bounding box center [559, 86] width 50 height 9
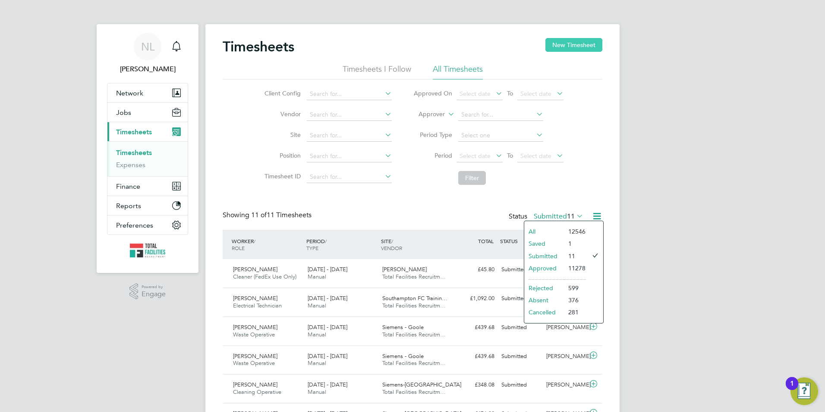
drag, startPoint x: 574, startPoint y: 45, endPoint x: 426, endPoint y: 78, distance: 151.6
click at [574, 45] on button "New Timesheet" at bounding box center [573, 45] width 57 height 14
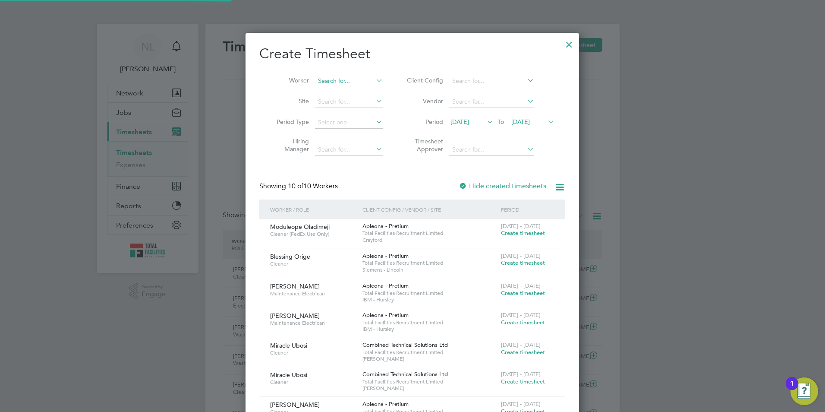
click at [352, 78] on input at bounding box center [349, 81] width 68 height 12
type input "crayu"
click at [380, 74] on li "Worker crayu" at bounding box center [326, 81] width 134 height 21
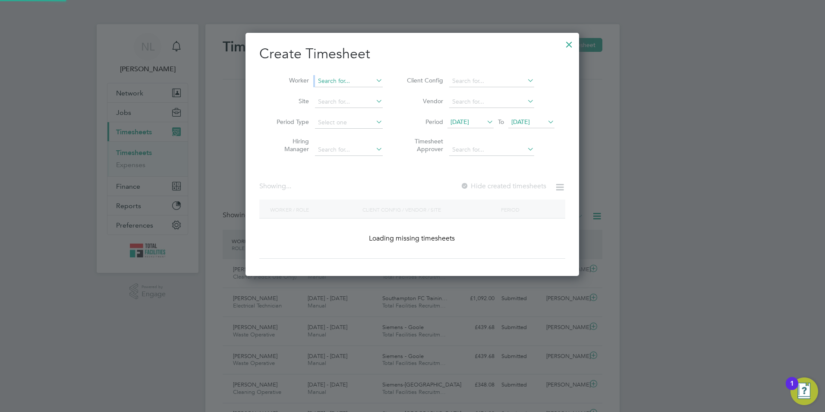
drag, startPoint x: 380, startPoint y: 74, endPoint x: 373, endPoint y: 78, distance: 8.1
click at [373, 78] on input at bounding box center [349, 81] width 68 height 12
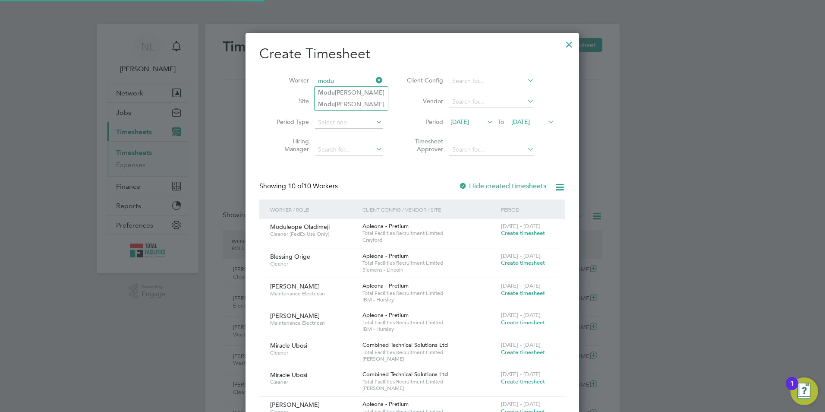
type input "modu"
click at [365, 86] on ul "Modu [PERSON_NAME] Modu [PERSON_NAME]" at bounding box center [351, 98] width 74 height 24
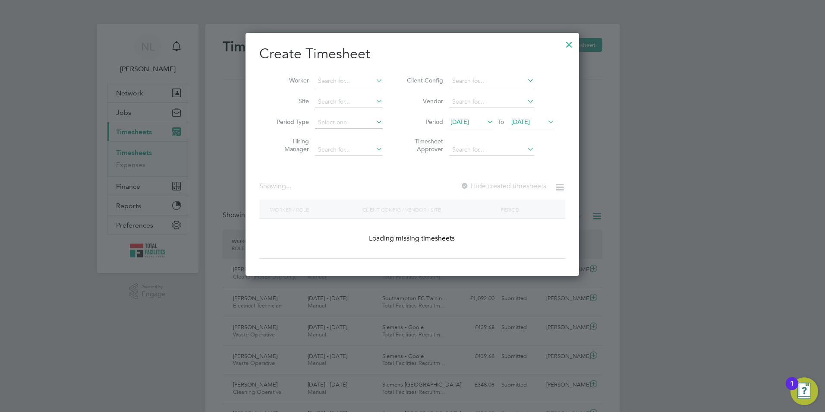
click at [369, 92] on li "Site" at bounding box center [326, 101] width 134 height 21
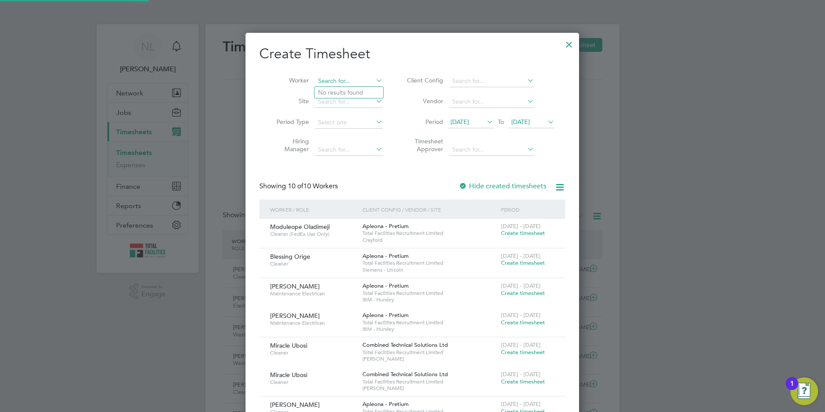
click at [360, 82] on input at bounding box center [349, 81] width 68 height 12
drag, startPoint x: 353, startPoint y: 87, endPoint x: 356, endPoint y: 90, distance: 4.6
click at [353, 89] on li "Modu [PERSON_NAME]" at bounding box center [351, 93] width 73 height 12
type input "Moduleope Oladimeji"
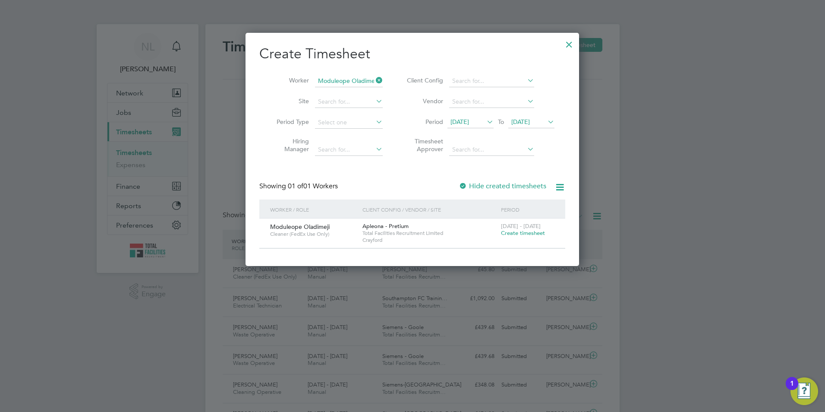
drag, startPoint x: 537, startPoint y: 123, endPoint x: 551, endPoint y: 156, distance: 36.5
click at [530, 124] on span "[DATE]" at bounding box center [520, 122] width 19 height 8
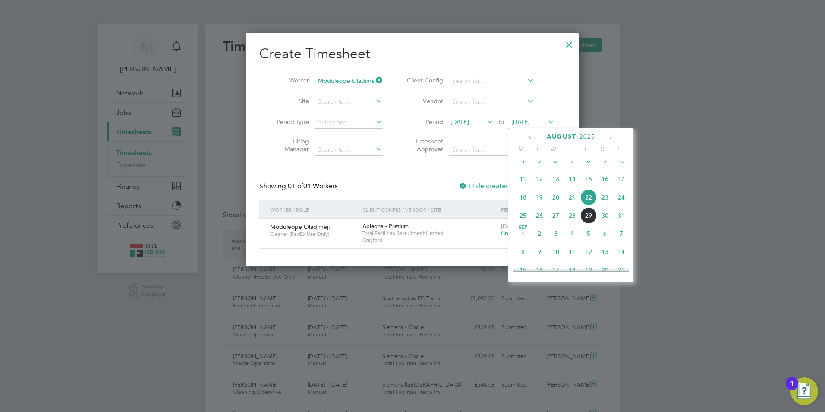
click at [586, 224] on span "29" at bounding box center [588, 215] width 16 height 16
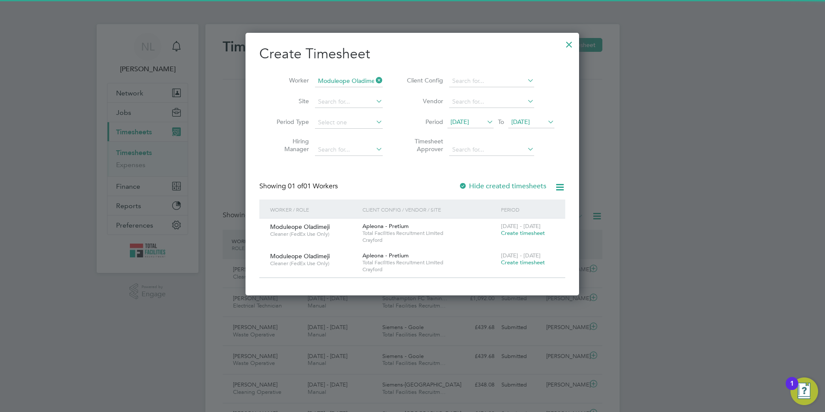
click at [529, 259] on div "[DATE] - [DATE] Create timesheet" at bounding box center [528, 259] width 58 height 23
drag, startPoint x: 529, startPoint y: 259, endPoint x: 525, endPoint y: 264, distance: 6.1
click at [528, 264] on span "Create timesheet" at bounding box center [523, 261] width 44 height 7
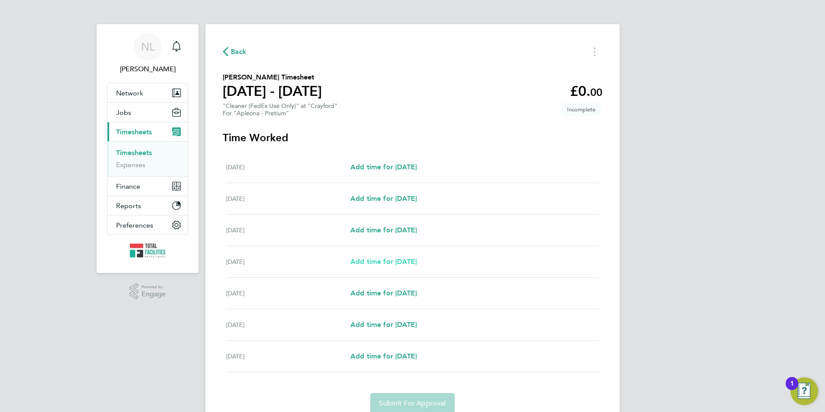
click at [384, 261] on span "Add time for [DATE]" at bounding box center [383, 261] width 66 height 8
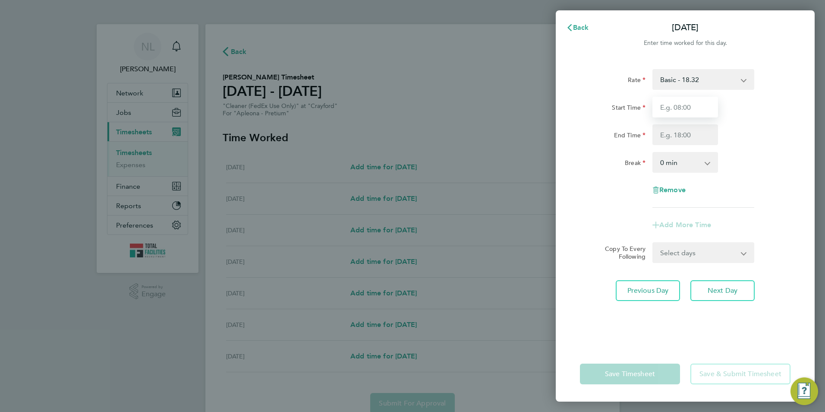
click at [682, 113] on input "Start Time" at bounding box center [685, 107] width 66 height 21
type input "07:00"
click at [673, 140] on input "End Time" at bounding box center [685, 134] width 66 height 21
type input "10:00"
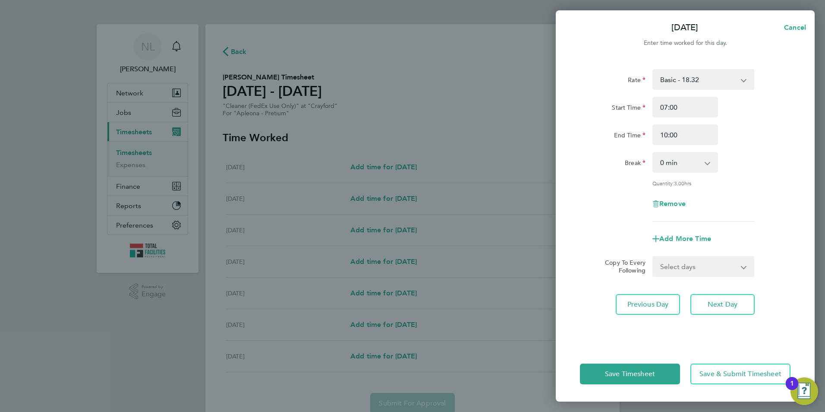
click at [765, 107] on div "Start Time 07:00" at bounding box center [684, 107] width 217 height 21
click at [716, 268] on select "Select days Day [DATE] [DATE] [DATE]" at bounding box center [698, 266] width 91 height 19
select select "DAY"
click at [653, 257] on select "Select days Day [DATE] [DATE] [DATE]" at bounding box center [698, 266] width 91 height 19
select select "[DATE]"
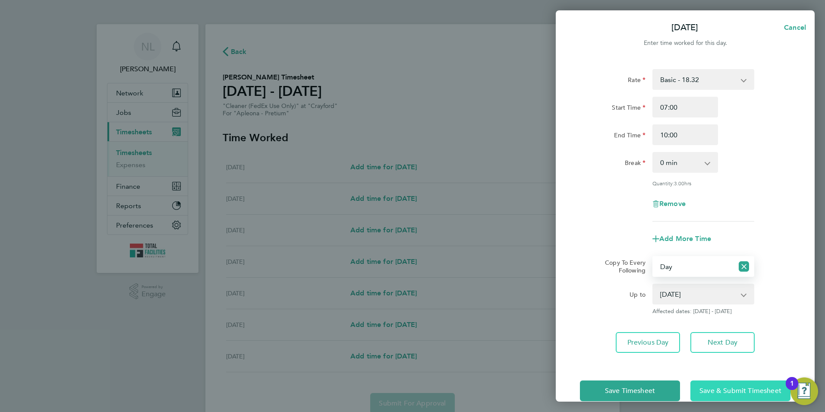
click at [723, 384] on button "Save & Submit Timesheet" at bounding box center [740, 390] width 100 height 21
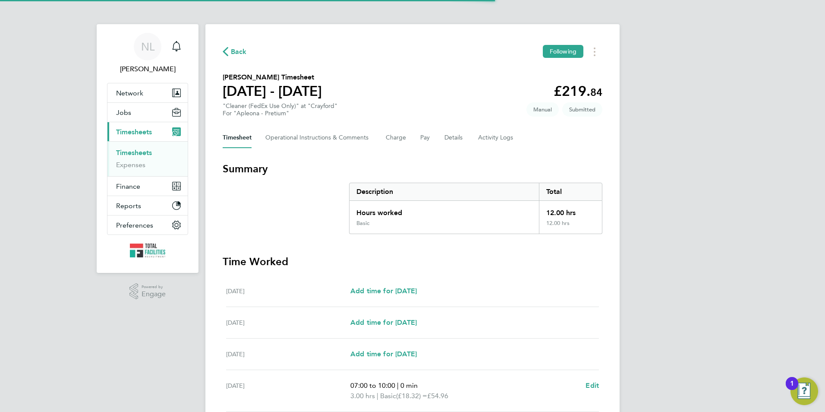
click at [236, 49] on span "Back" at bounding box center [239, 52] width 16 height 10
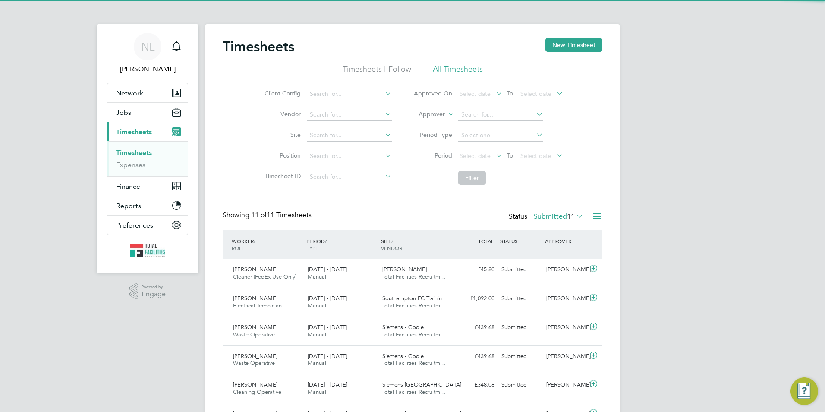
drag, startPoint x: 586, startPoint y: 44, endPoint x: 339, endPoint y: 81, distance: 249.6
click at [584, 44] on button "New Timesheet" at bounding box center [573, 45] width 57 height 14
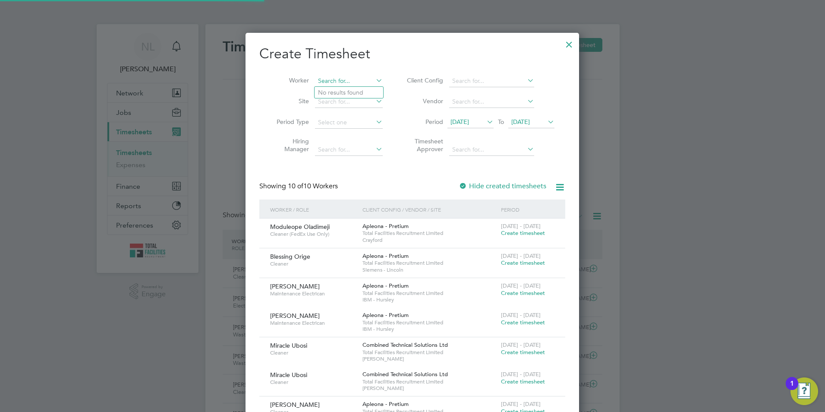
click at [321, 84] on input at bounding box center [349, 81] width 68 height 12
click at [348, 139] on li "[PERSON_NAME]" at bounding box center [353, 140] width 77 height 12
type input "[PERSON_NAME]"
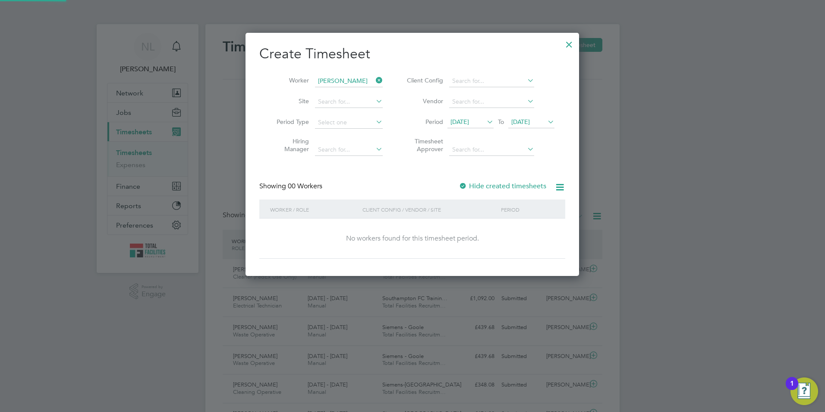
drag, startPoint x: 551, startPoint y: 115, endPoint x: 548, endPoint y: 120, distance: 6.6
click at [551, 116] on li "Period [DATE] To [DATE]" at bounding box center [480, 122] width 172 height 21
click at [546, 122] on icon at bounding box center [546, 122] width 0 height 12
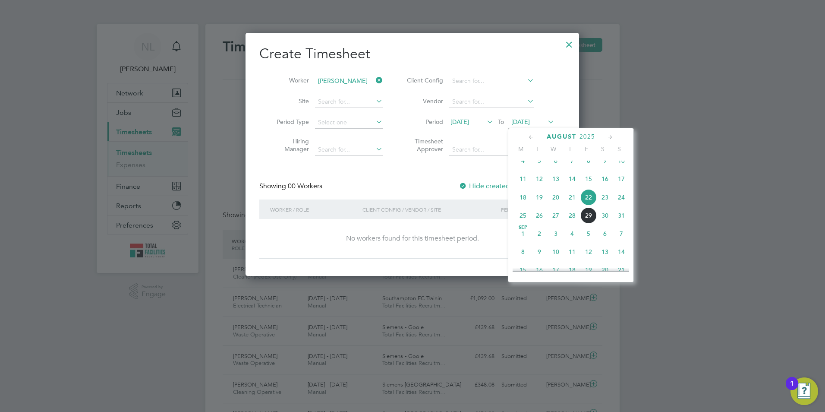
click at [589, 224] on span "29" at bounding box center [588, 215] width 16 height 16
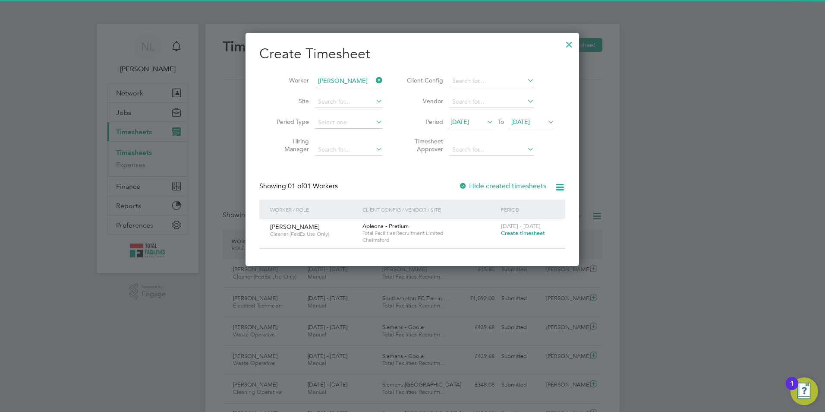
click at [526, 231] on span "Create timesheet" at bounding box center [523, 232] width 44 height 7
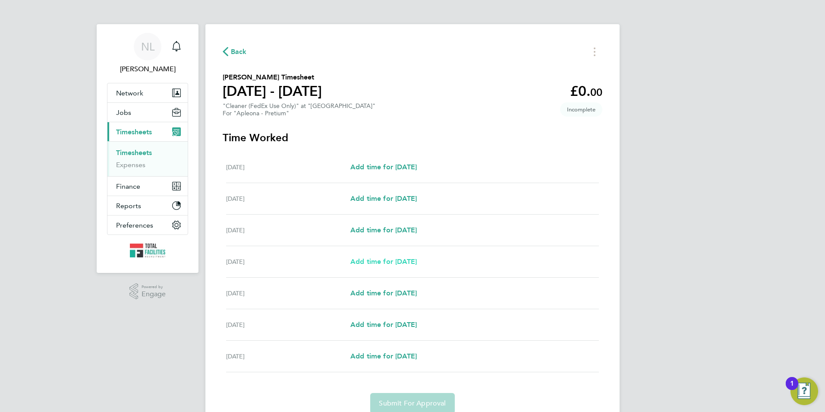
click at [386, 259] on span "Add time for [DATE]" at bounding box center [383, 261] width 66 height 8
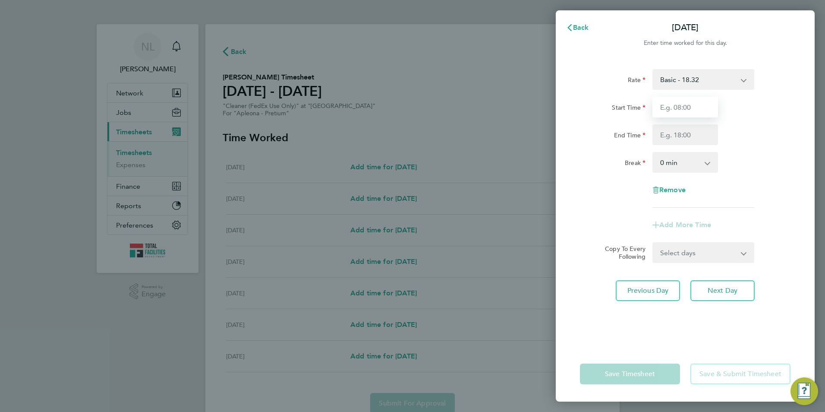
click at [679, 104] on input "Start Time" at bounding box center [685, 107] width 66 height 21
type input "05:00"
click at [677, 134] on input "End Time" at bounding box center [685, 134] width 66 height 21
type input "08:00"
click at [739, 120] on div "Start Time 05:00 End Time 08:00" at bounding box center [684, 121] width 217 height 48
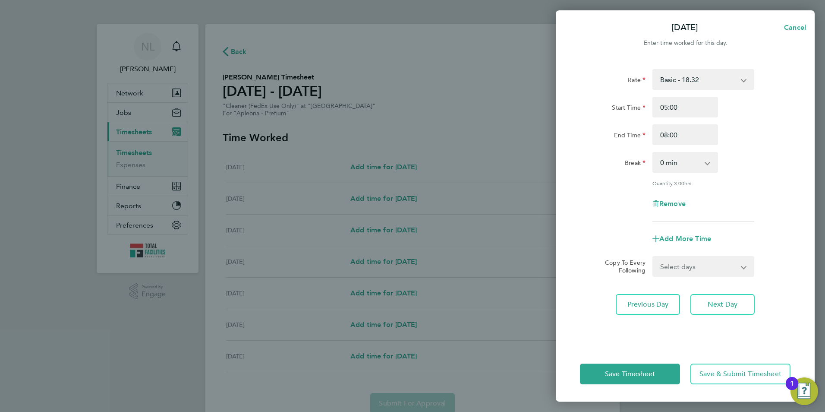
drag, startPoint x: 701, startPoint y: 265, endPoint x: 701, endPoint y: 271, distance: 5.6
click at [701, 265] on select "Select days Day [DATE] [DATE] [DATE]" at bounding box center [698, 266] width 91 height 19
select select "DAY"
click at [653, 257] on select "Select days Day [DATE] [DATE] [DATE]" at bounding box center [698, 266] width 91 height 19
select select "[DATE]"
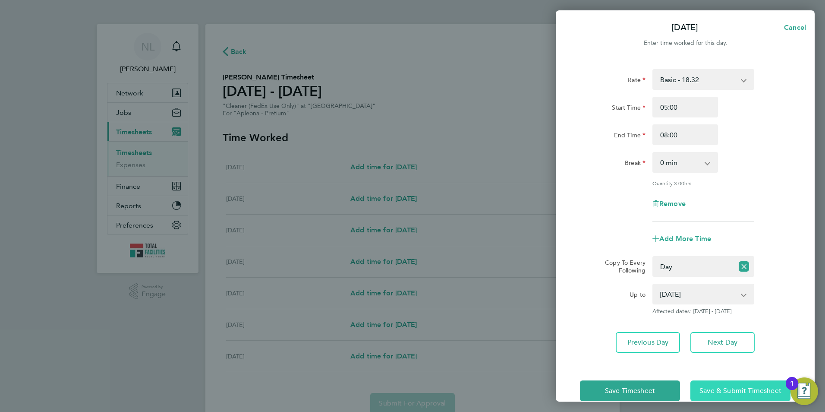
drag, startPoint x: 728, startPoint y: 397, endPoint x: 705, endPoint y: 377, distance: 30.3
click at [728, 396] on button "Save & Submit Timesheet" at bounding box center [740, 390] width 100 height 21
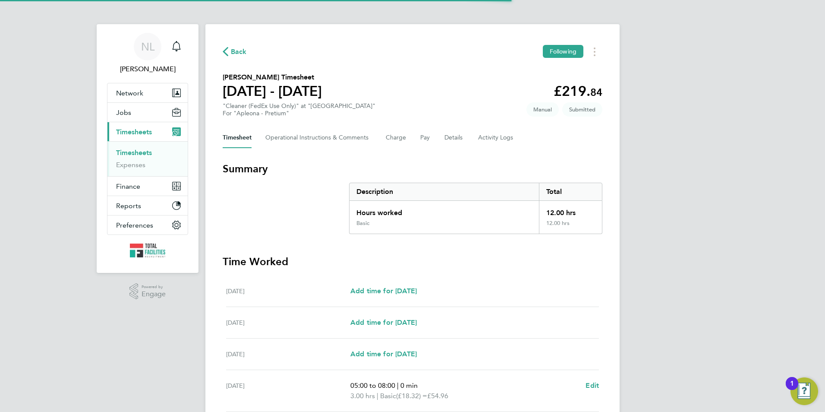
click at [230, 52] on span "Back" at bounding box center [235, 51] width 24 height 8
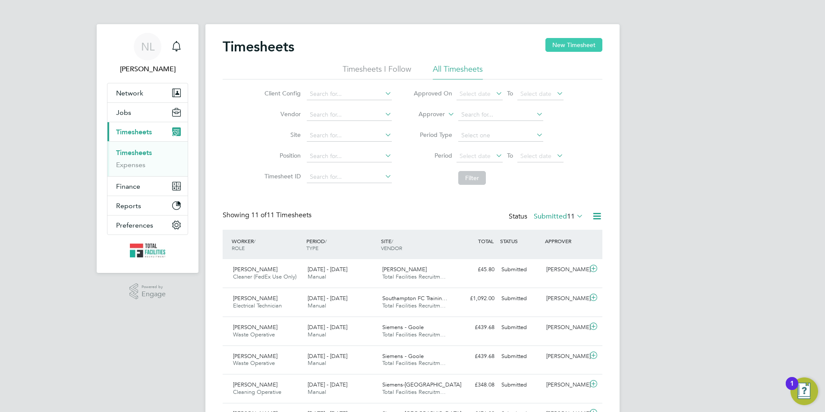
click at [570, 39] on button "New Timesheet" at bounding box center [573, 45] width 57 height 14
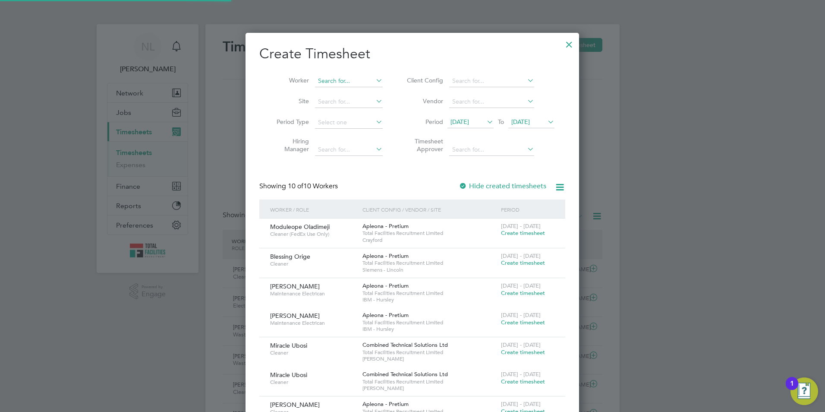
click at [328, 81] on input at bounding box center [349, 81] width 68 height 12
click at [354, 91] on li "[PERSON_NAME]" at bounding box center [354, 93] width 78 height 12
type input "[PERSON_NAME]"
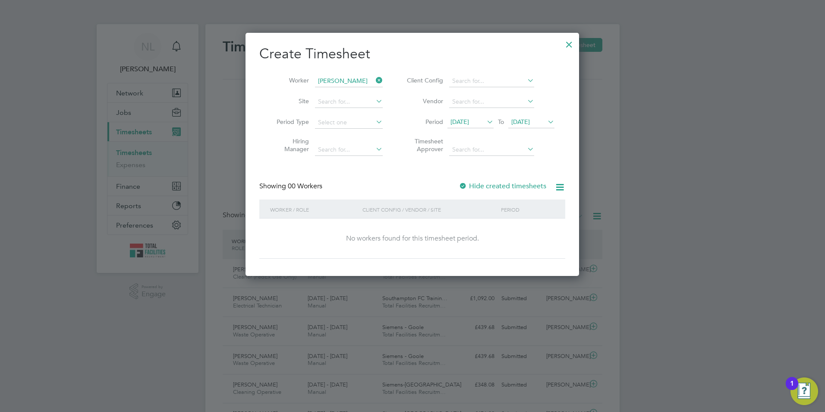
click at [542, 126] on span "[DATE]" at bounding box center [531, 123] width 46 height 12
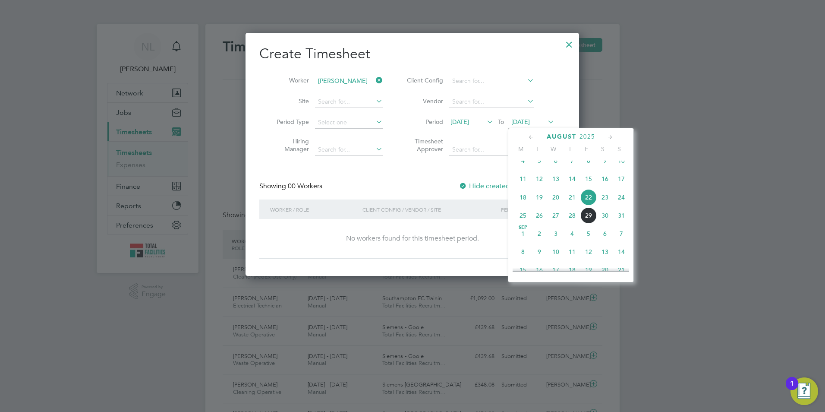
click at [591, 224] on span "29" at bounding box center [588, 215] width 16 height 16
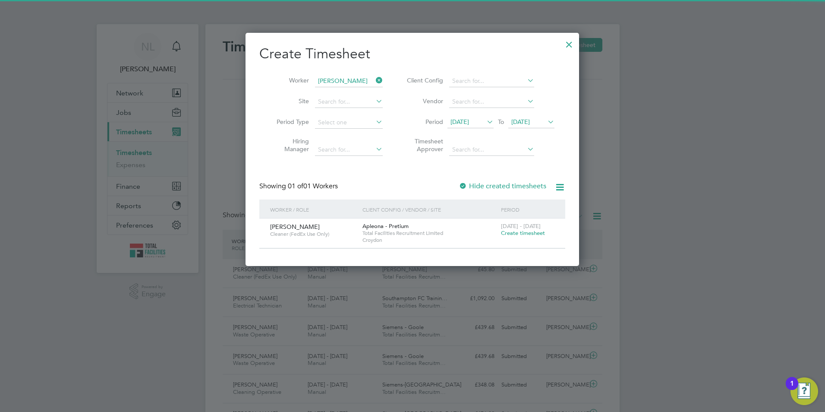
click at [524, 236] on span "Create timesheet" at bounding box center [523, 232] width 44 height 7
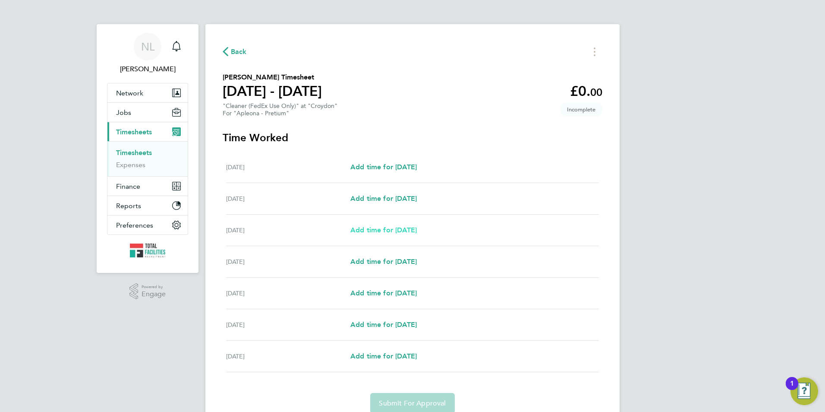
click at [405, 228] on span "Add time for [DATE]" at bounding box center [383, 230] width 66 height 8
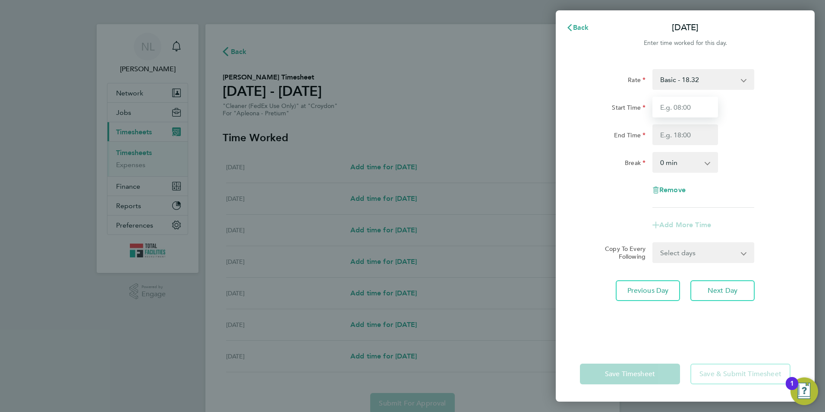
click at [683, 100] on input "Start Time" at bounding box center [685, 107] width 66 height 21
click at [673, 111] on input "Start Time" at bounding box center [685, 107] width 66 height 21
type input "08:00"
click at [741, 100] on div "Start Time 08:00" at bounding box center [684, 107] width 217 height 21
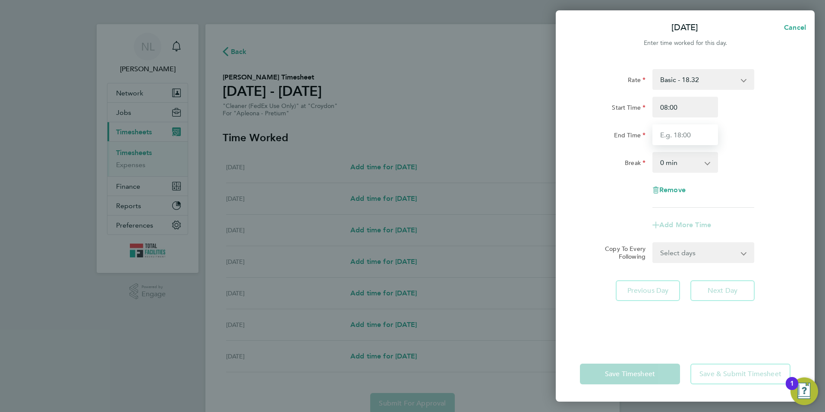
click at [687, 135] on input "End Time" at bounding box center [685, 134] width 66 height 21
click at [797, 25] on span "Cancel" at bounding box center [793, 27] width 25 height 8
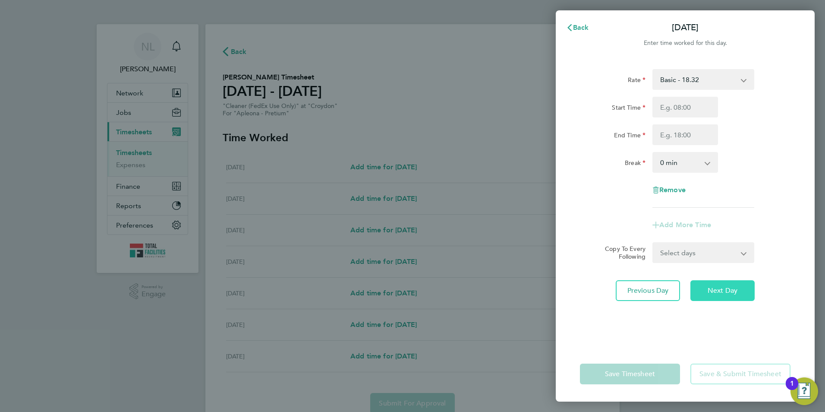
drag, startPoint x: 713, startPoint y: 289, endPoint x: 678, endPoint y: 247, distance: 54.5
click at [707, 285] on button "Next Day" at bounding box center [722, 290] width 64 height 21
click at [674, 107] on input "Start Time" at bounding box center [685, 107] width 66 height 21
type input "08:00"
drag, startPoint x: 754, startPoint y: 105, endPoint x: 699, endPoint y: 121, distance: 56.5
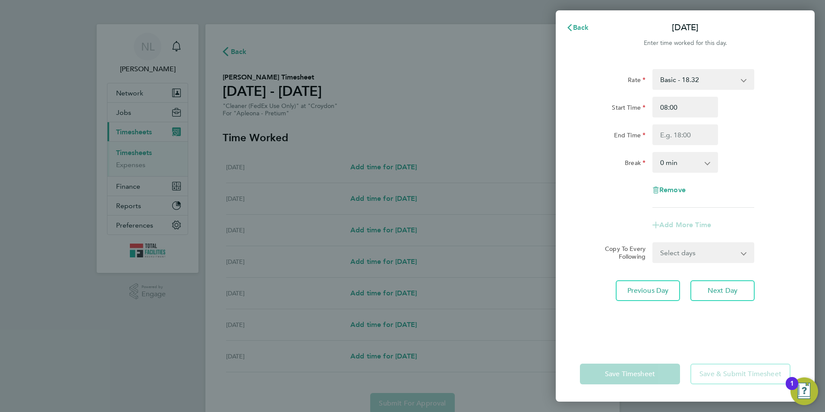
click at [750, 106] on div "Start Time 08:00" at bounding box center [684, 107] width 217 height 21
click at [682, 133] on input "End Time" at bounding box center [685, 134] width 66 height 21
type input "14:00"
click at [781, 104] on div "Start Time 08:00" at bounding box center [684, 107] width 217 height 21
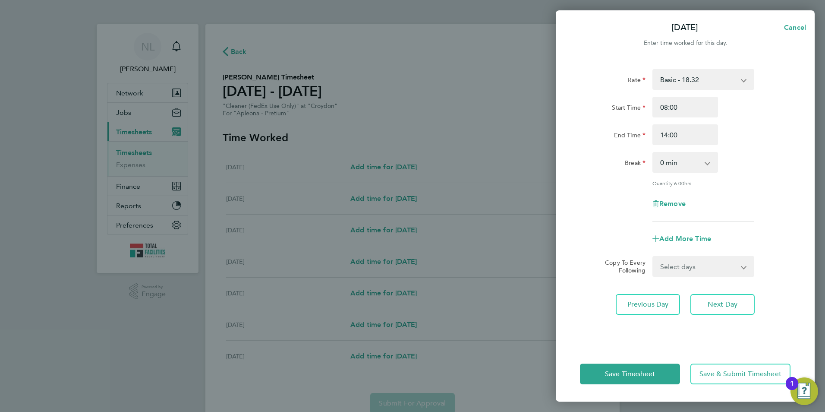
click at [704, 263] on select "Select days Day [DATE] [DATE] [DATE]" at bounding box center [698, 266] width 91 height 19
select select "DAY"
click at [653, 257] on select "Select days Day [DATE] [DATE] [DATE]" at bounding box center [698, 266] width 91 height 19
select select "[DATE]"
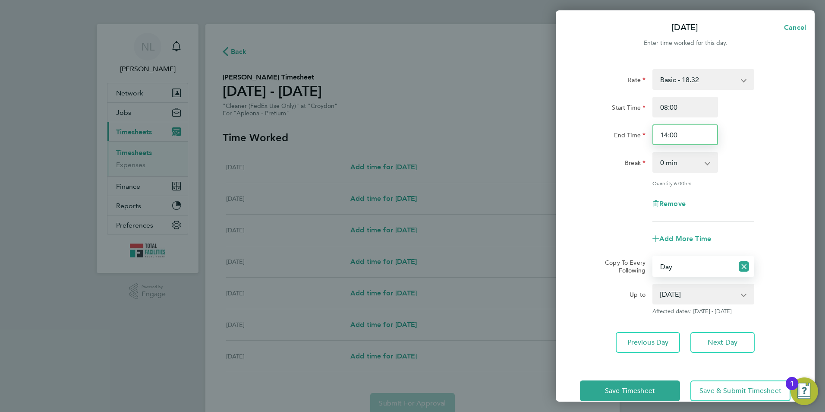
click at [687, 135] on input "14:00" at bounding box center [685, 134] width 66 height 21
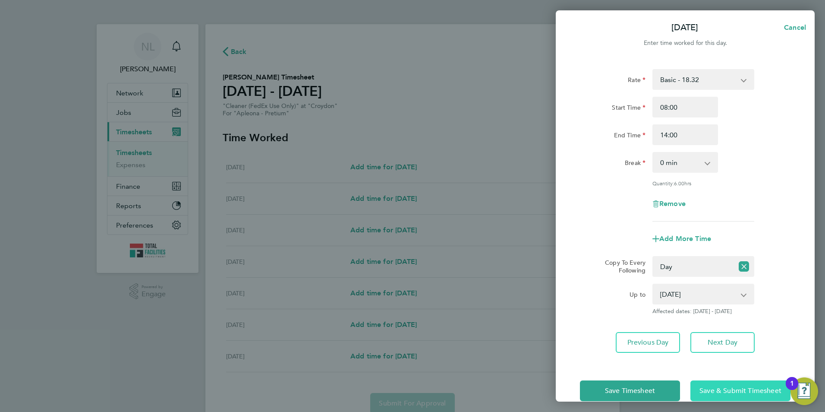
click at [719, 389] on span "Save & Submit Timesheet" at bounding box center [740, 390] width 82 height 9
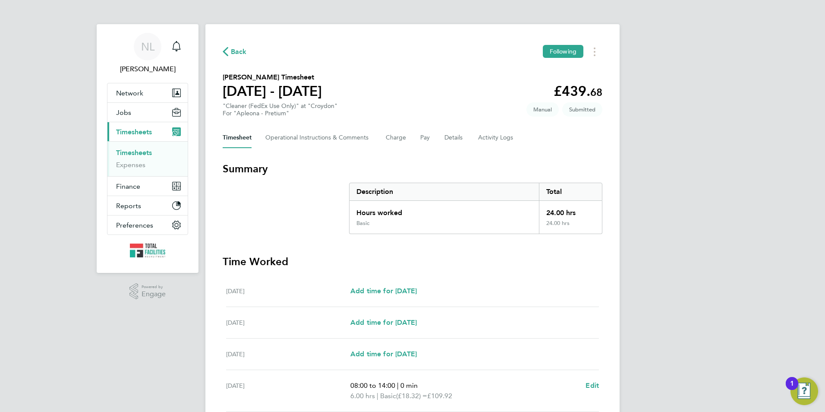
click at [233, 54] on span "Back" at bounding box center [239, 52] width 16 height 10
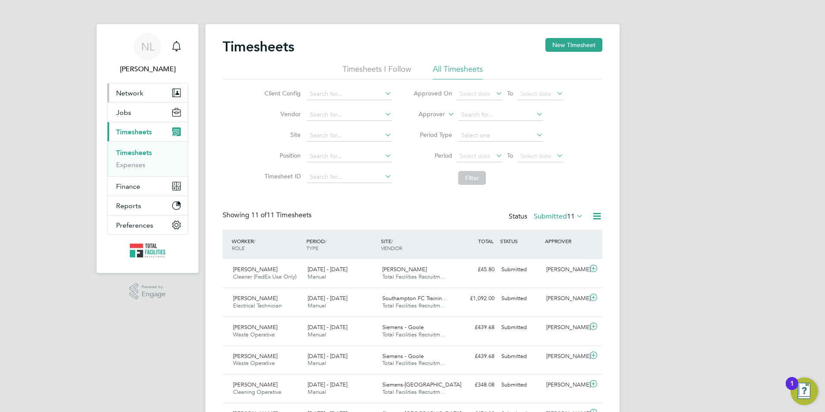
click at [135, 95] on span "Network" at bounding box center [129, 93] width 27 height 8
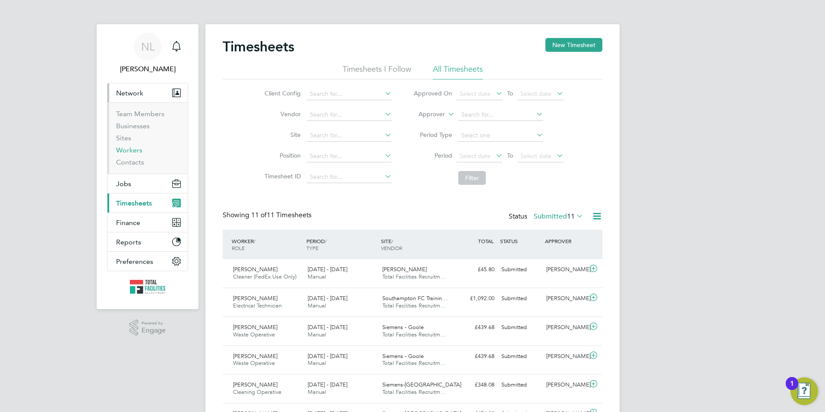
click at [123, 151] on link "Workers" at bounding box center [129, 150] width 26 height 8
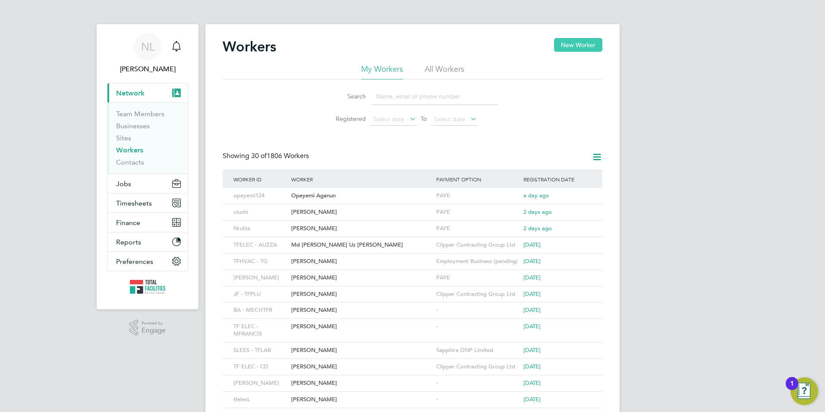
click at [592, 50] on button "New Worker" at bounding box center [578, 45] width 48 height 14
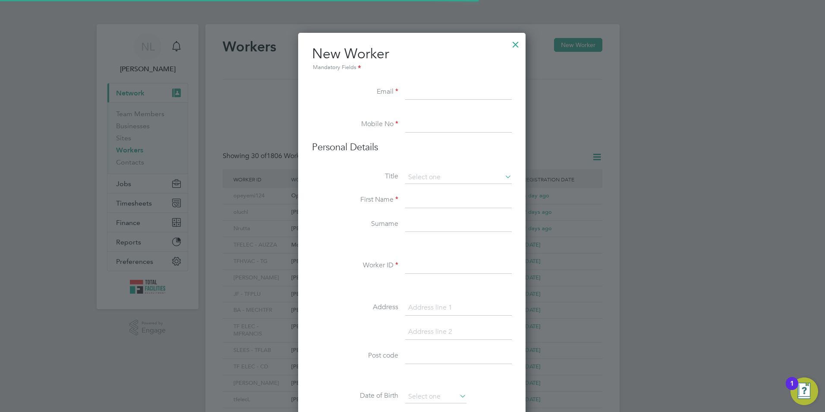
scroll to position [734, 229]
click at [422, 91] on input at bounding box center [458, 93] width 107 height 16
paste input "[EMAIL_ADDRESS][DOMAIN_NAME]"
type input "[EMAIL_ADDRESS][DOMAIN_NAME]"
click at [441, 128] on input at bounding box center [458, 125] width 107 height 16
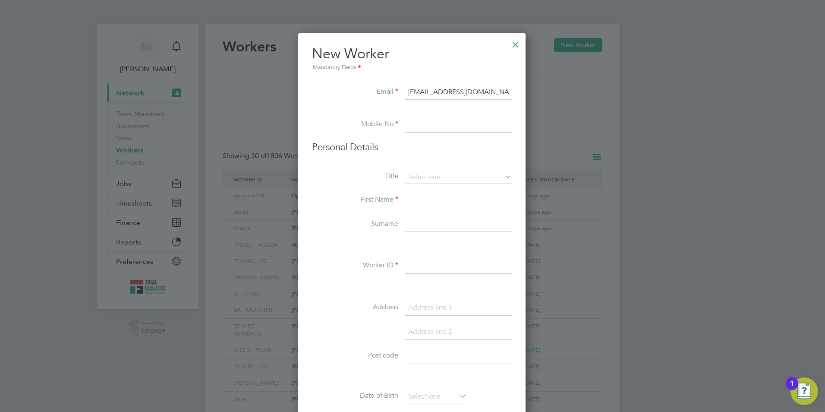
paste input "447448238288"
drag, startPoint x: 416, startPoint y: 125, endPoint x: 406, endPoint y: 126, distance: 10.8
click at [404, 126] on li "Mobile No [PHONE_NUMBER]" at bounding box center [412, 129] width 200 height 24
type input "07448238288"
click at [432, 174] on input at bounding box center [458, 177] width 107 height 13
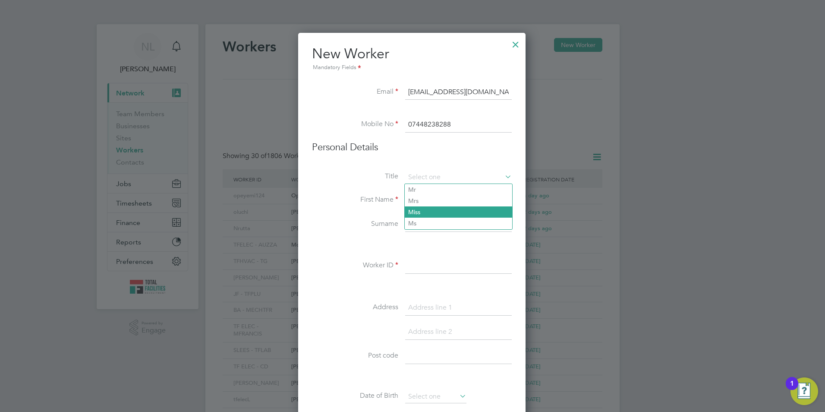
click at [422, 207] on li "Miss" at bounding box center [458, 211] width 107 height 11
type input "Miss"
click at [423, 198] on input at bounding box center [458, 200] width 107 height 16
type input "Abena"
click at [408, 225] on input at bounding box center [458, 225] width 107 height 16
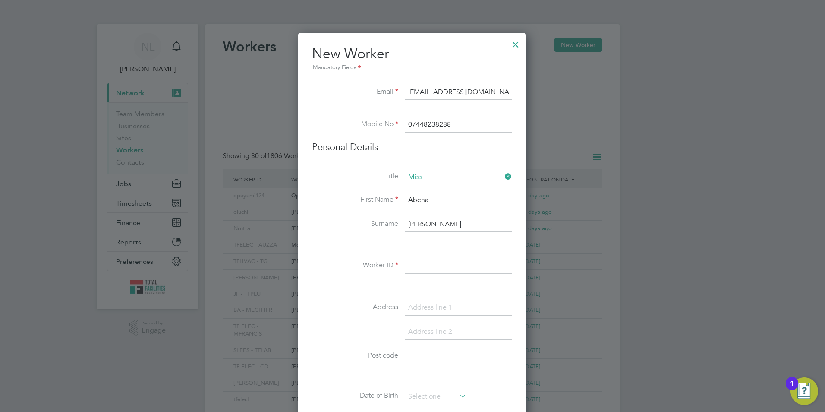
drag, startPoint x: 461, startPoint y: 222, endPoint x: 400, endPoint y: 216, distance: 61.1
click at [400, 216] on div "Title Miss First Name [PERSON_NAME] Surname [PERSON_NAME] Worker ID Address Pos…" at bounding box center [412, 327] width 200 height 313
type input "[PERSON_NAME]"
click at [425, 270] on input at bounding box center [458, 266] width 107 height 16
paste input "[PERSON_NAME]"
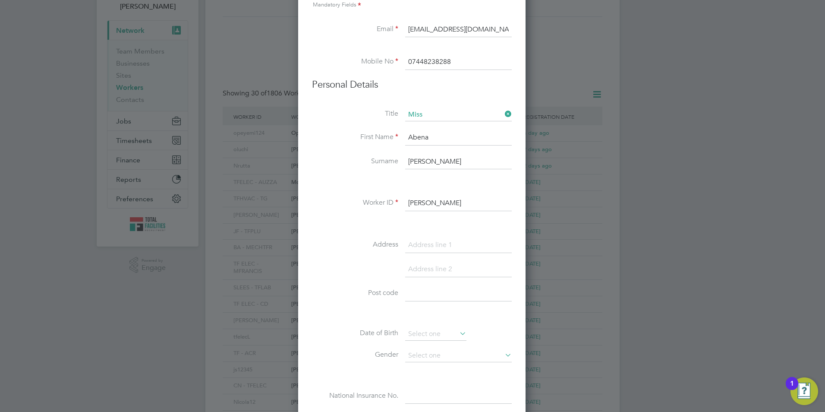
scroll to position [129, 0]
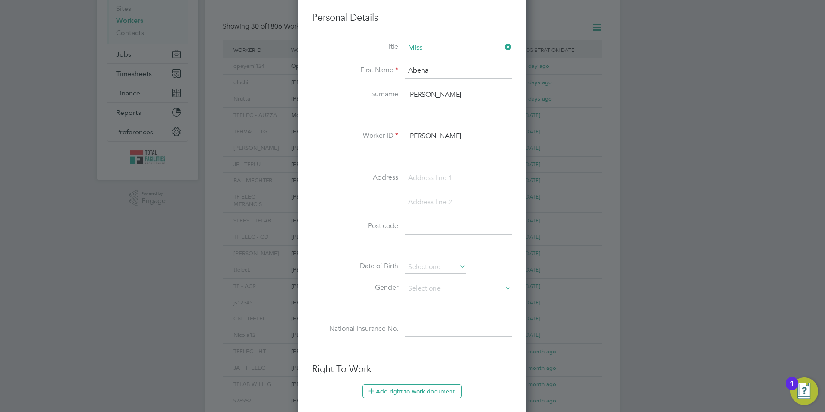
type input "[PERSON_NAME]"
click at [428, 230] on input at bounding box center [458, 227] width 107 height 16
paste input "ML2 7QX"
type input "ML2 7QX"
click at [428, 270] on input at bounding box center [435, 267] width 61 height 13
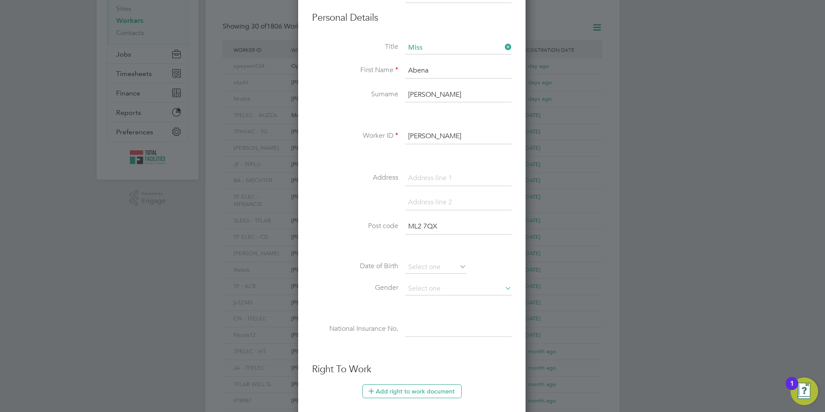
scroll to position [336, 0]
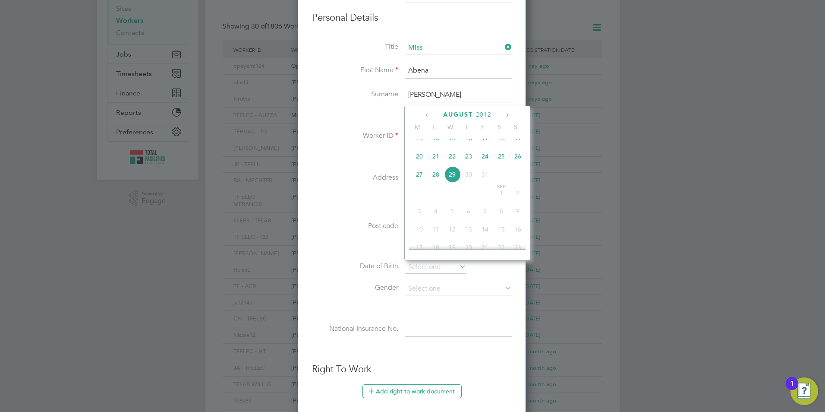
click at [480, 116] on span "2012" at bounding box center [484, 114] width 16 height 7
click at [418, 159] on span "1998" at bounding box center [419, 154] width 16 height 16
click at [501, 148] on span "15" at bounding box center [501, 141] width 16 height 16
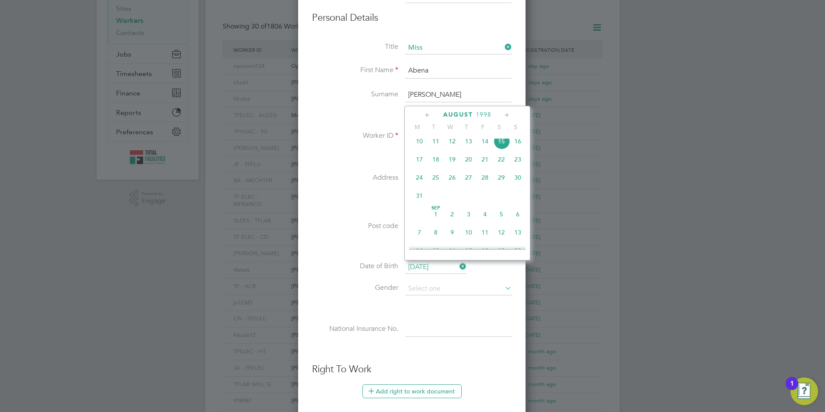
click at [432, 272] on input "[DATE]" at bounding box center [435, 267] width 61 height 13
click at [437, 207] on span "15" at bounding box center [436, 199] width 16 height 16
type input "[DATE]"
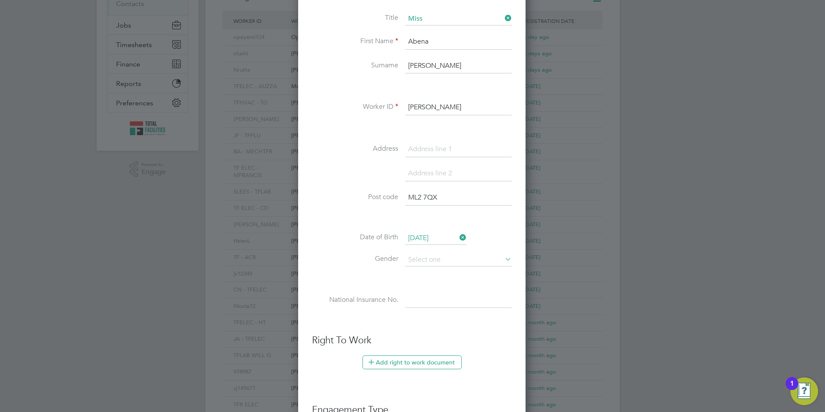
scroll to position [216, 0]
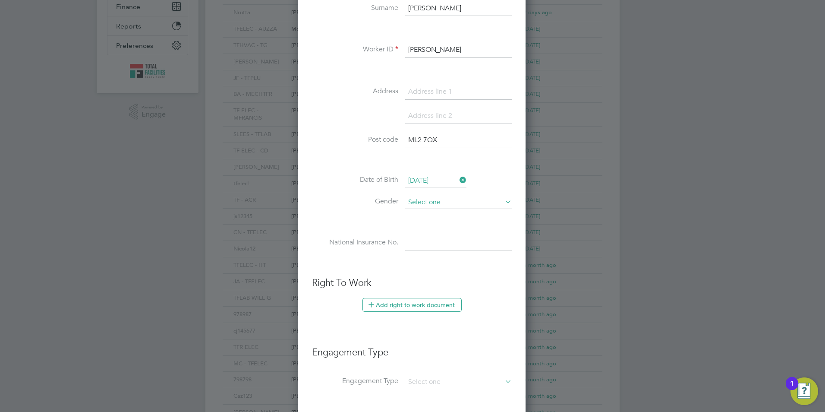
click at [438, 205] on input at bounding box center [458, 202] width 107 height 13
drag, startPoint x: 436, startPoint y: 224, endPoint x: 444, endPoint y: 277, distance: 53.7
click at [436, 223] on li "[DEMOGRAPHIC_DATA]" at bounding box center [458, 225] width 107 height 11
type input "[DEMOGRAPHIC_DATA]"
click at [439, 249] on input at bounding box center [458, 243] width 107 height 16
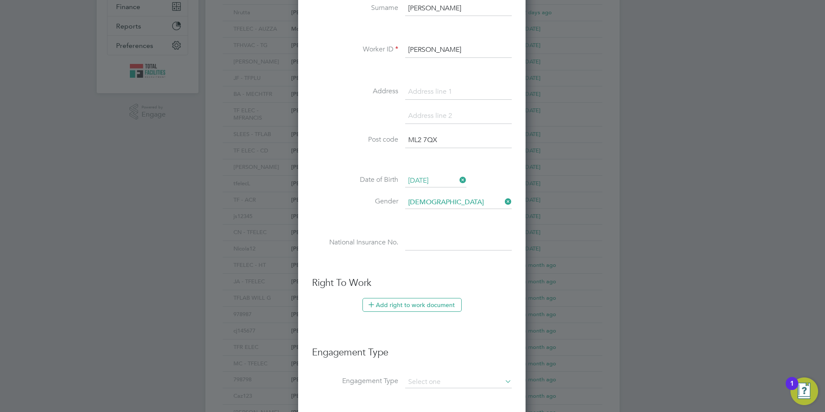
paste input "ST 44 62 12 A"
type input "ST 44 62 12 A"
click at [410, 307] on button "Add right to work document" at bounding box center [411, 305] width 99 height 14
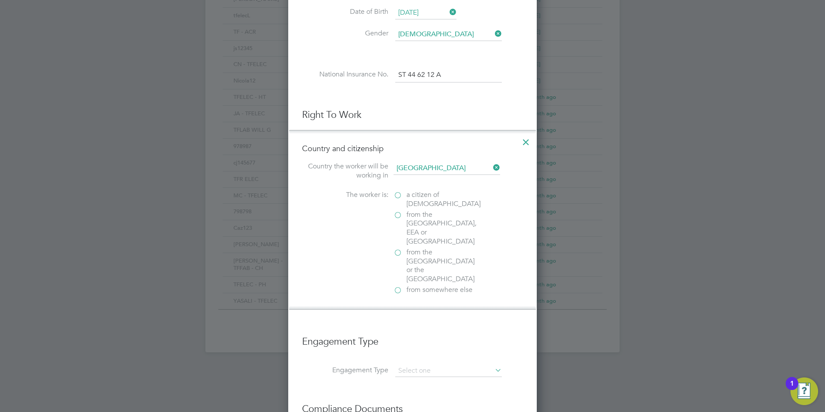
scroll to position [388, 0]
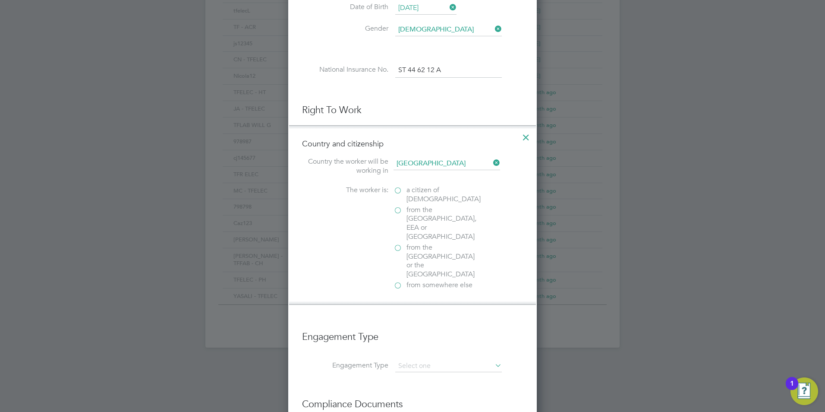
click at [416, 280] on span "from somewhere else" at bounding box center [439, 284] width 66 height 9
click at [0, 0] on input "from somewhere else" at bounding box center [0, 0] width 0 height 0
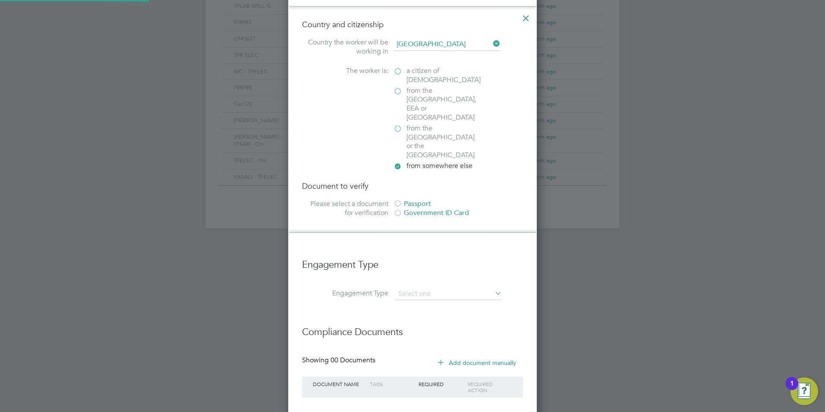
scroll to position [518, 0]
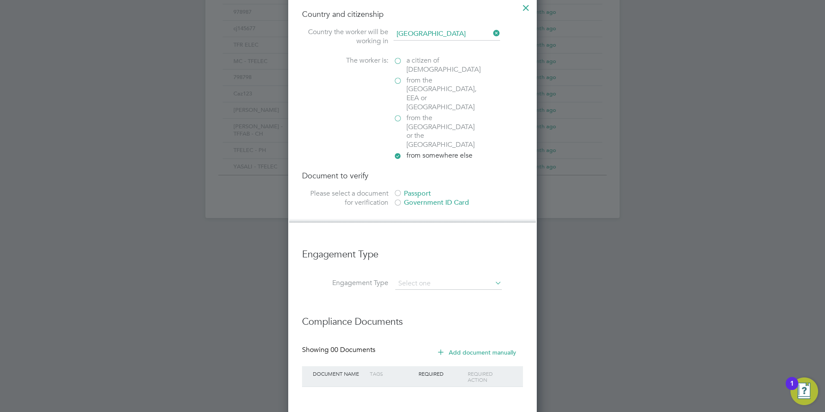
click at [402, 189] on div at bounding box center [398, 193] width 9 height 9
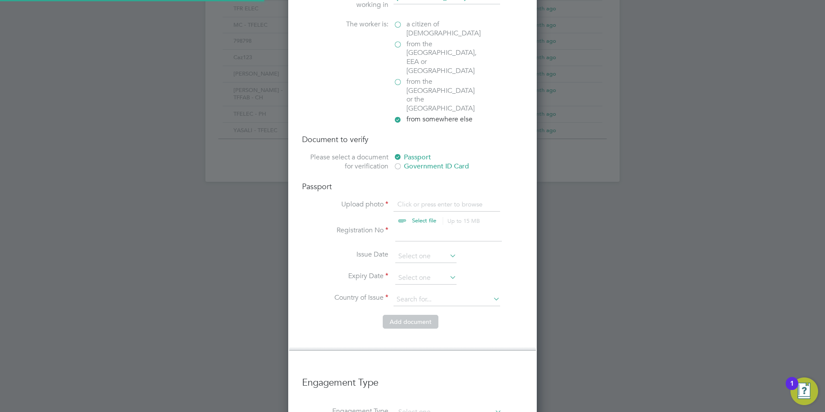
scroll to position [604, 0]
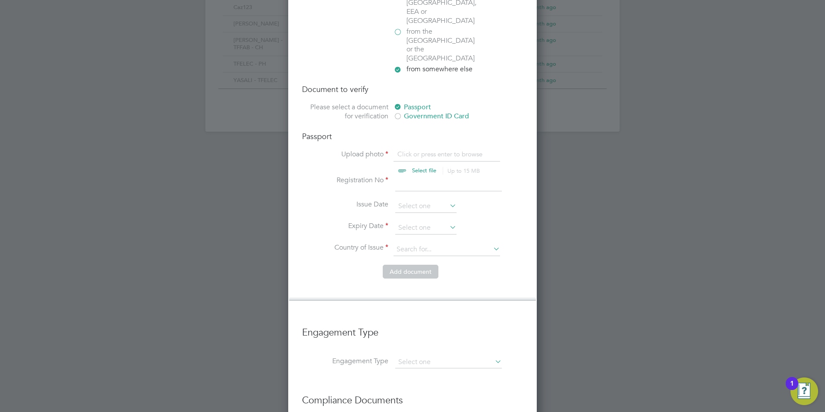
click at [408, 150] on input "file" at bounding box center [432, 163] width 135 height 26
type input "C:\fakepath\right_to_work_check - 2025-08-28T135152.553.pdf"
click at [425, 150] on ul "Upload photo right_to_work_check - 2025-08-28T135152.553.pdf Select file Up to …" at bounding box center [412, 207] width 221 height 115
click at [425, 176] on input at bounding box center [448, 184] width 107 height 16
click at [417, 221] on input at bounding box center [425, 227] width 61 height 13
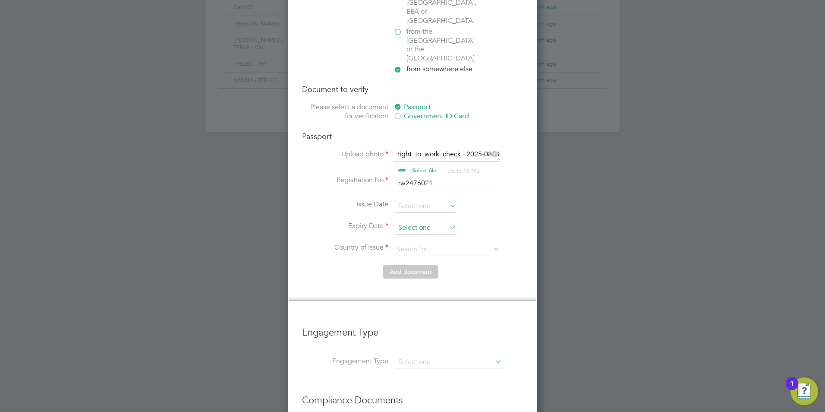
scroll to position [336, 0]
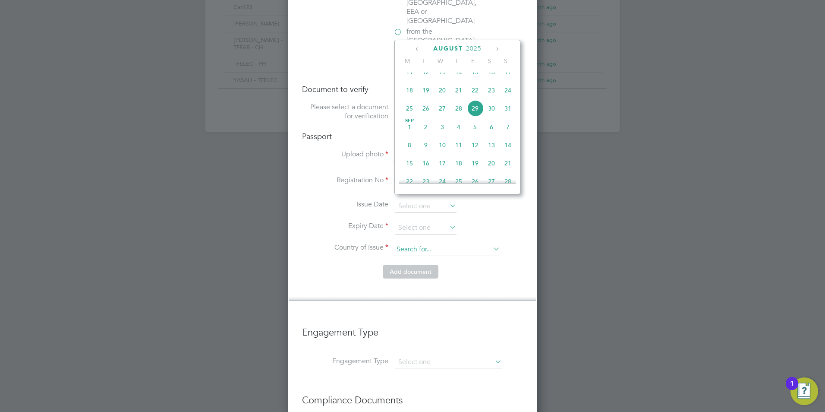
click at [457, 243] on input at bounding box center [447, 249] width 107 height 13
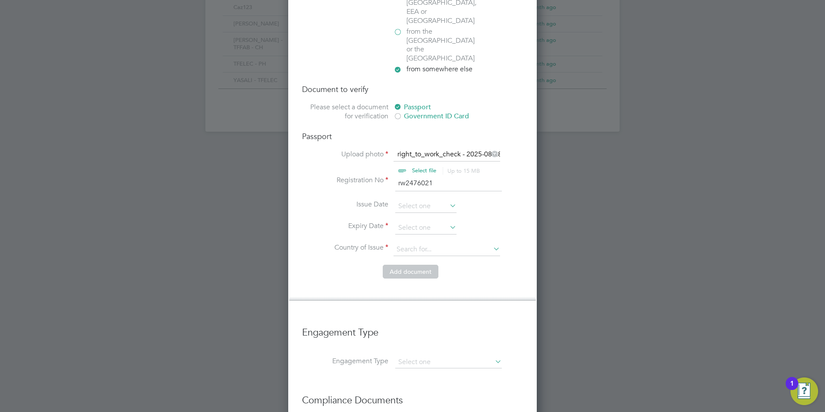
drag, startPoint x: 424, startPoint y: 160, endPoint x: 344, endPoint y: 159, distance: 79.8
click at [359, 176] on li "Registration No rw2476021" at bounding box center [412, 188] width 221 height 24
type input "nurdgb9bd11"
click at [421, 221] on input at bounding box center [425, 227] width 61 height 13
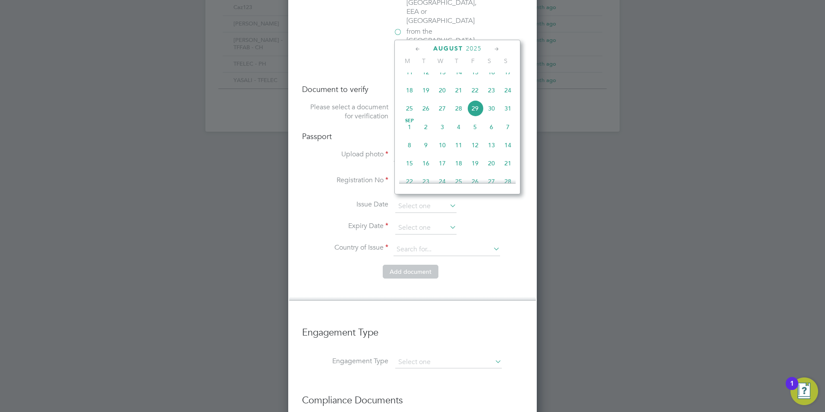
click at [472, 47] on span "2025" at bounding box center [474, 48] width 16 height 7
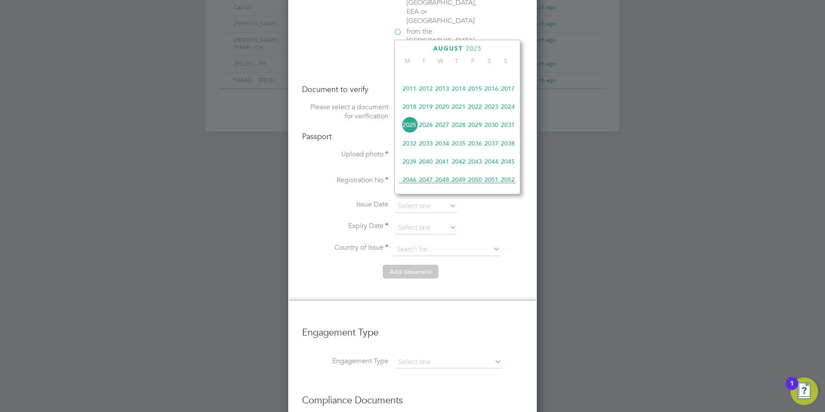
click at [462, 129] on span "2028" at bounding box center [458, 125] width 16 height 16
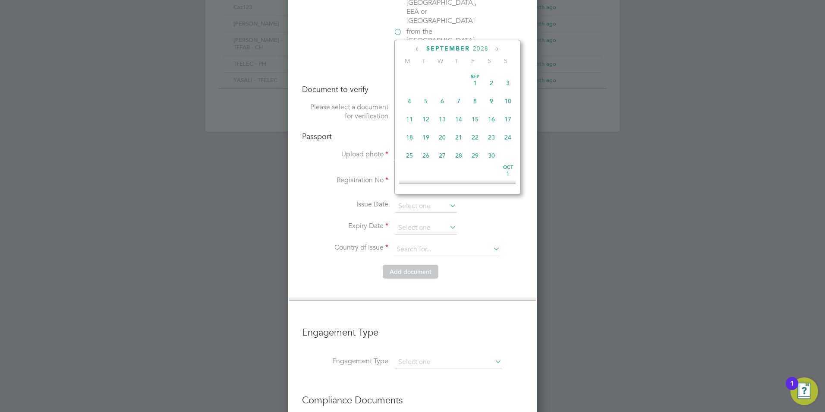
scroll to position [401, 0]
click at [463, 121] on span "21" at bounding box center [458, 116] width 16 height 16
type input "[DATE]"
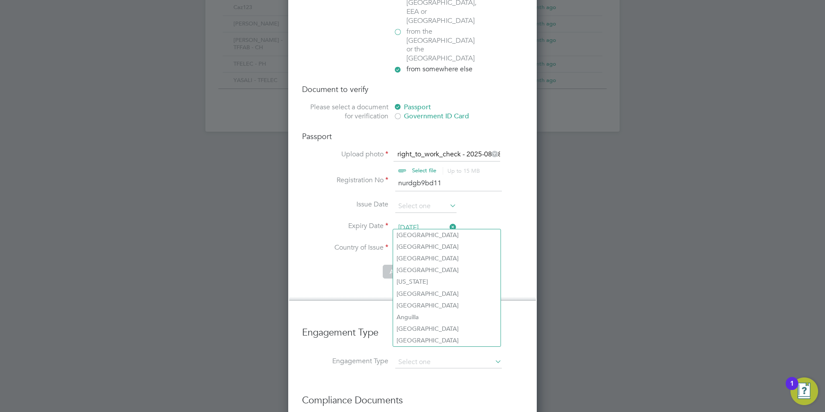
click at [425, 243] on input at bounding box center [447, 249] width 107 height 13
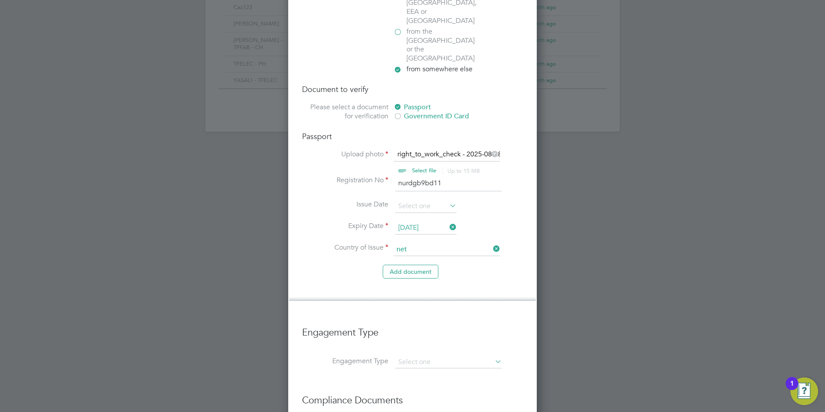
click at [431, 235] on li "Net herlands" at bounding box center [446, 235] width 107 height 12
type input "[GEOGRAPHIC_DATA]"
click at [419, 265] on button "Add document" at bounding box center [411, 272] width 56 height 14
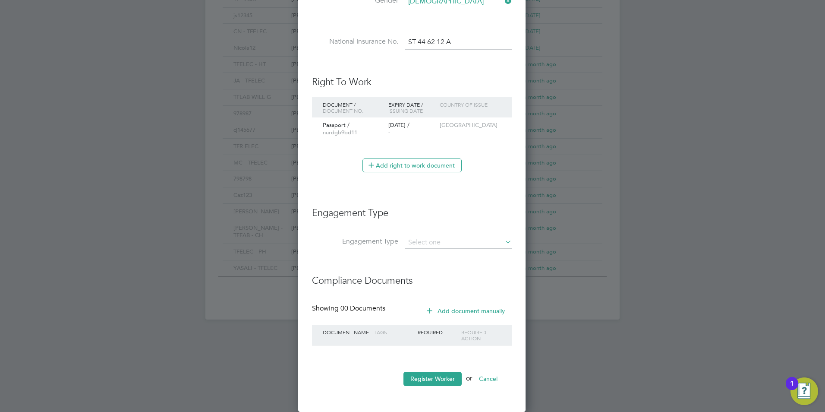
drag, startPoint x: 424, startPoint y: 233, endPoint x: 432, endPoint y: 237, distance: 9.1
click at [425, 233] on li "Engagement Type" at bounding box center [412, 217] width 200 height 38
drag, startPoint x: 430, startPoint y: 242, endPoint x: 422, endPoint y: 233, distance: 11.9
click at [429, 243] on input at bounding box center [458, 242] width 107 height 12
click at [441, 273] on ul "Limited Company PAYE Direct Self-employed Umbrella" at bounding box center [458, 273] width 108 height 50
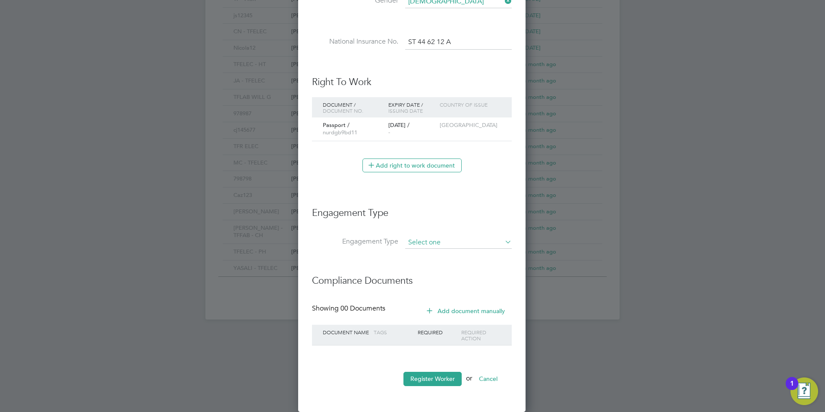
click at [447, 244] on input at bounding box center [458, 242] width 107 height 12
click at [435, 269] on li "PAYE Direct" at bounding box center [458, 267] width 107 height 13
type input "PAYE Direct"
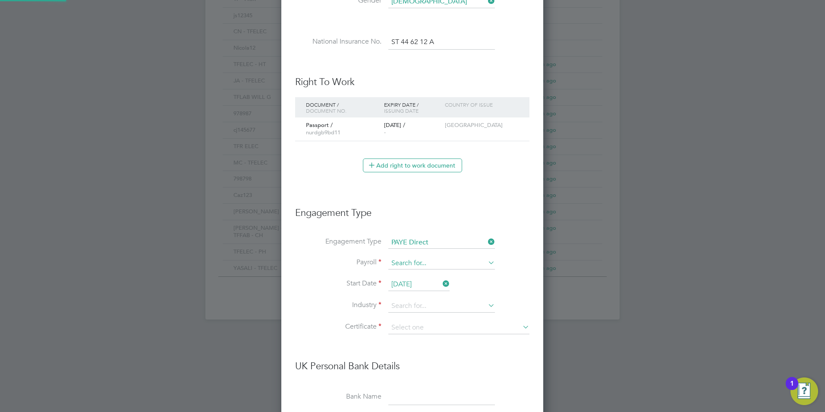
scroll to position [1048, 263]
click at [435, 262] on input at bounding box center [441, 263] width 107 height 12
click at [431, 274] on li "PAYE" at bounding box center [441, 275] width 107 height 13
type input "PAYE"
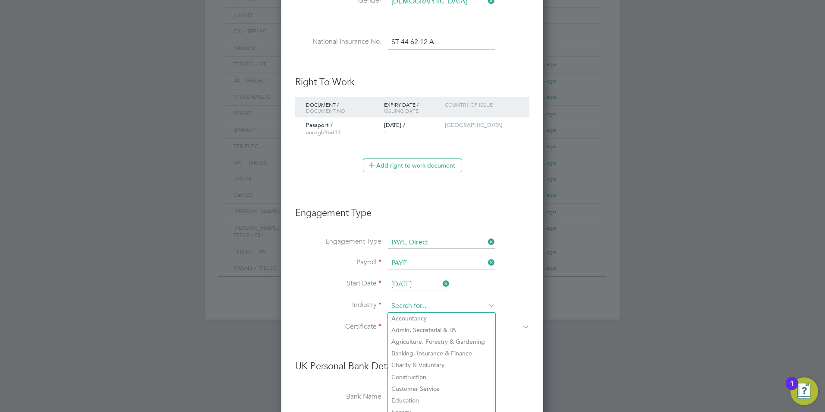
click at [411, 304] on input at bounding box center [441, 305] width 107 height 13
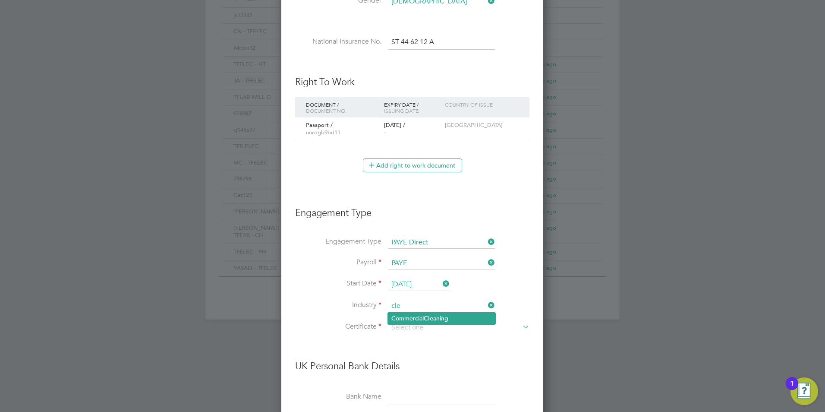
click at [419, 321] on li "Commercial Cle aning" at bounding box center [441, 318] width 107 height 12
type input "Commercial Cleaning"
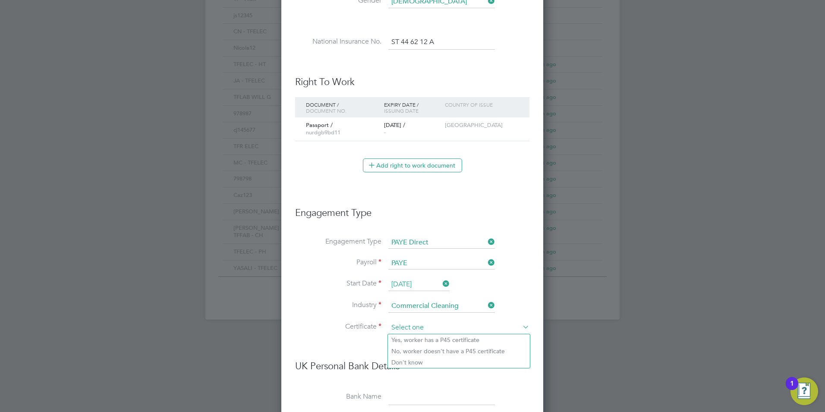
click at [416, 327] on input at bounding box center [458, 327] width 141 height 13
click at [416, 351] on li "No, worker doesn't have a P45 certificate" at bounding box center [459, 350] width 142 height 11
type input "No, worker doesn't have a P45 certificate"
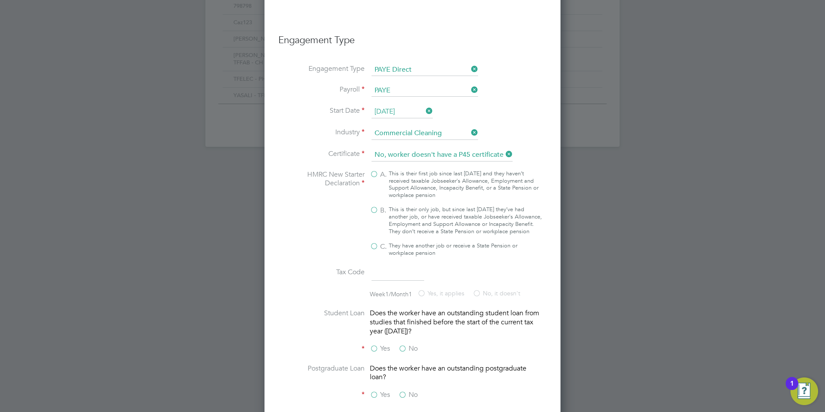
click at [404, 231] on div "This is their only job, but since last [DATE] they’ve had another job, or have …" at bounding box center [465, 220] width 153 height 29
click at [0, 0] on input "B. This is their only job, but since last [DATE] they’ve had another job, or ha…" at bounding box center [0, 0] width 0 height 0
type input "1257L"
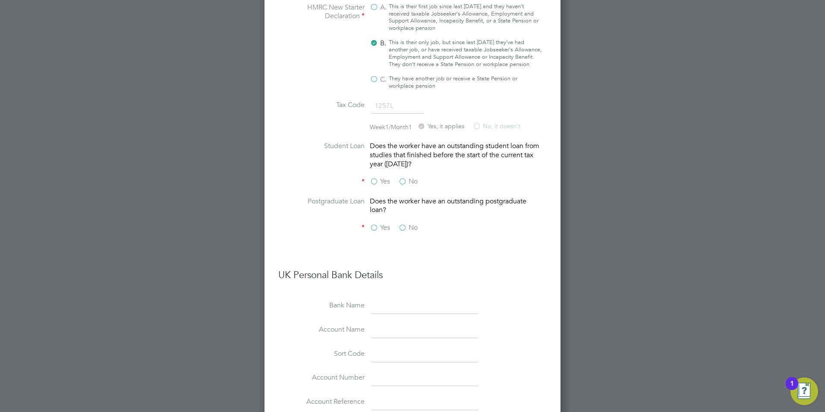
scroll to position [762, 0]
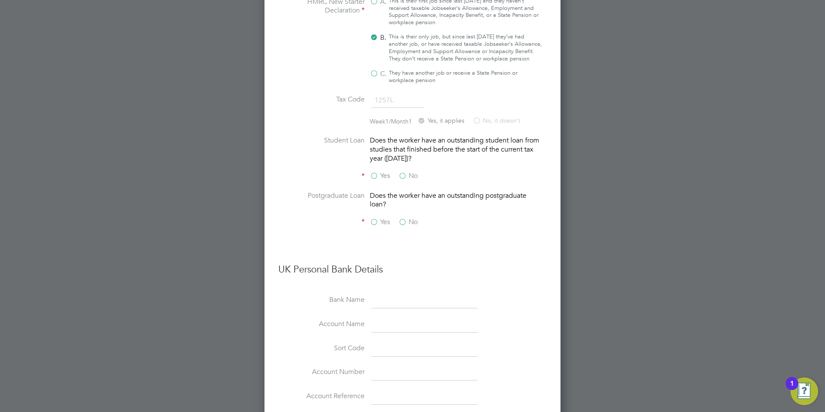
click at [402, 180] on label "No" at bounding box center [407, 175] width 19 height 9
click at [0, 0] on input "No" at bounding box center [0, 0] width 0 height 0
click at [406, 228] on div "Yes No" at bounding box center [434, 222] width 129 height 11
click at [405, 227] on label "No" at bounding box center [407, 221] width 19 height 9
click at [0, 0] on input "No" at bounding box center [0, 0] width 0 height 0
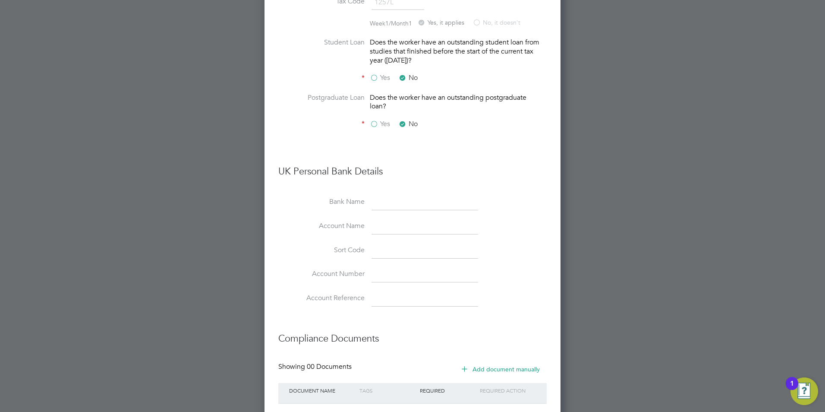
scroll to position [924, 0]
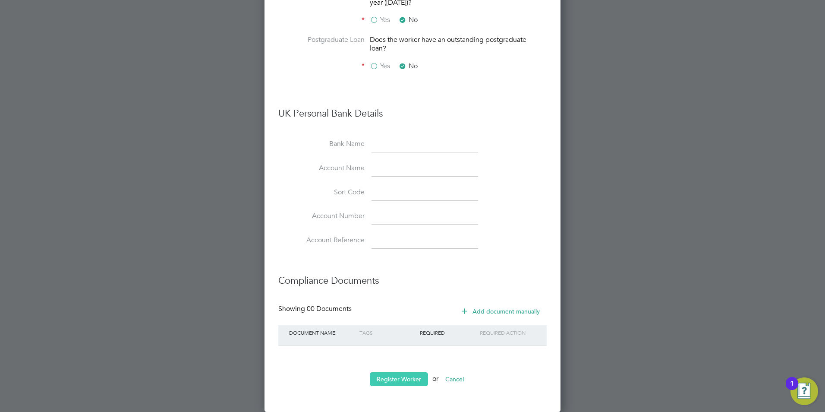
click at [404, 377] on button "Register Worker" at bounding box center [399, 379] width 58 height 14
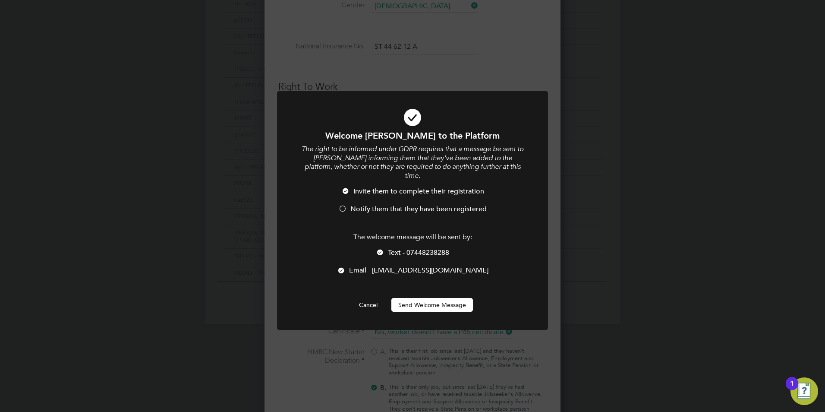
click at [408, 299] on button "Send Welcome Message" at bounding box center [432, 305] width 82 height 14
